Goal: Task Accomplishment & Management: Complete application form

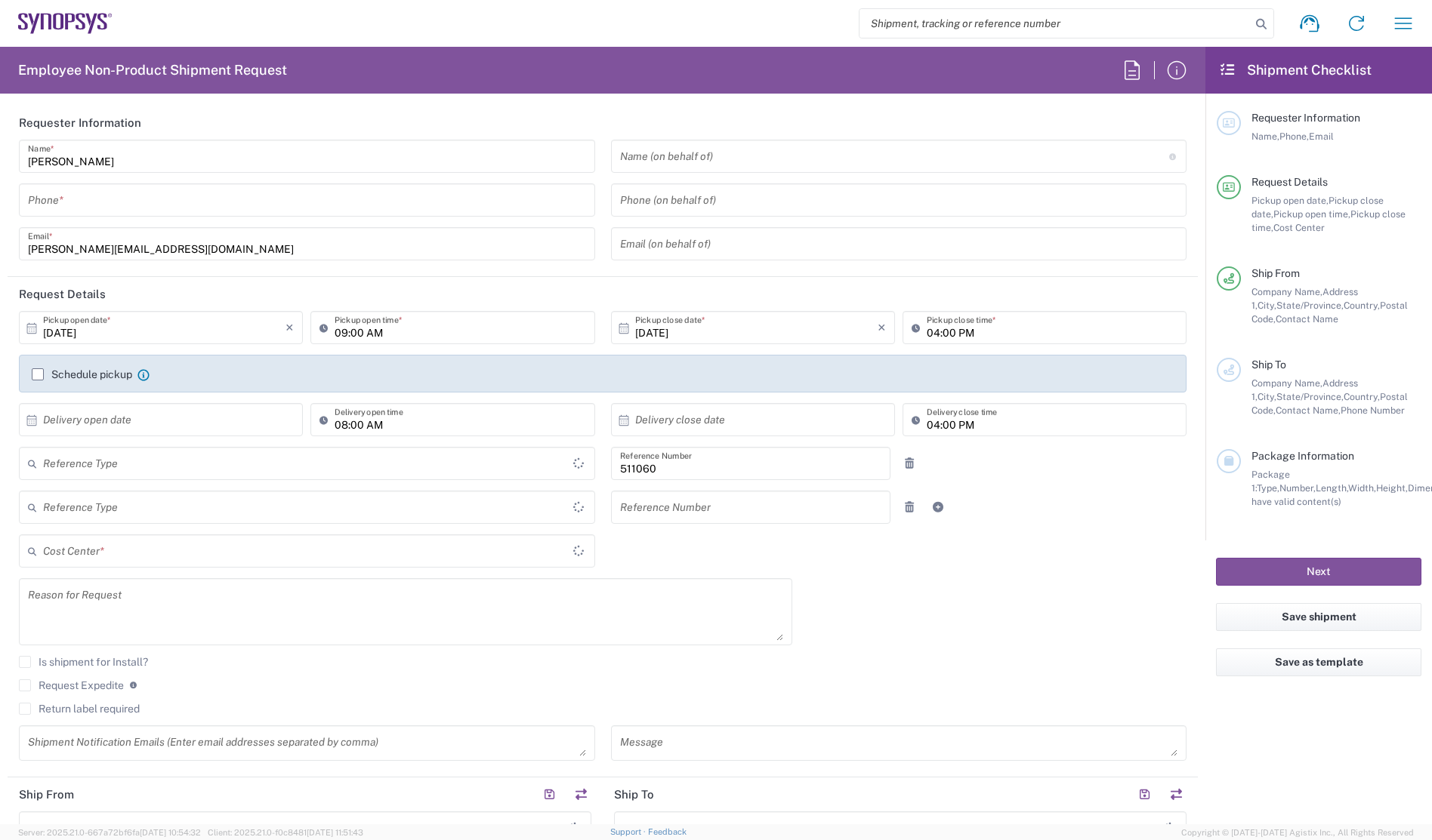
type input "Department"
type input "US01, SDG, HAPS, HW 511060"
type input "Delivered at Place"
type input "[GEOGRAPHIC_DATA]"
type input "[US_STATE]"
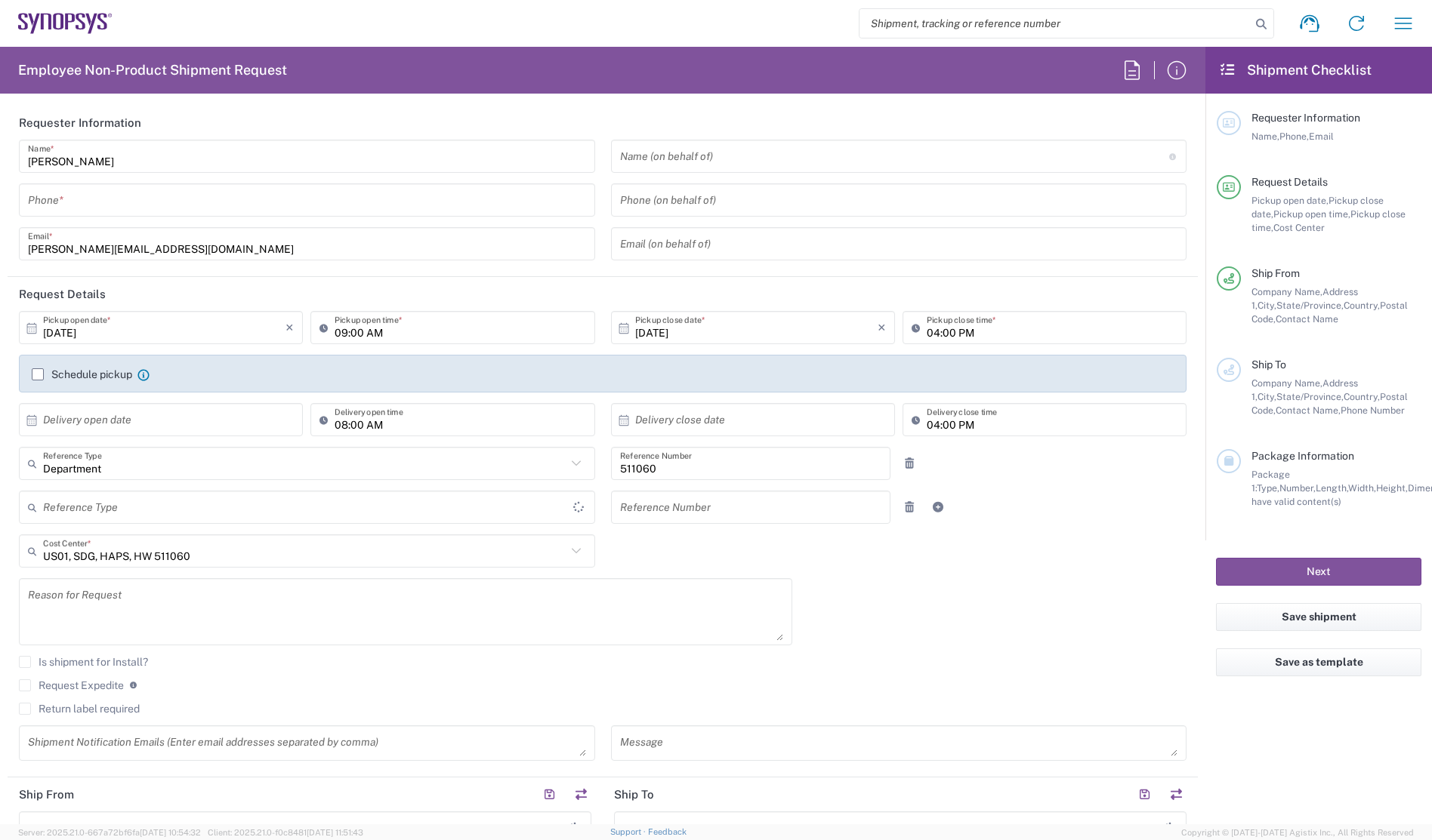
type input "[GEOGRAPHIC_DATA]"
type input "La Jolla US2D"
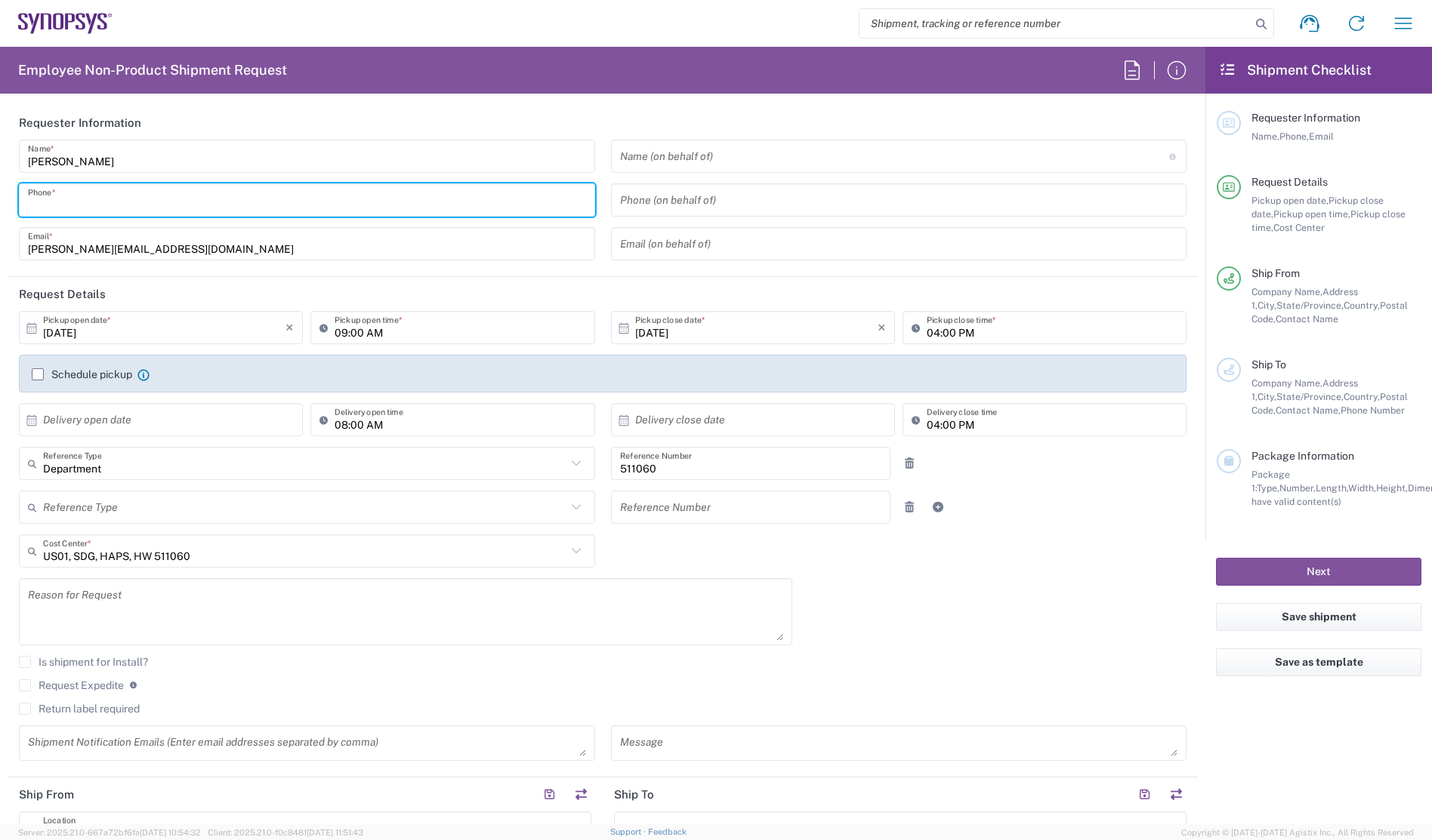
click at [146, 196] on input "tel" at bounding box center [307, 200] width 558 height 26
type input "6199877302"
type input "Synopsys Headquarters USSV"
type input "[STREET_ADDRESS]"
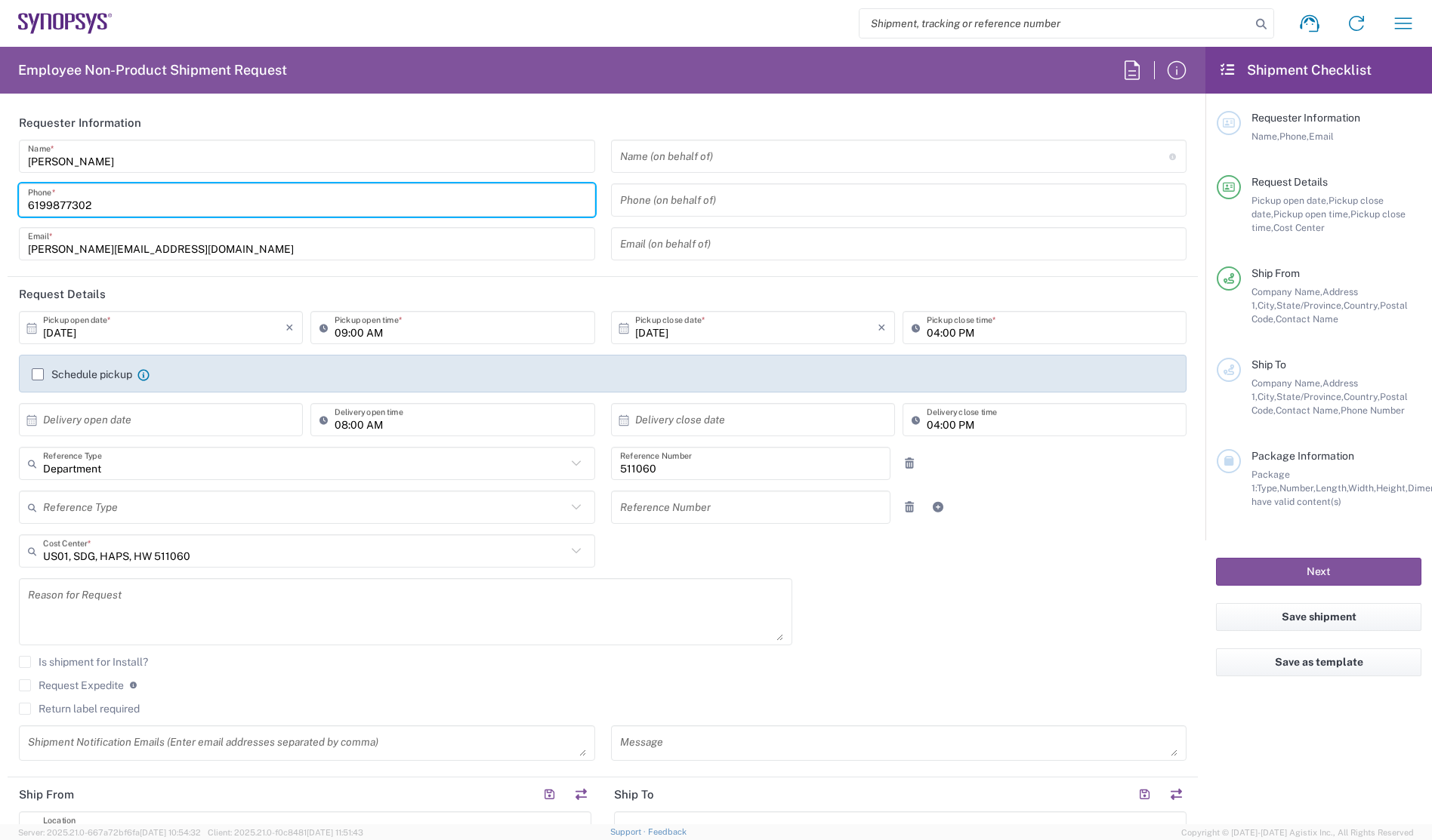
type input "Building 8"
type input "Sunnyvale"
type input "[US_STATE]"
type input "94085"
type input "6505845000"
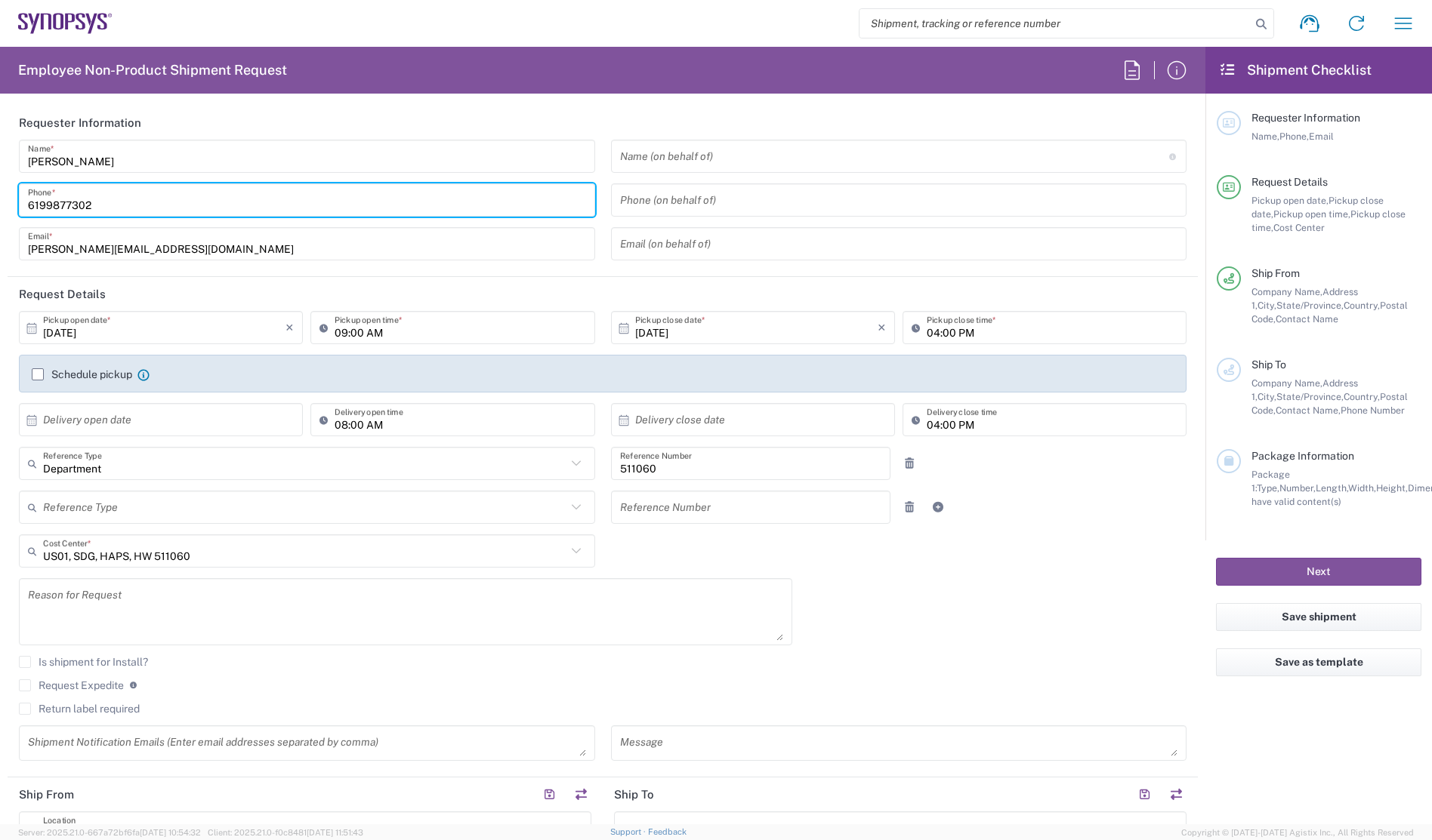
type input "[EMAIL_ADDRESS][DOMAIN_NAME]"
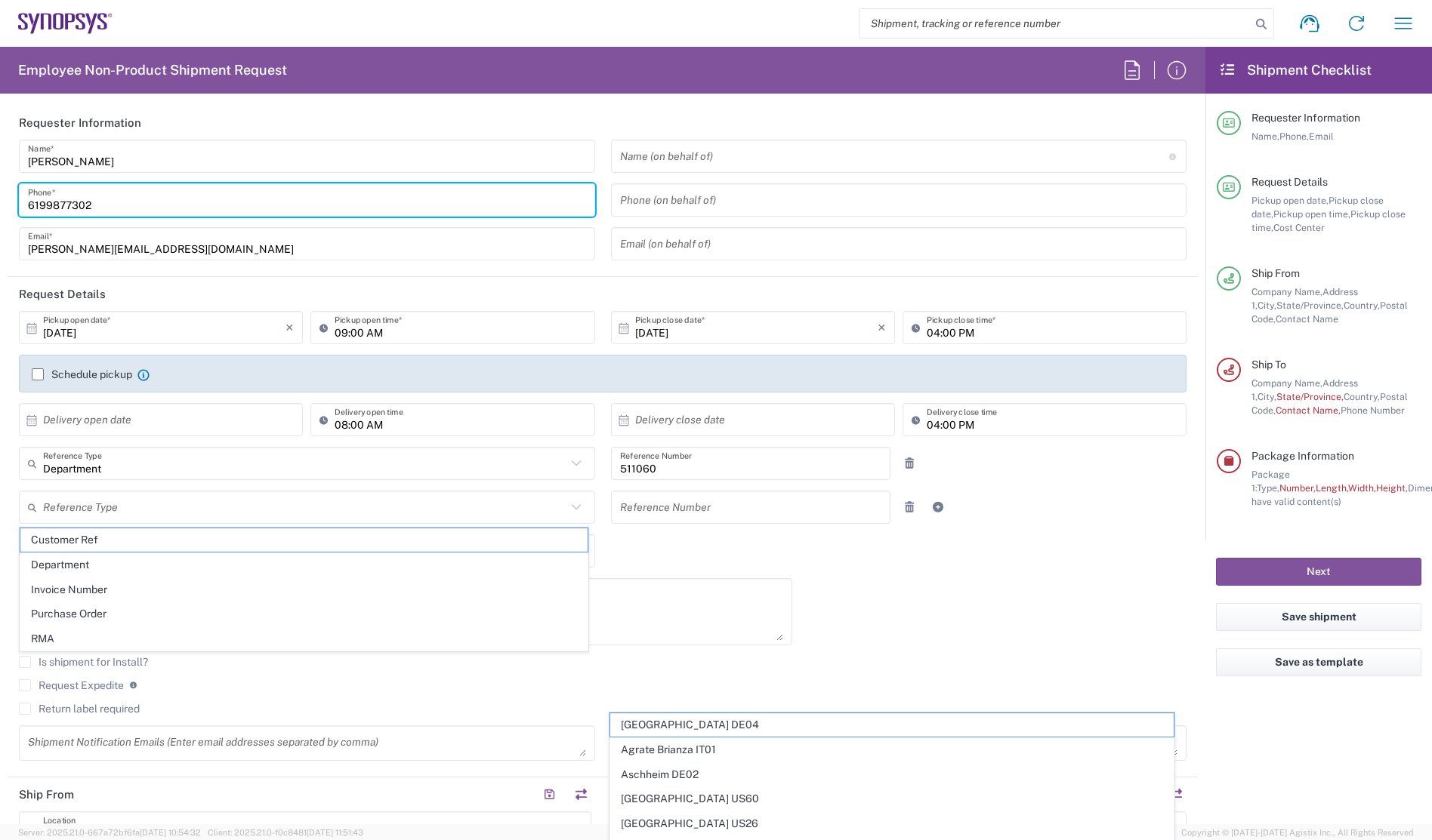
click at [263, 249] on input "[PERSON_NAME][EMAIL_ADDRESS][DOMAIN_NAME]" at bounding box center [307, 245] width 558 height 26
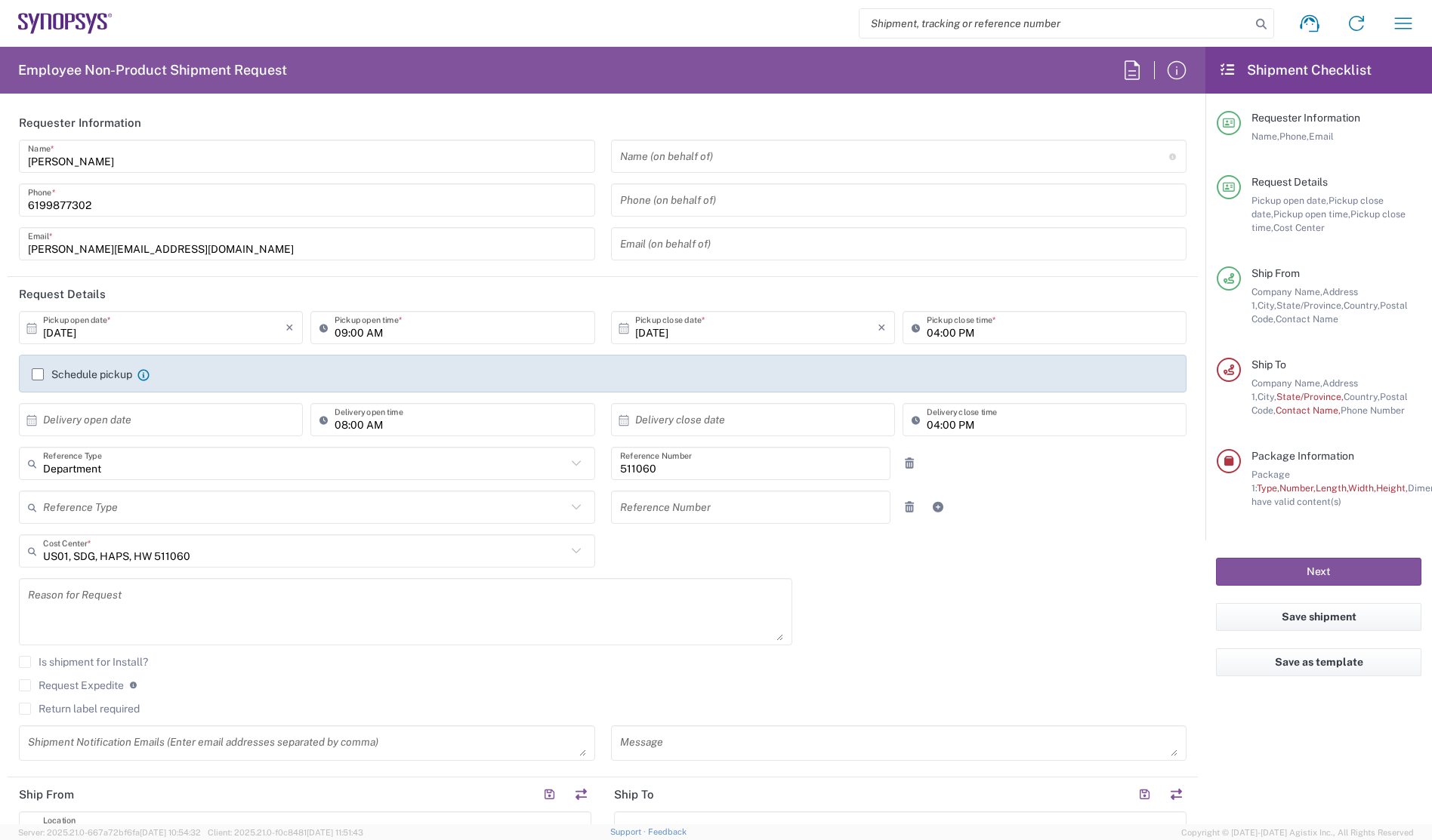
click at [174, 304] on header "Request Details" at bounding box center [602, 294] width 1190 height 34
click at [1105, 653] on div "[DATE] × Pickup open date * Cancel Apply 09:00 AM Pickup open time * [DATE] × P…" at bounding box center [603, 542] width 1184 height 461
click at [40, 373] on label "Schedule pickup" at bounding box center [82, 374] width 101 height 12
click at [38, 374] on input "Schedule pickup" at bounding box center [38, 374] width 0 height 0
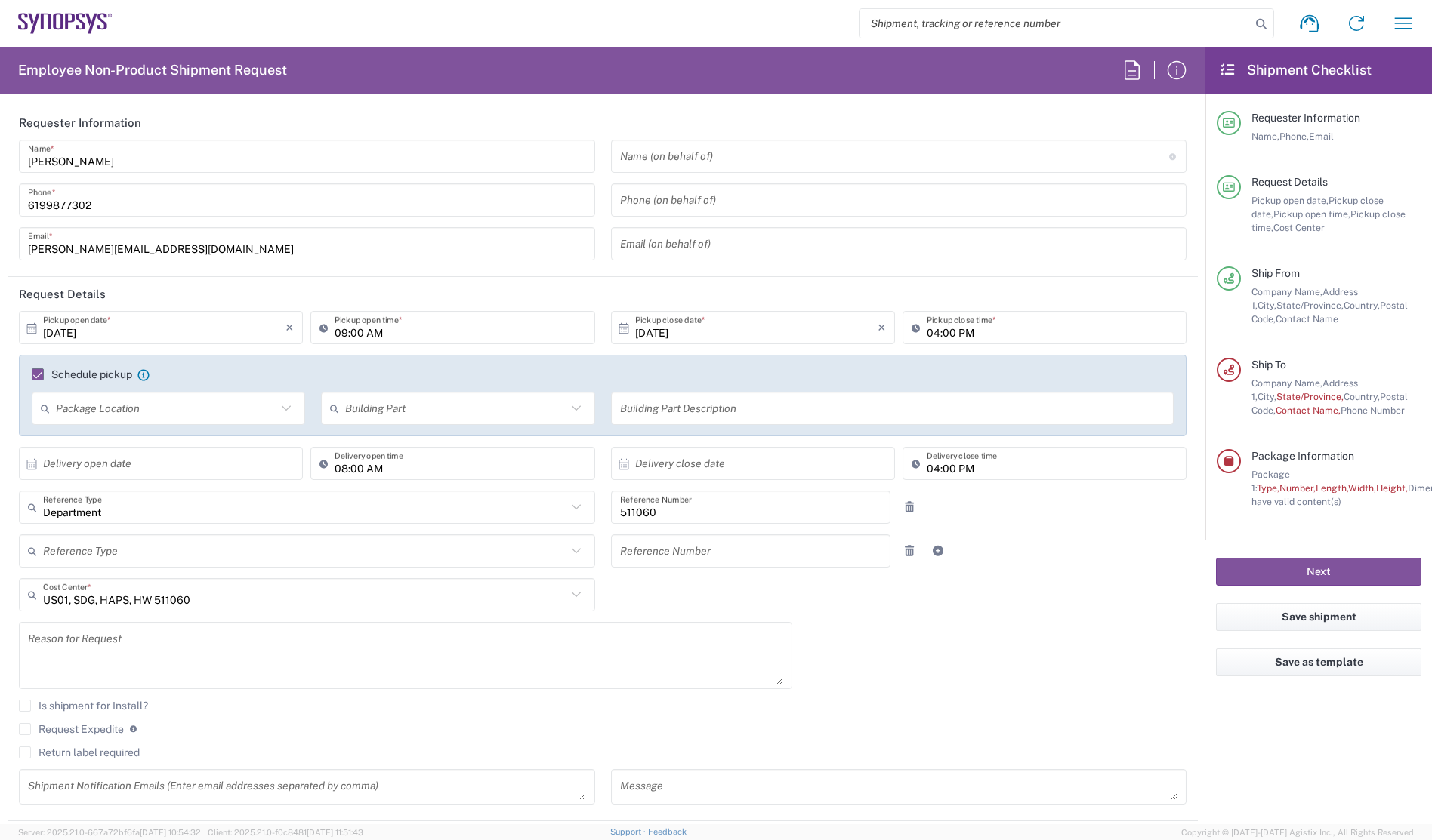
click at [285, 411] on icon at bounding box center [286, 408] width 20 height 20
drag, startPoint x: 450, startPoint y: 383, endPoint x: 457, endPoint y: 380, distance: 7.6
click at [452, 382] on div "Schedule pickup When scheduling a pickup please be sure to meet the following c…" at bounding box center [603, 380] width 1158 height 24
click at [960, 719] on div "Is shipment for Install?" at bounding box center [602, 711] width 1168 height 23
click at [500, 329] on input "09:00 AM" at bounding box center [460, 328] width 250 height 26
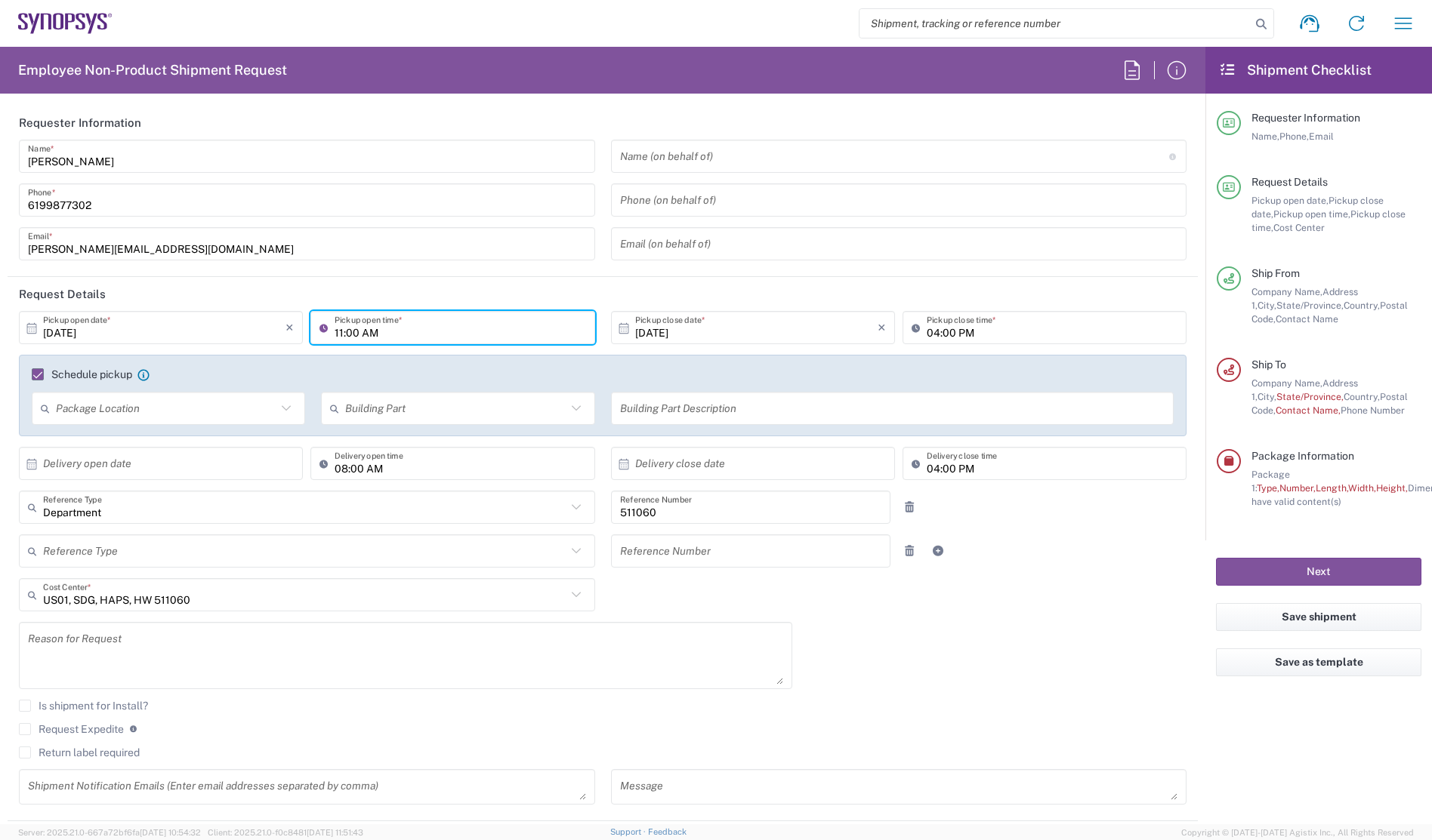
type input "11:00 AM"
click at [985, 690] on div "[DATE] × Pickup open date * Cancel Apply 11:00 AM Pickup open time * [DATE] × P…" at bounding box center [603, 563] width 1184 height 504
click at [36, 372] on label "Schedule pickup" at bounding box center [82, 374] width 101 height 12
click at [31, 374] on input "Schedule pickup" at bounding box center [31, 374] width 0 height 0
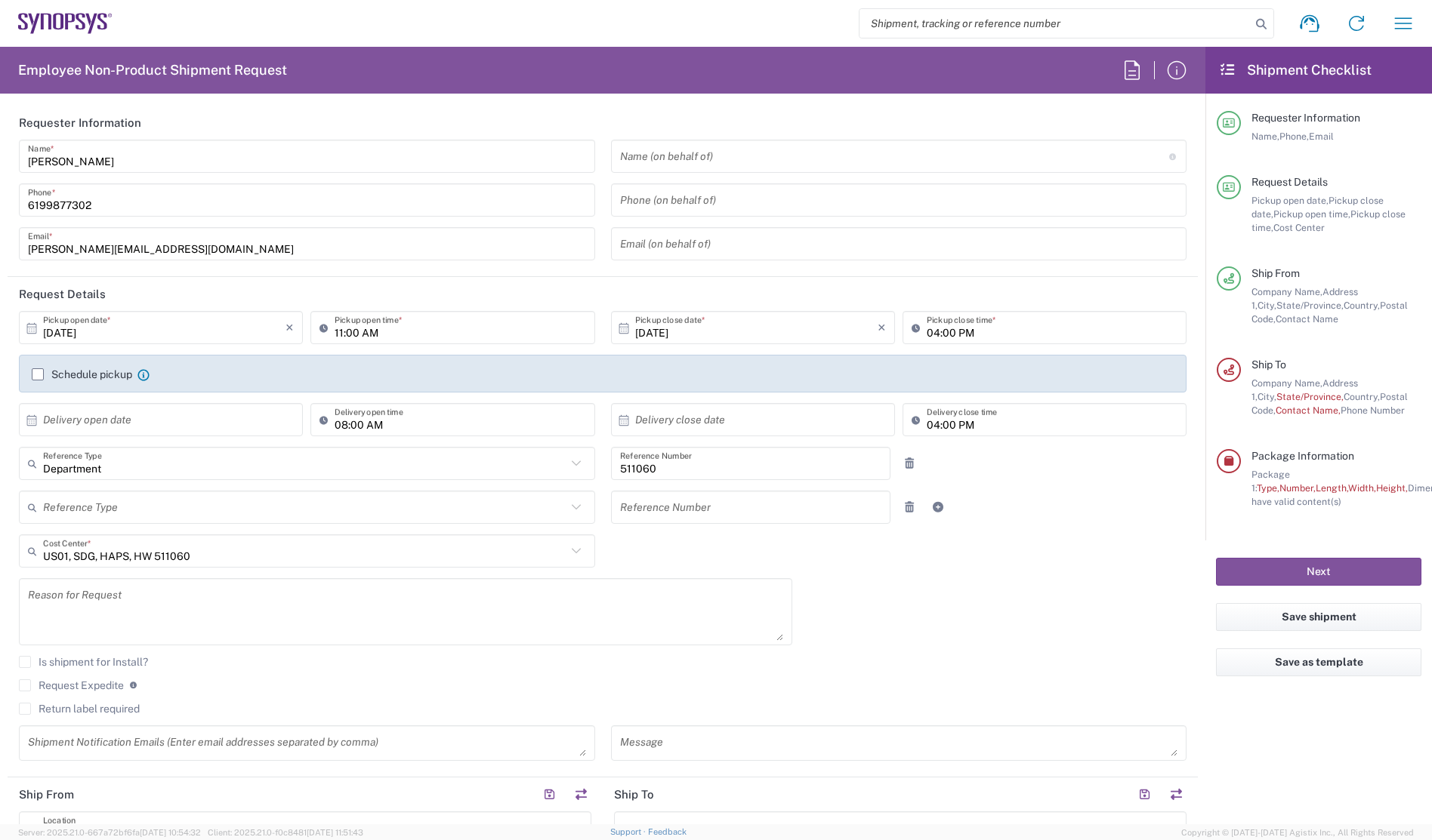
click at [38, 374] on label "Schedule pickup" at bounding box center [82, 374] width 101 height 12
click at [38, 374] on input "Schedule pickup" at bounding box center [38, 374] width 0 height 0
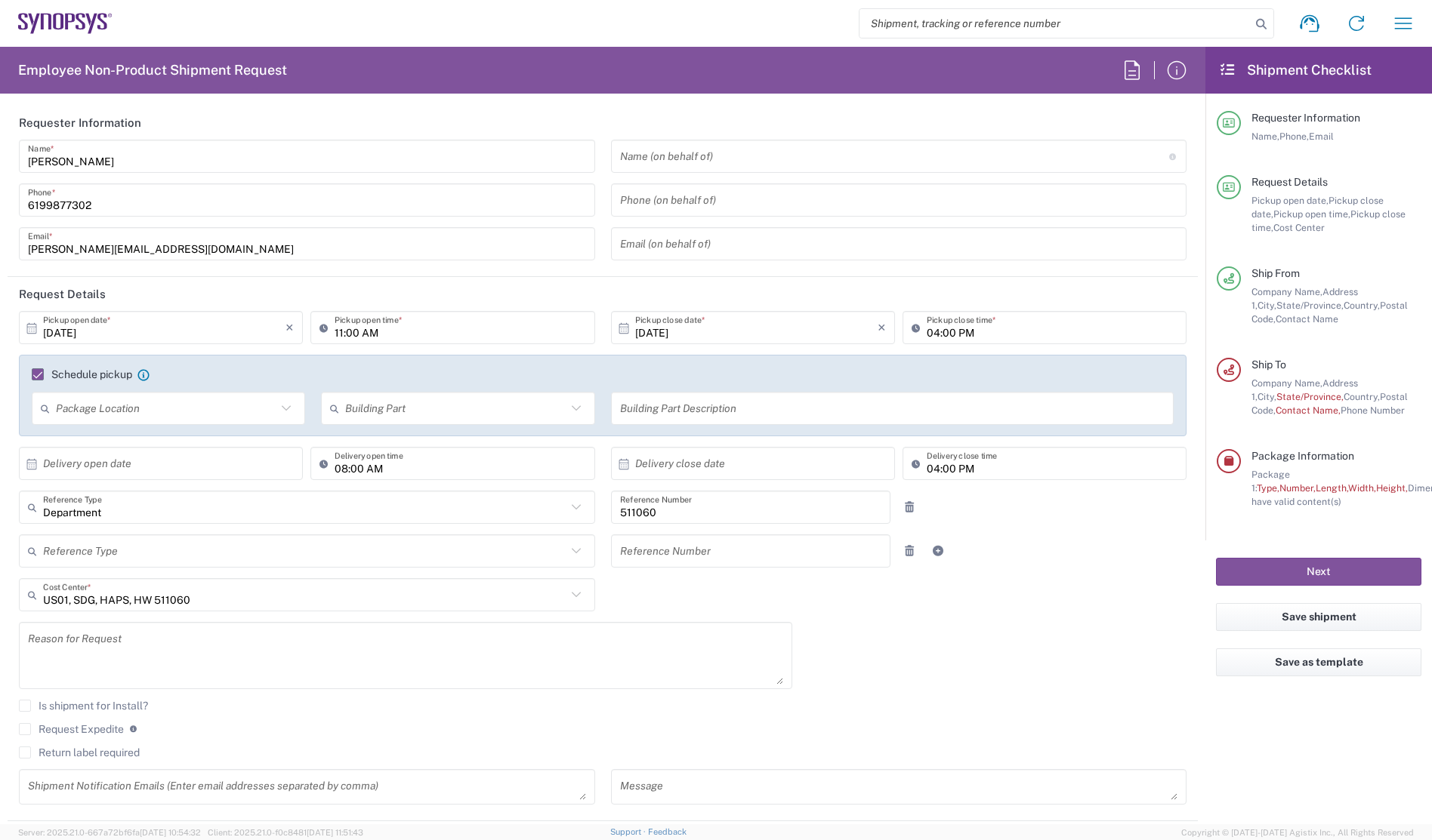
click at [566, 407] on icon at bounding box center [576, 408] width 20 height 20
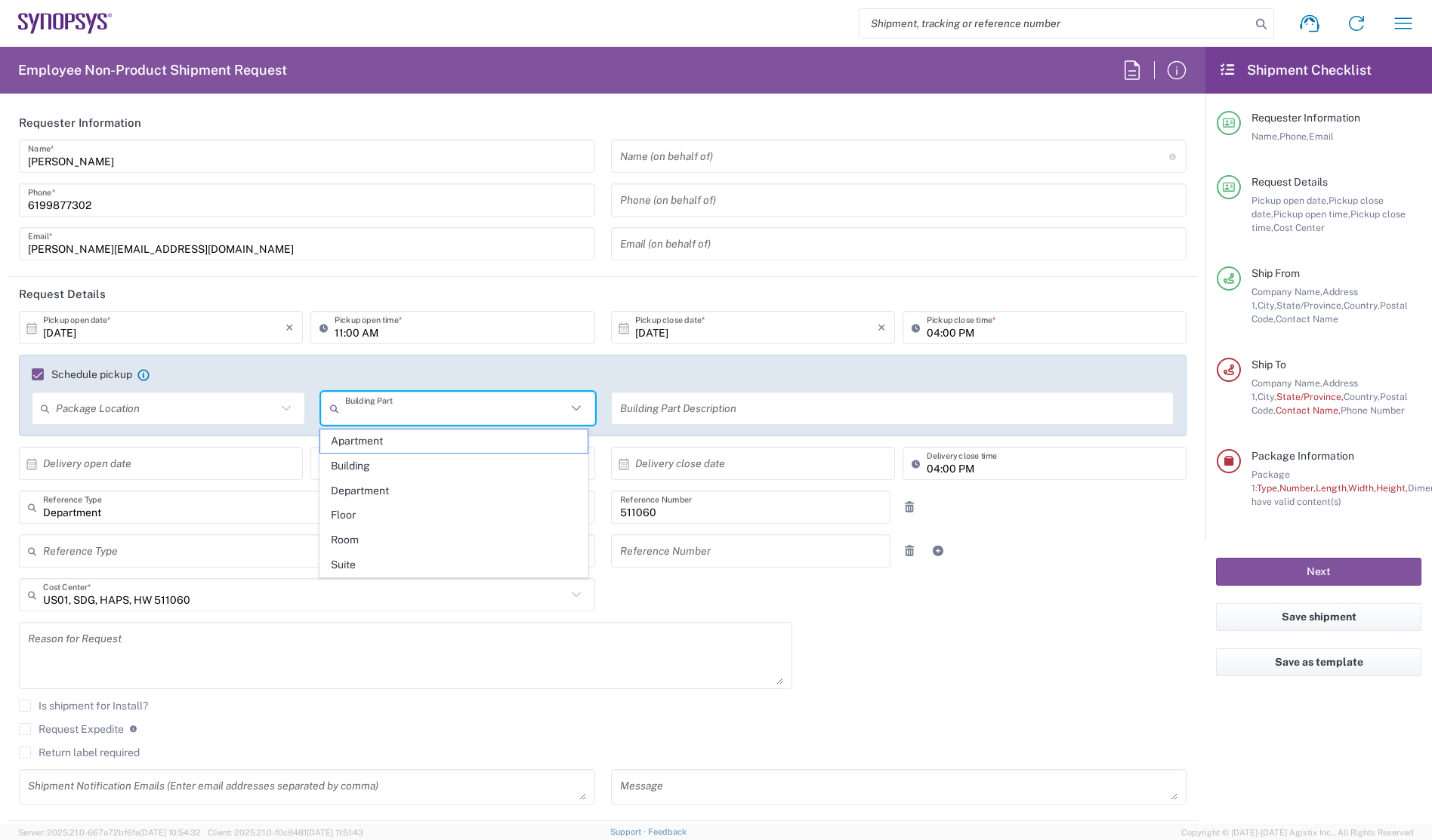
click at [566, 407] on icon at bounding box center [576, 408] width 20 height 20
click at [1105, 716] on div "Is shipment for Install?" at bounding box center [602, 711] width 1168 height 23
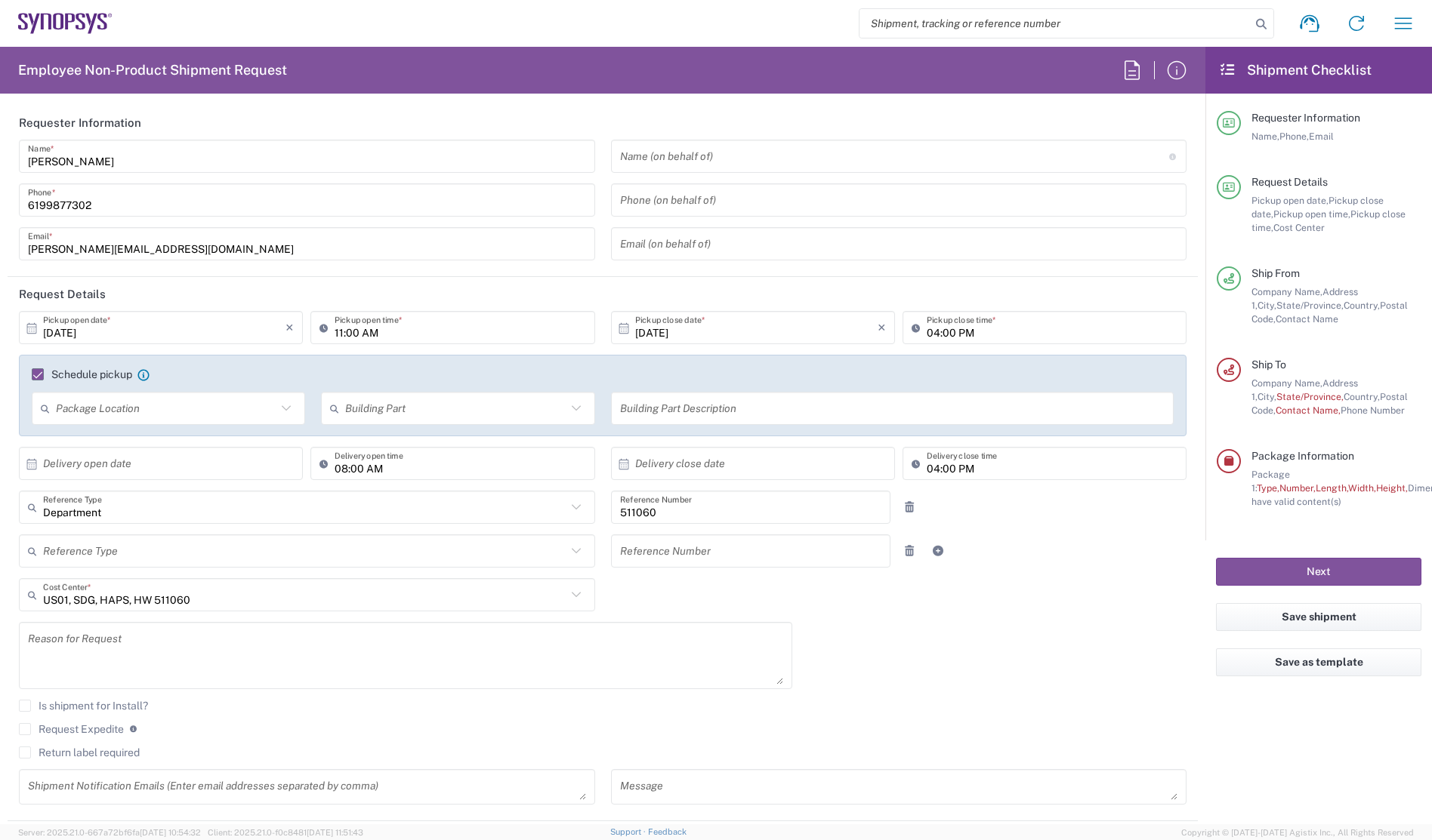
click at [35, 377] on label "Schedule pickup" at bounding box center [82, 374] width 101 height 12
click at [31, 374] on input "Schedule pickup" at bounding box center [31, 374] width 0 height 0
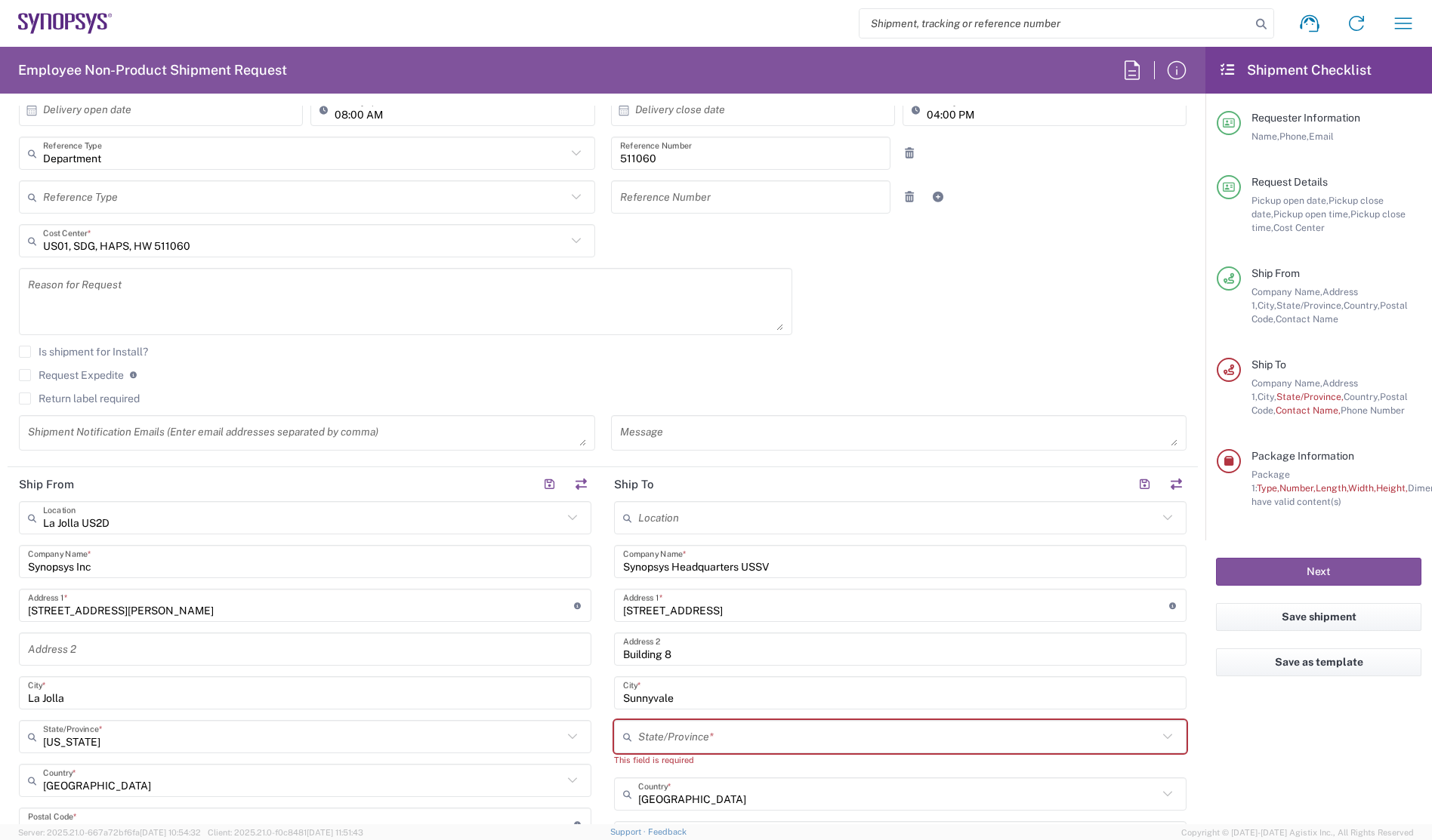
scroll to position [453, 0]
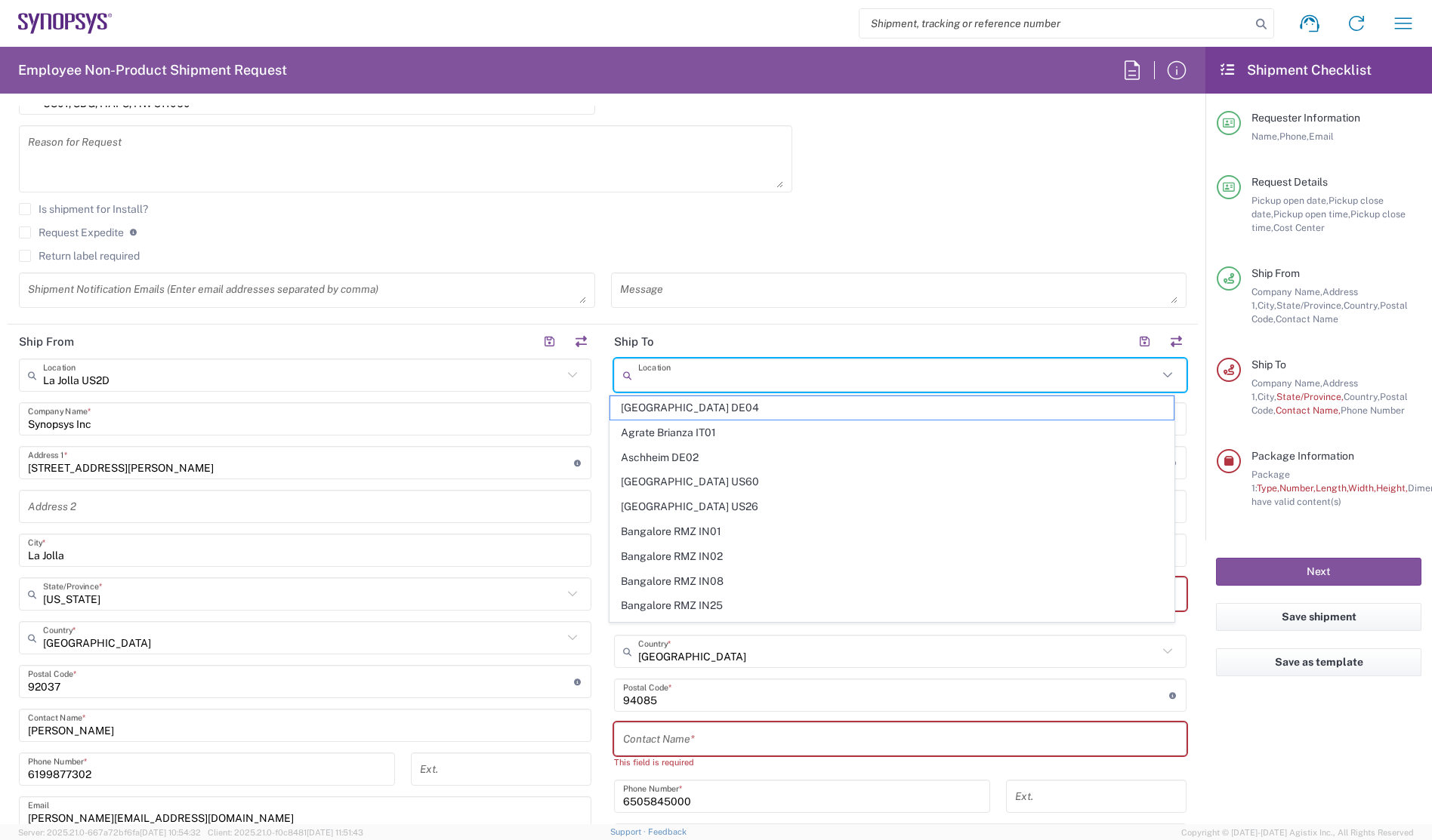
click at [678, 374] on input "text" at bounding box center [898, 375] width 519 height 26
click at [678, 373] on input "text" at bounding box center [898, 375] width 519 height 26
drag, startPoint x: 1307, startPoint y: 800, endPoint x: 1300, endPoint y: 785, distance: 16.6
click at [1307, 799] on agx-form-checklist "Shipment Checklist Requester Information Name, Phone, Email Request Details Pic…" at bounding box center [1318, 436] width 227 height 778
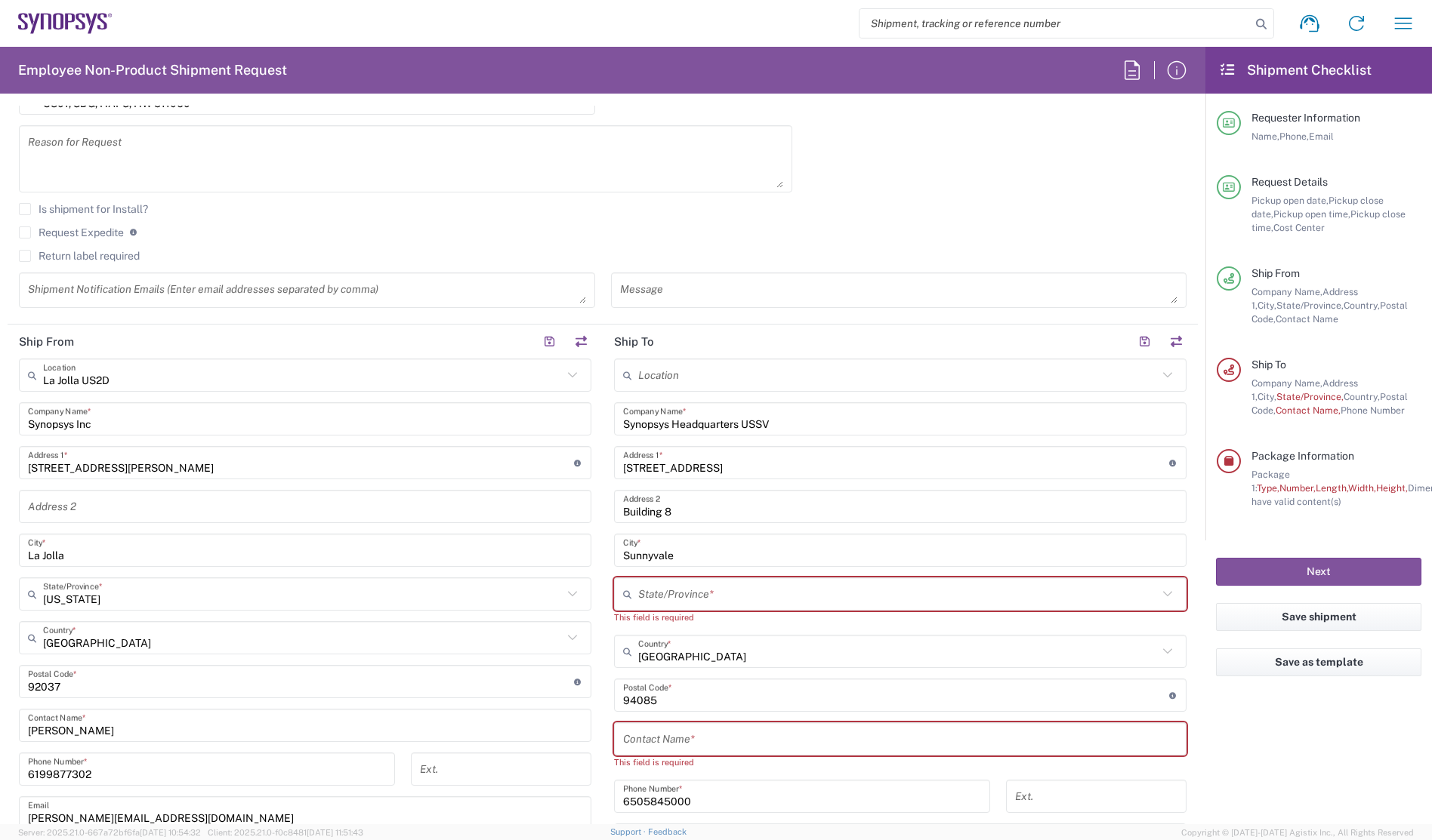
click at [814, 588] on input "text" at bounding box center [898, 594] width 519 height 26
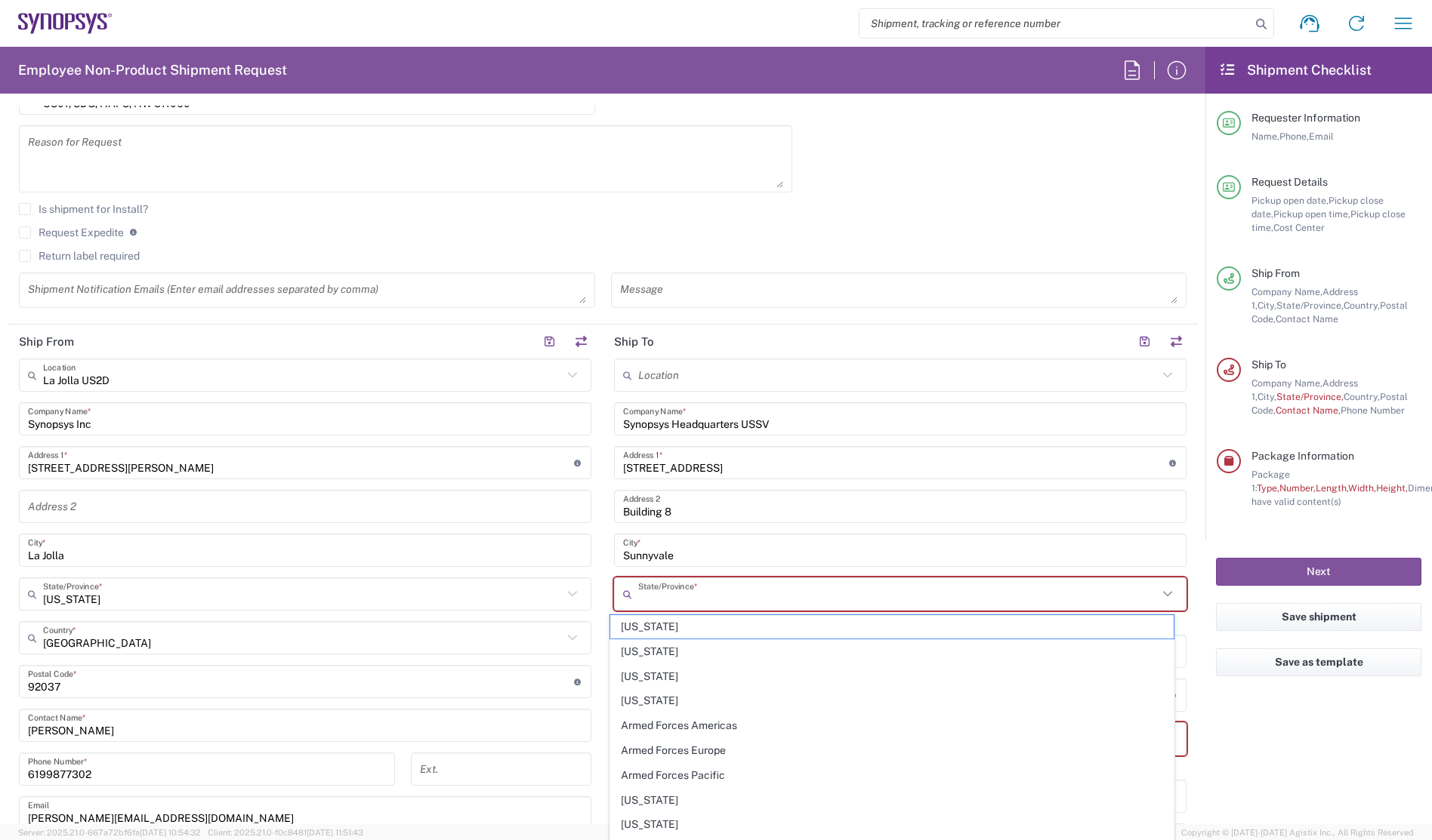
type input "[US_STATE]"
type input "[PERSON_NAME][EMAIL_ADDRESS][DOMAIN_NAME]"
type input "[PERSON_NAME]"
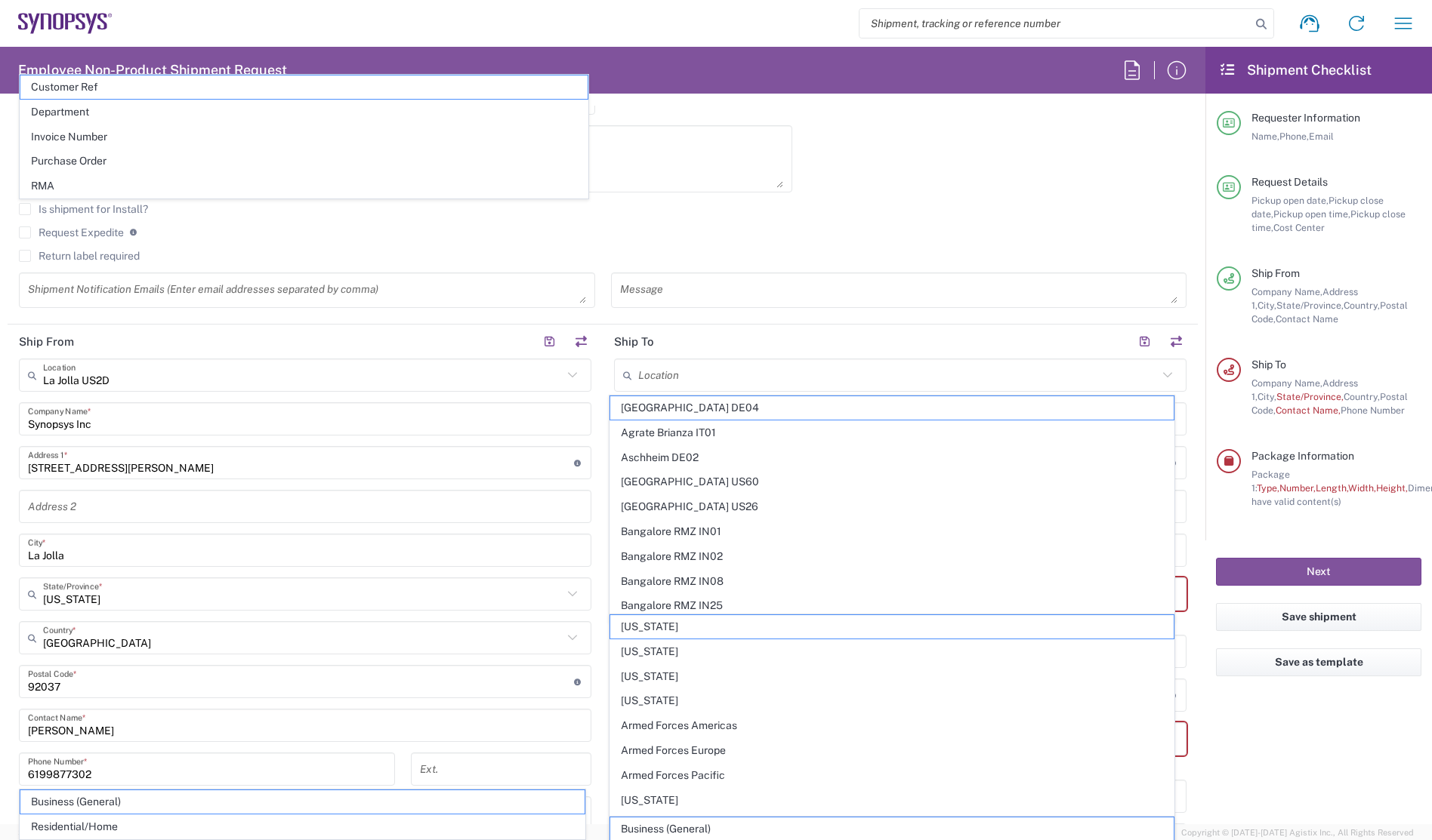
click at [1322, 726] on agx-form-checklist "Shipment Checklist Requester Information Name, Phone, Email Request Details Pic…" at bounding box center [1318, 436] width 227 height 778
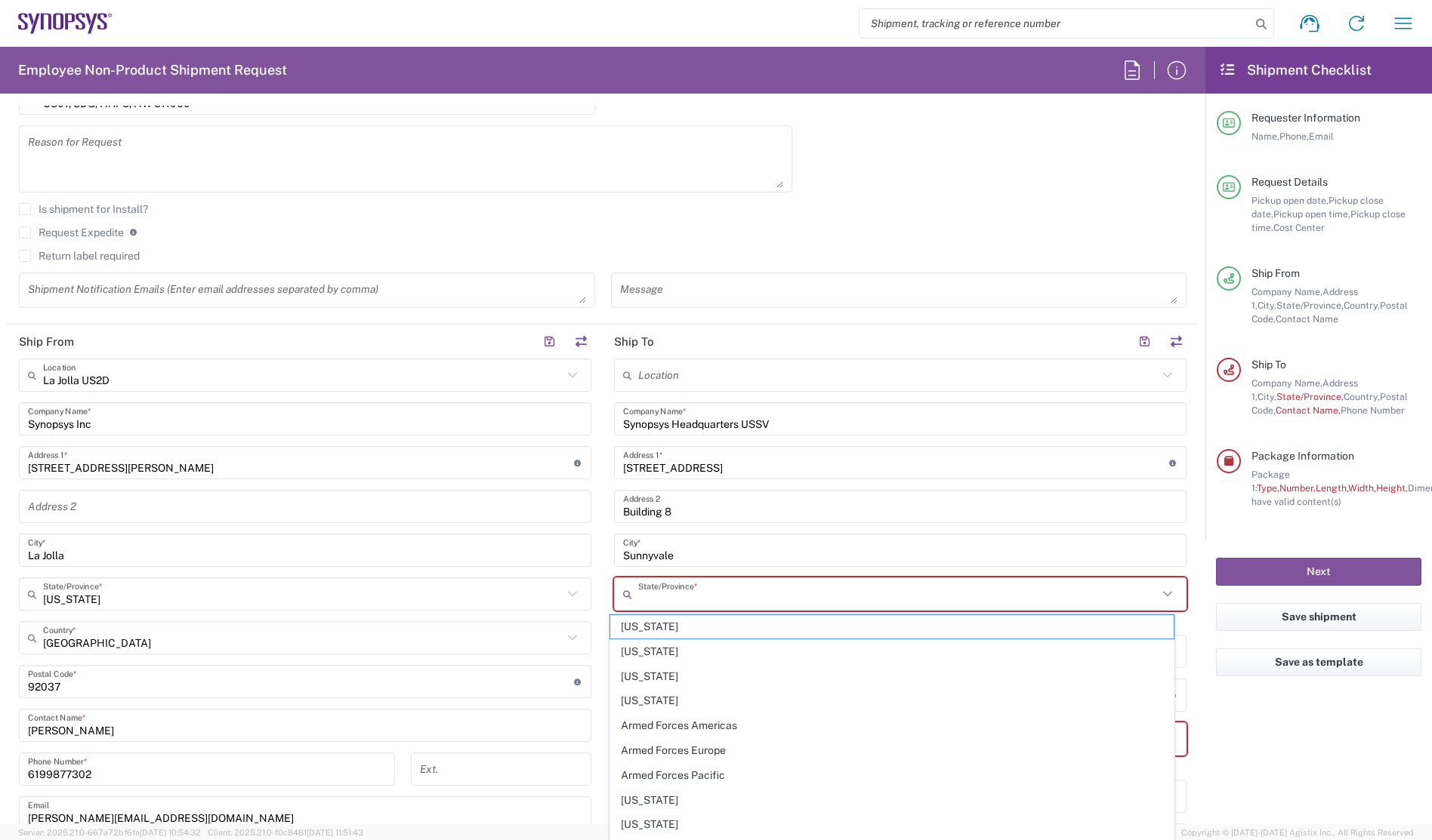
click at [802, 592] on input "text" at bounding box center [898, 594] width 519 height 26
click at [657, 798] on span "[US_STATE]" at bounding box center [893, 800] width 565 height 24
type input "[US_STATE]"
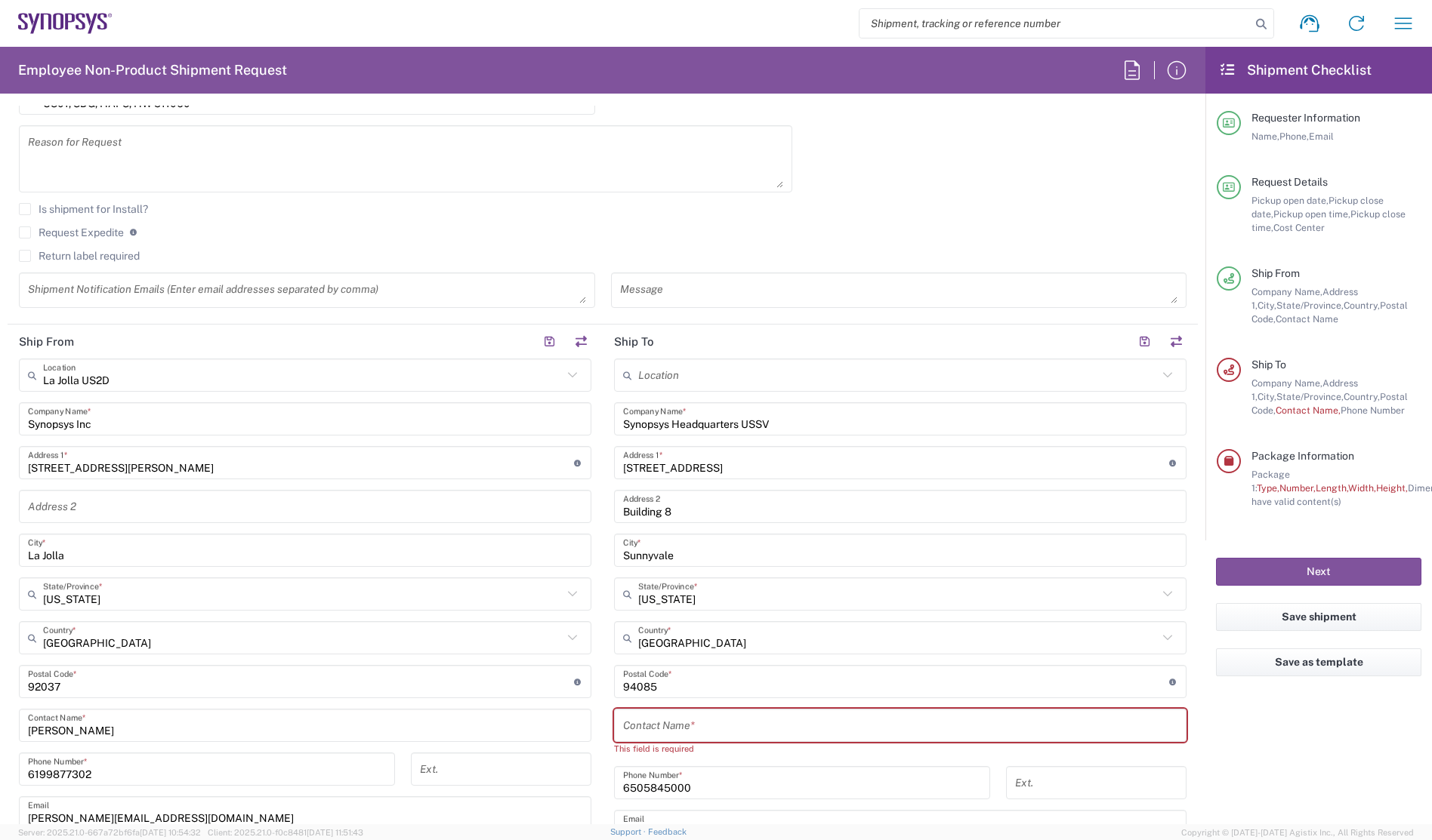
click at [835, 703] on div "Location [GEOGRAPHIC_DATA] DE04 Agrate Brianza IT01 [GEOGRAPHIC_DATA] DE02 [GEO…" at bounding box center [900, 682] width 572 height 648
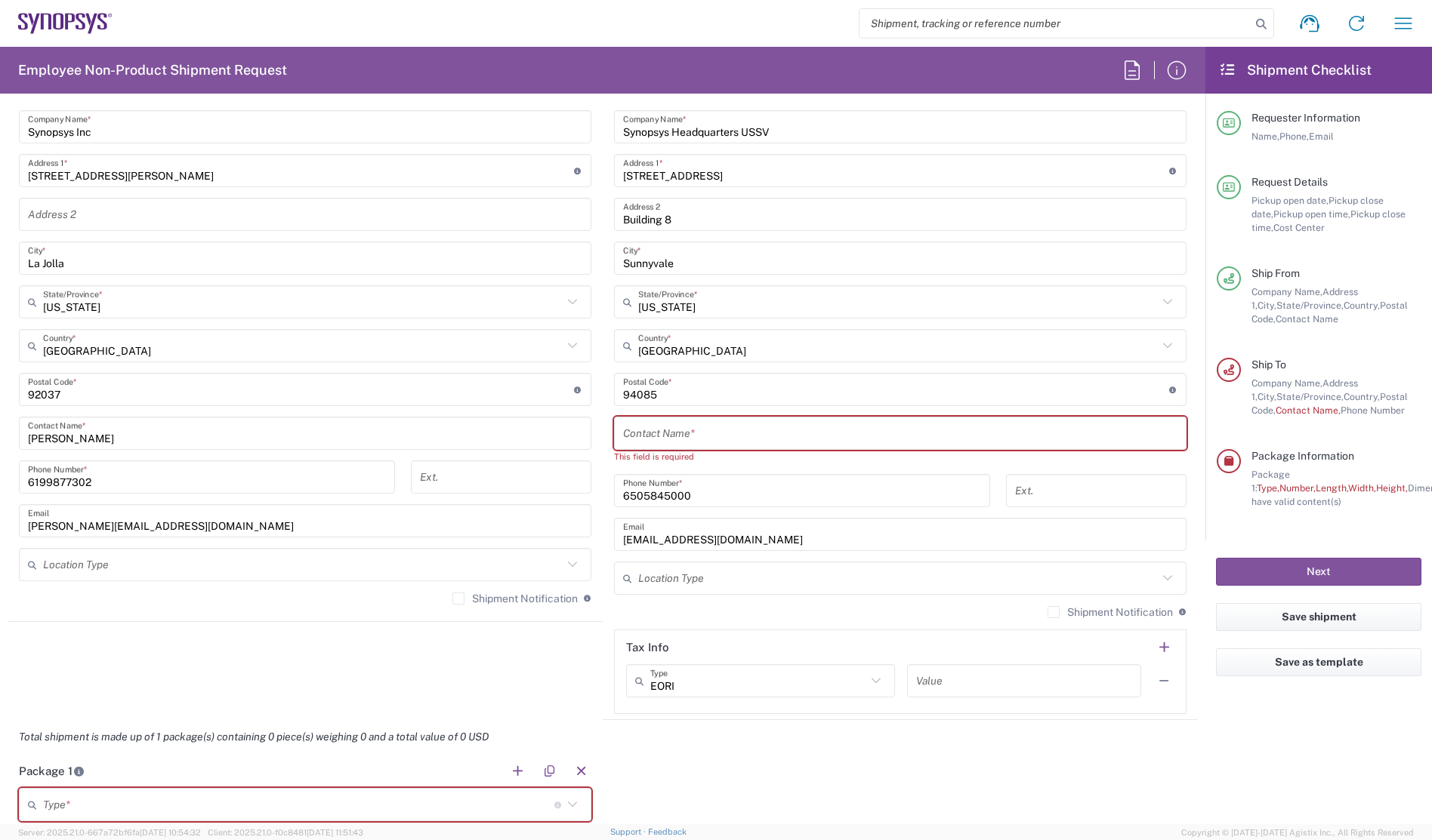
scroll to position [755, 0]
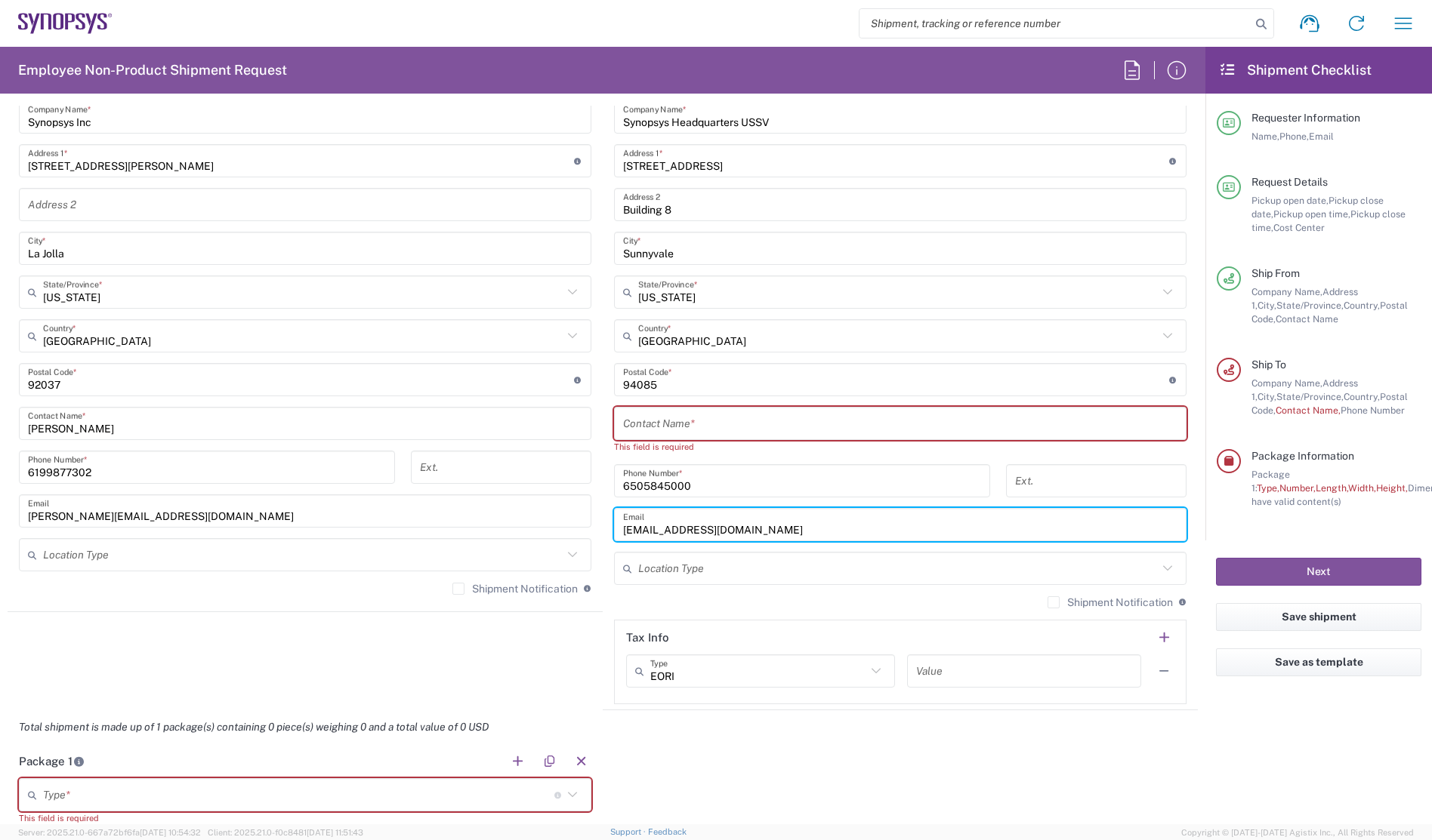
click at [802, 531] on input "[EMAIL_ADDRESS][DOMAIN_NAME]" at bounding box center [899, 525] width 554 height 26
drag, startPoint x: 681, startPoint y: 529, endPoint x: 492, endPoint y: 532, distance: 189.0
click at [492, 532] on div "Ship From [GEOGRAPHIC_DATA] US2D Location [GEOGRAPHIC_DATA] US2D [GEOGRAPHIC_DA…" at bounding box center [602, 366] width 1190 height 688
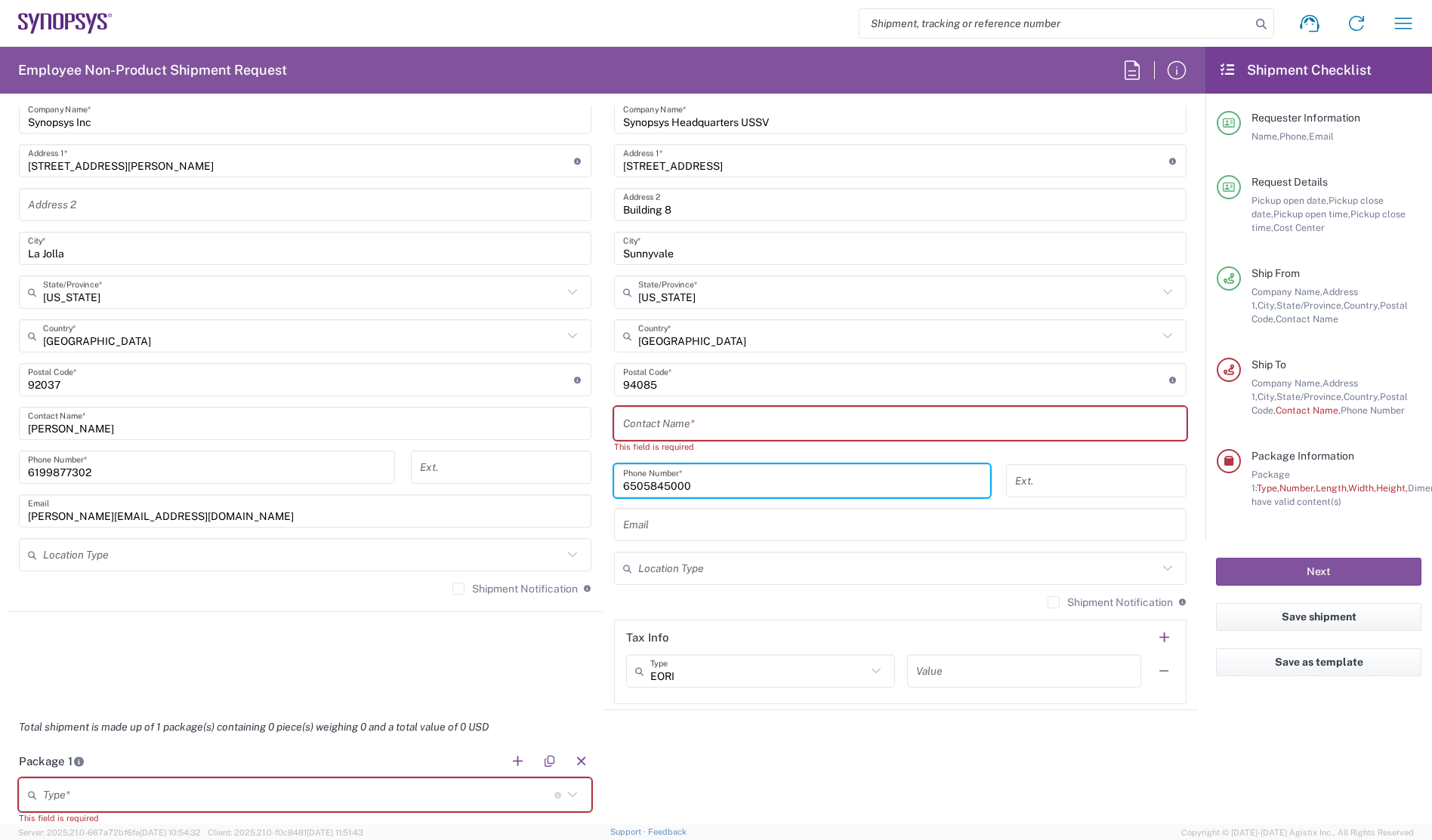
drag, startPoint x: 729, startPoint y: 480, endPoint x: 515, endPoint y: 477, distance: 214.0
click at [516, 476] on div "Ship From [GEOGRAPHIC_DATA] US2D Location [GEOGRAPHIC_DATA] US2D [GEOGRAPHIC_DA…" at bounding box center [602, 366] width 1190 height 688
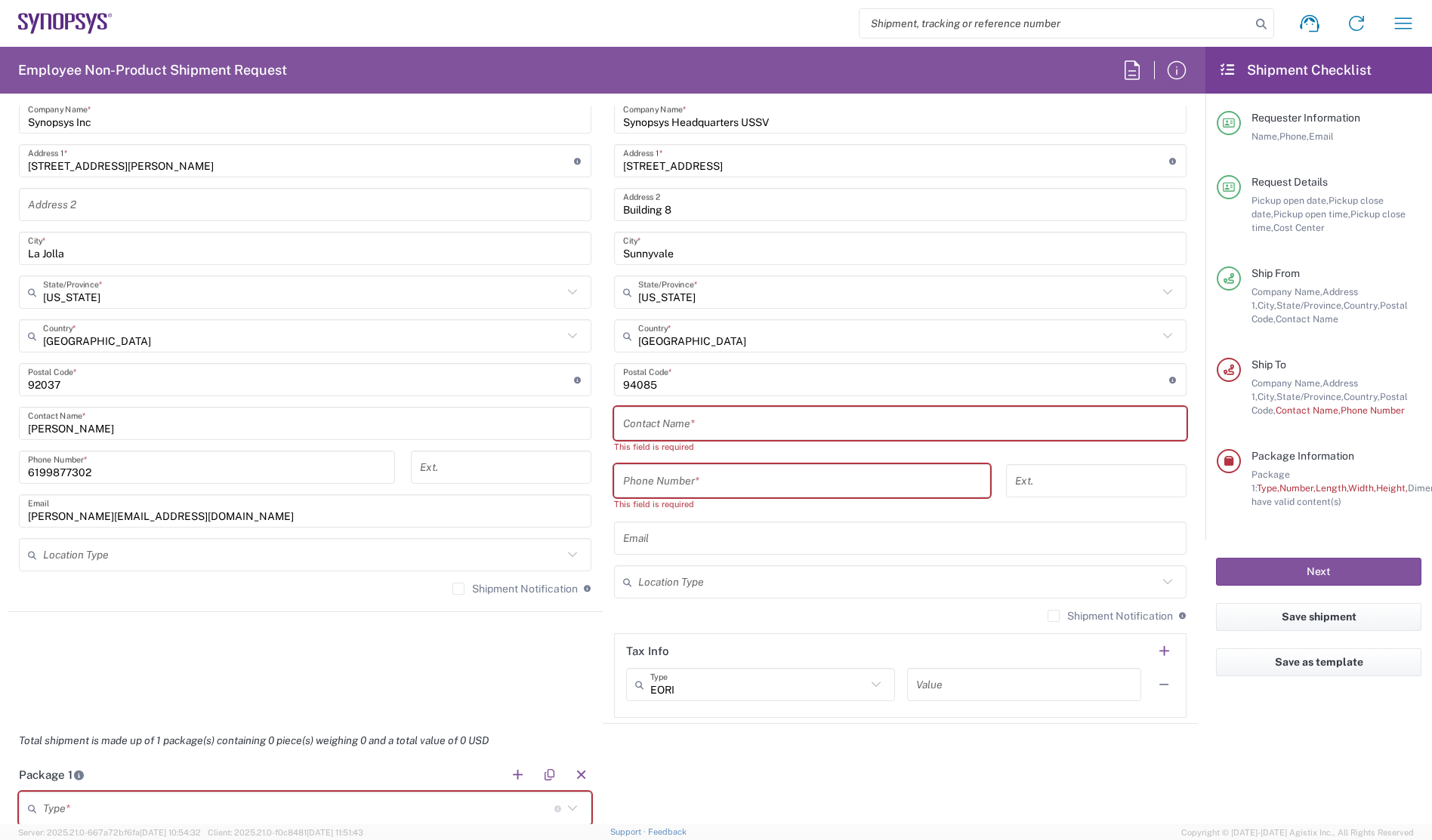
click at [1342, 753] on agx-form-checklist "Shipment Checklist Requester Information Name, Phone, Email Request Details Pic…" at bounding box center [1318, 436] width 227 height 778
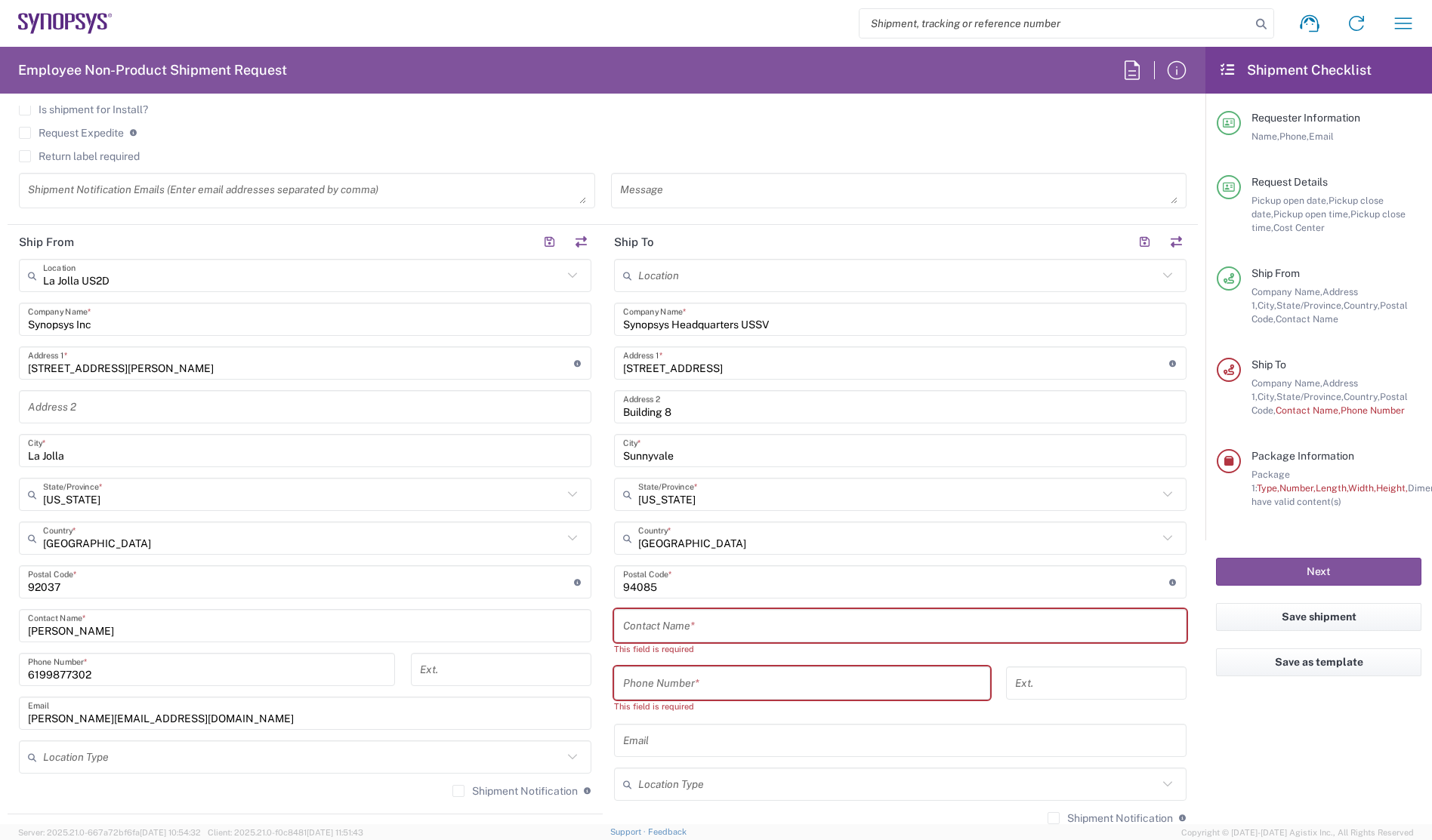
scroll to position [529, 0]
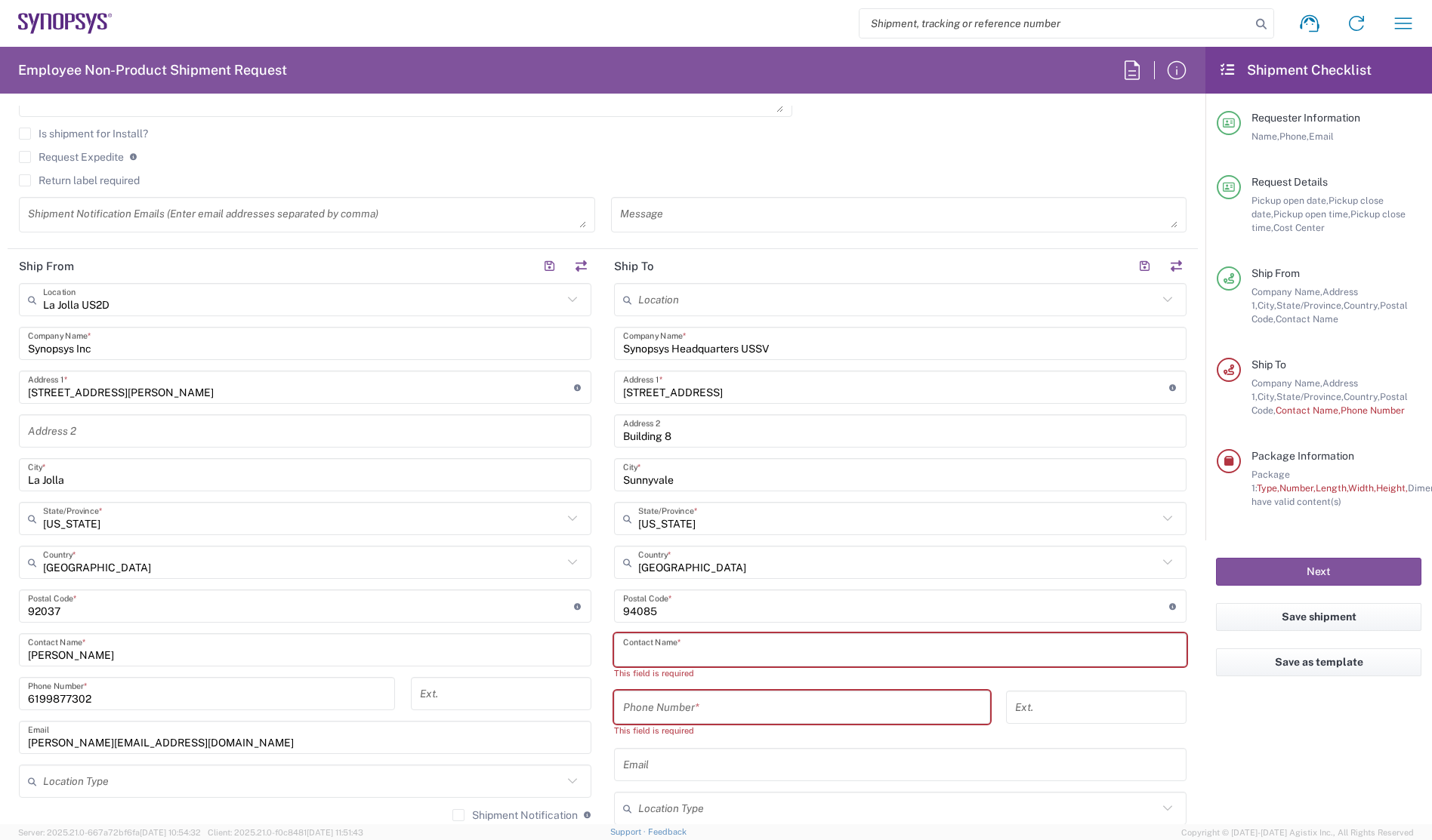
click at [787, 637] on input "text" at bounding box center [899, 650] width 554 height 26
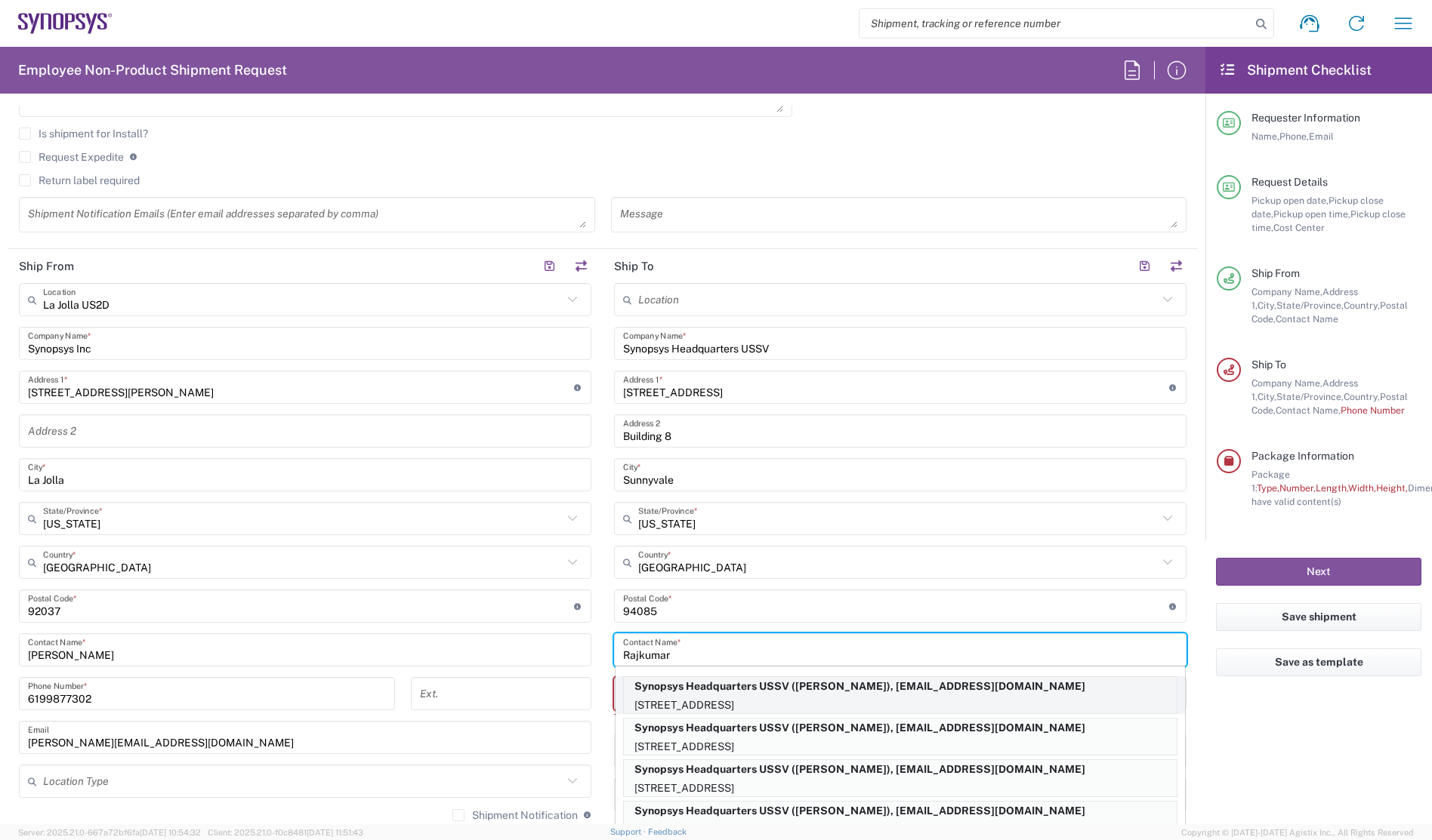
type input "Rajkumar"
click at [780, 683] on p "Synopsys Headquarters USSV ([PERSON_NAME]), [EMAIL_ADDRESS][DOMAIN_NAME]" at bounding box center [900, 687] width 553 height 19
type input "[US_STATE]"
type input "[PERSON_NAME]"
type input "650.417.1843"
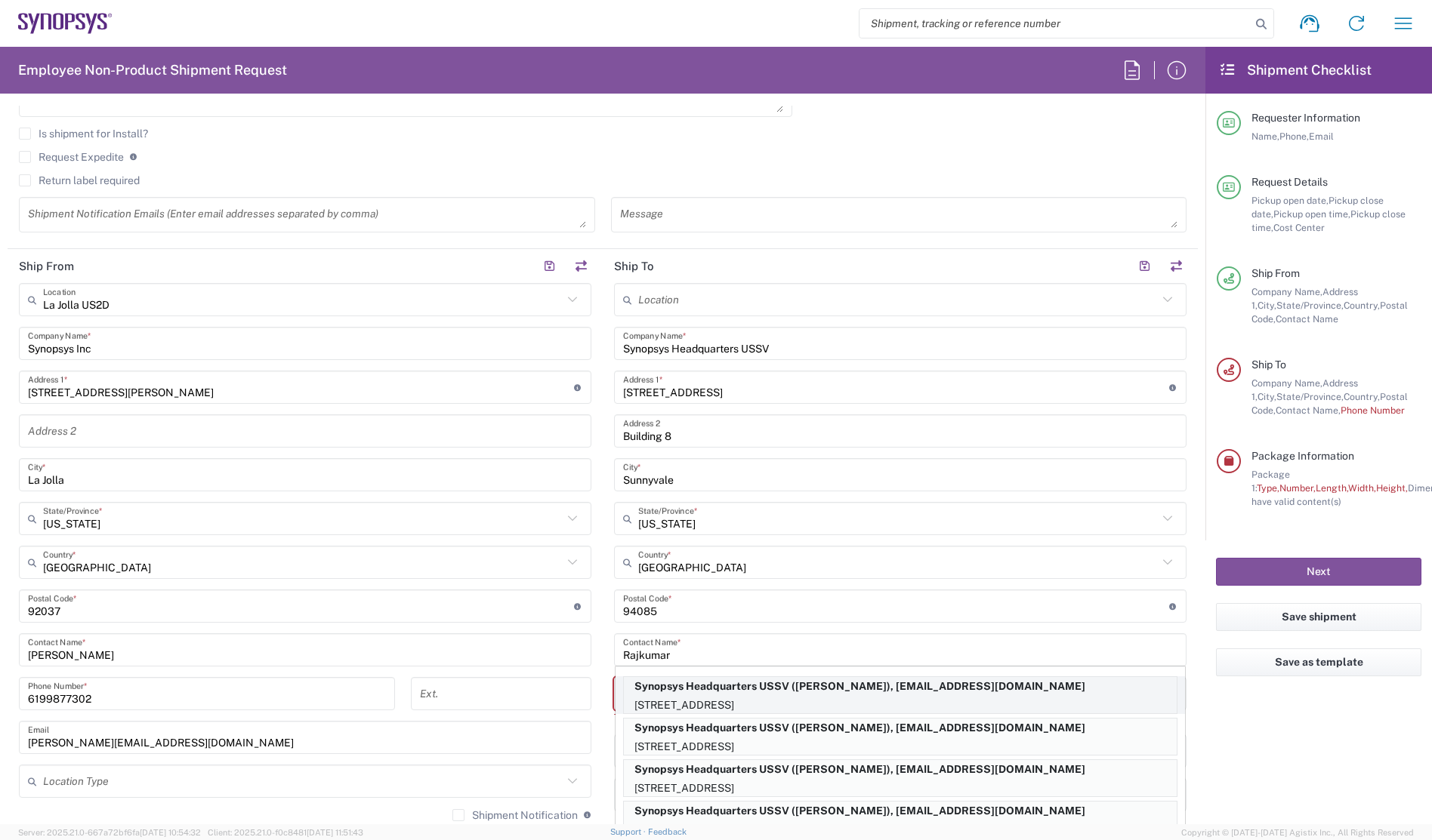
type input "[EMAIL_ADDRESS][DOMAIN_NAME]"
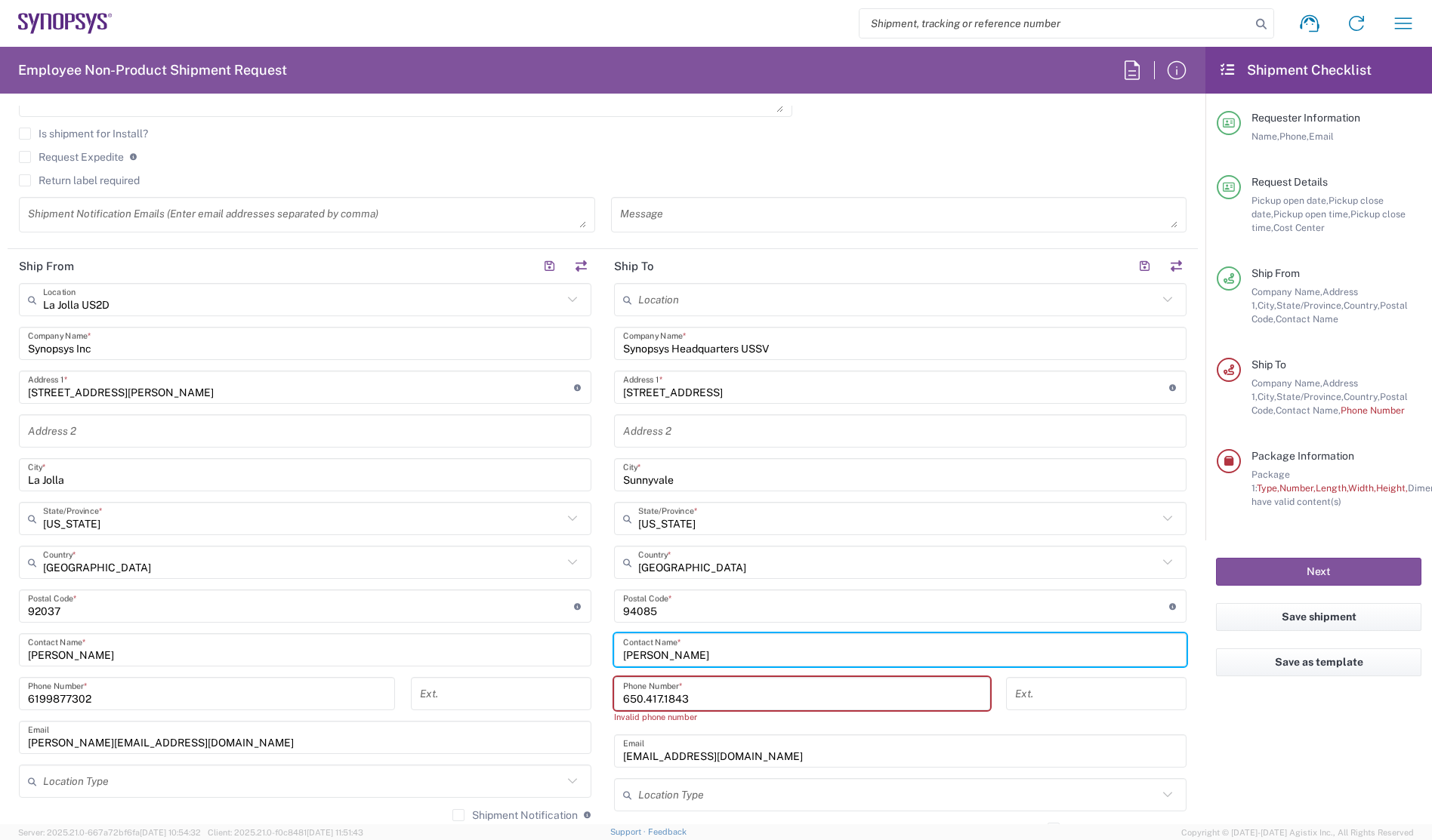
click at [1101, 706] on div "Ext." at bounding box center [1096, 693] width 181 height 33
click at [1240, 744] on agx-form-checklist "Shipment Checklist Requester Information Name, Phone, Email Request Details Pic…" at bounding box center [1318, 436] width 227 height 778
click at [724, 649] on input "[PERSON_NAME]" at bounding box center [899, 650] width 554 height 26
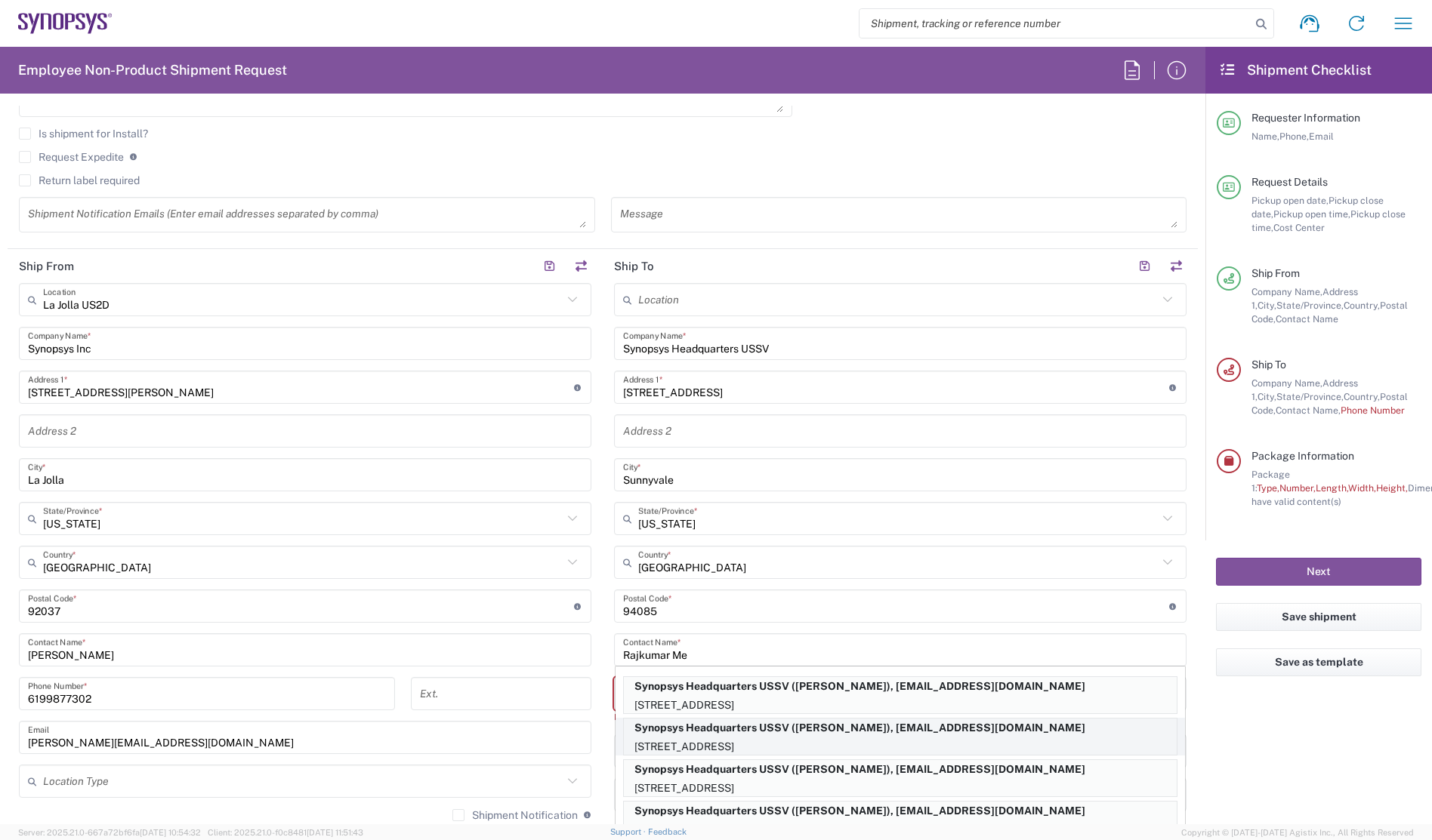
click at [898, 738] on p "[STREET_ADDRESS]" at bounding box center [900, 747] width 553 height 19
type input "[PERSON_NAME]"
type input "16504171843"
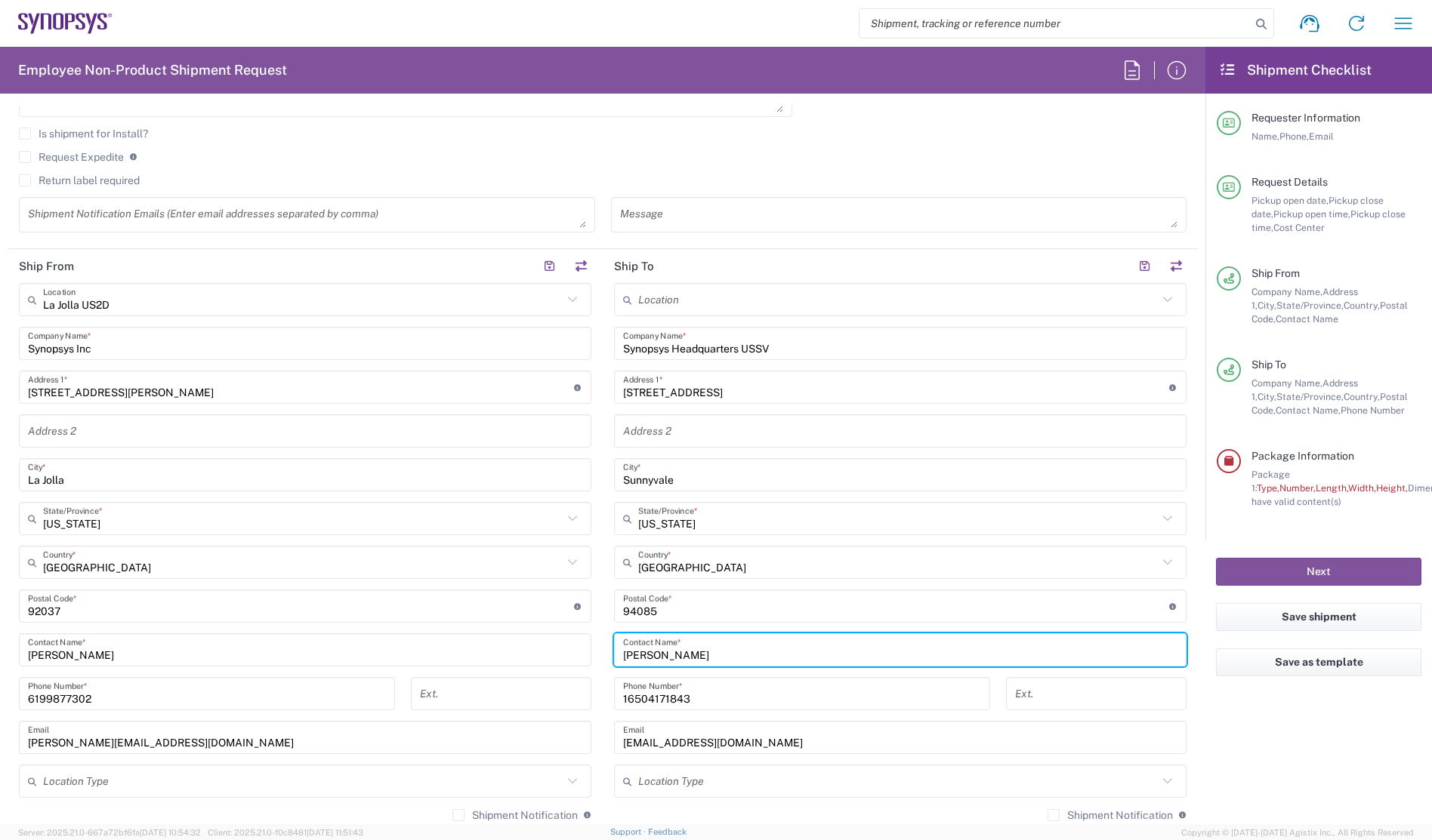
click at [1289, 737] on agx-form-checklist "Shipment Checklist Requester Information Name, Phone, Email Request Details Pic…" at bounding box center [1318, 436] width 227 height 778
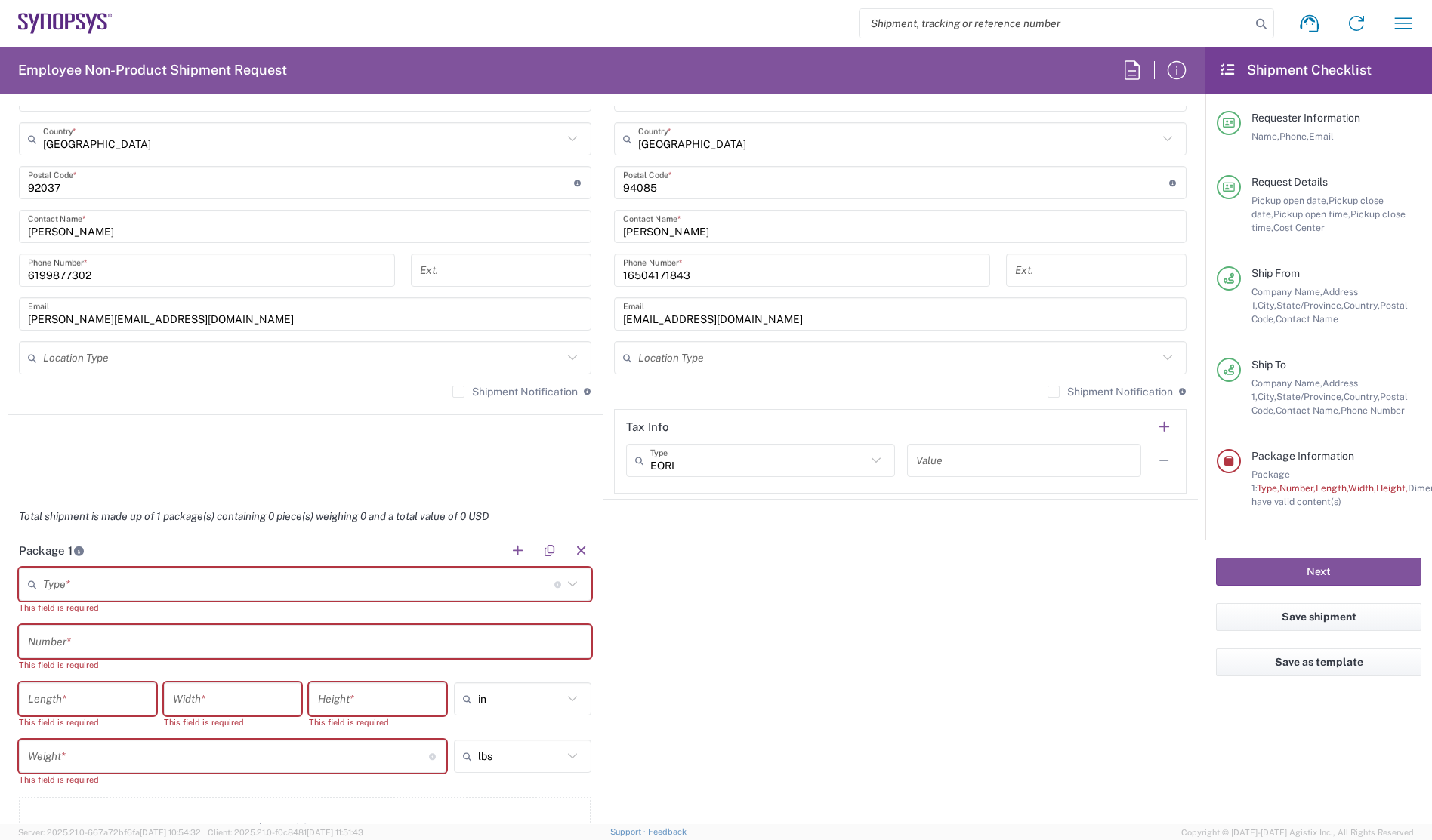
scroll to position [1057, 0]
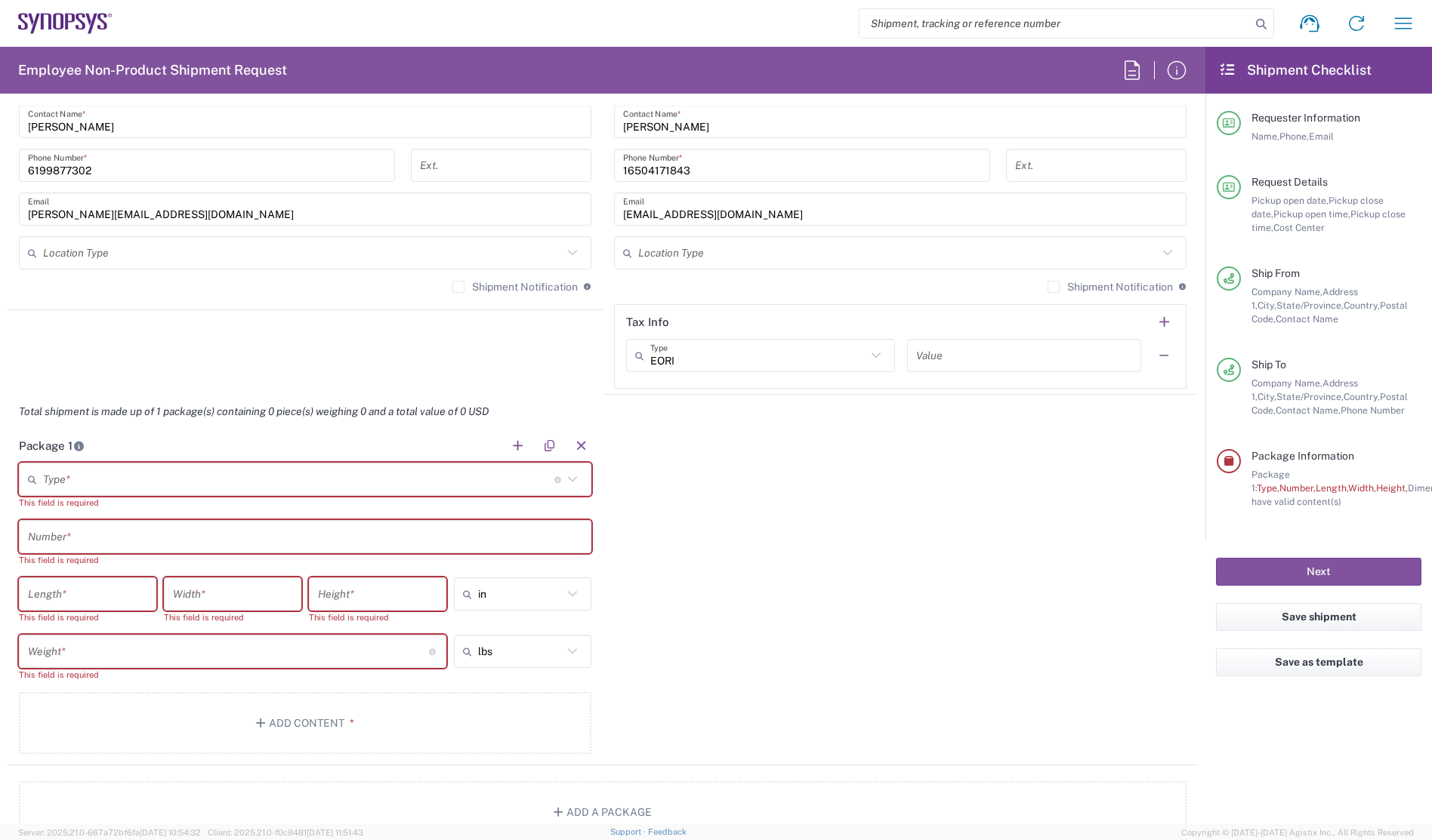
click at [76, 474] on input "text" at bounding box center [298, 480] width 511 height 26
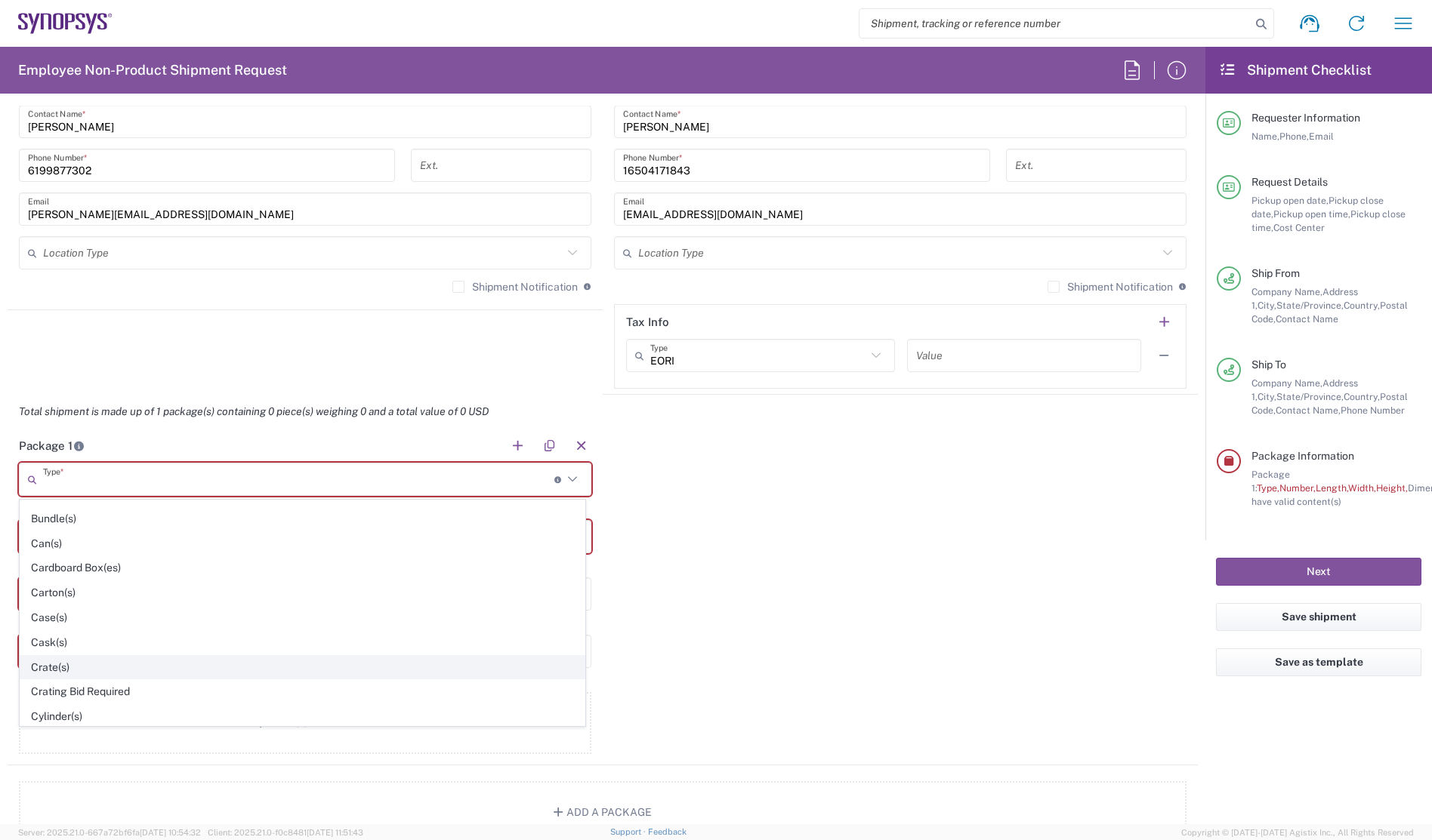
scroll to position [151, 0]
click at [86, 561] on span "Cardboard Box(es)" at bounding box center [303, 559] width 565 height 24
type input "Cardboard Box(es)"
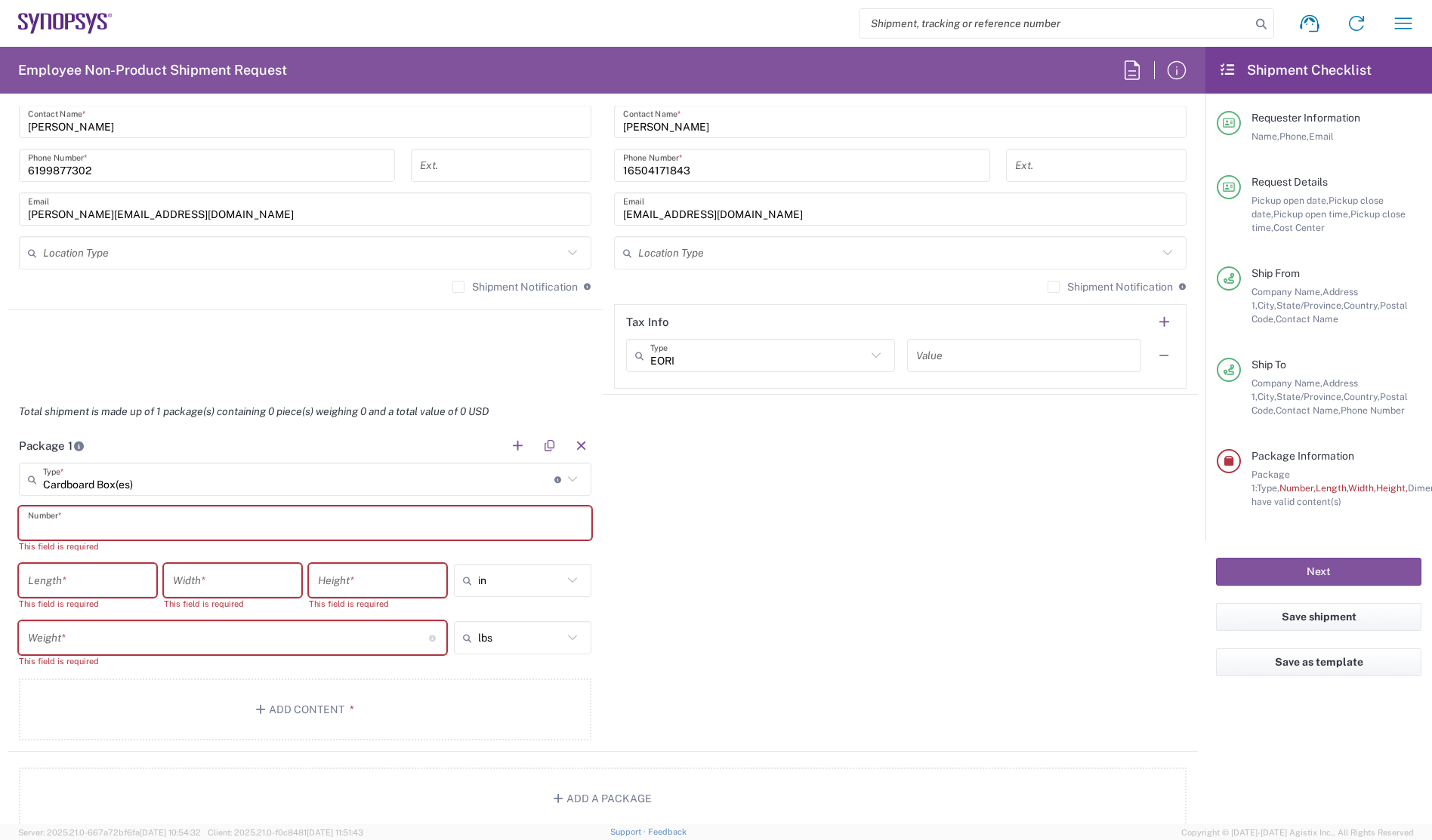
click at [80, 526] on input "text" at bounding box center [305, 524] width 554 height 26
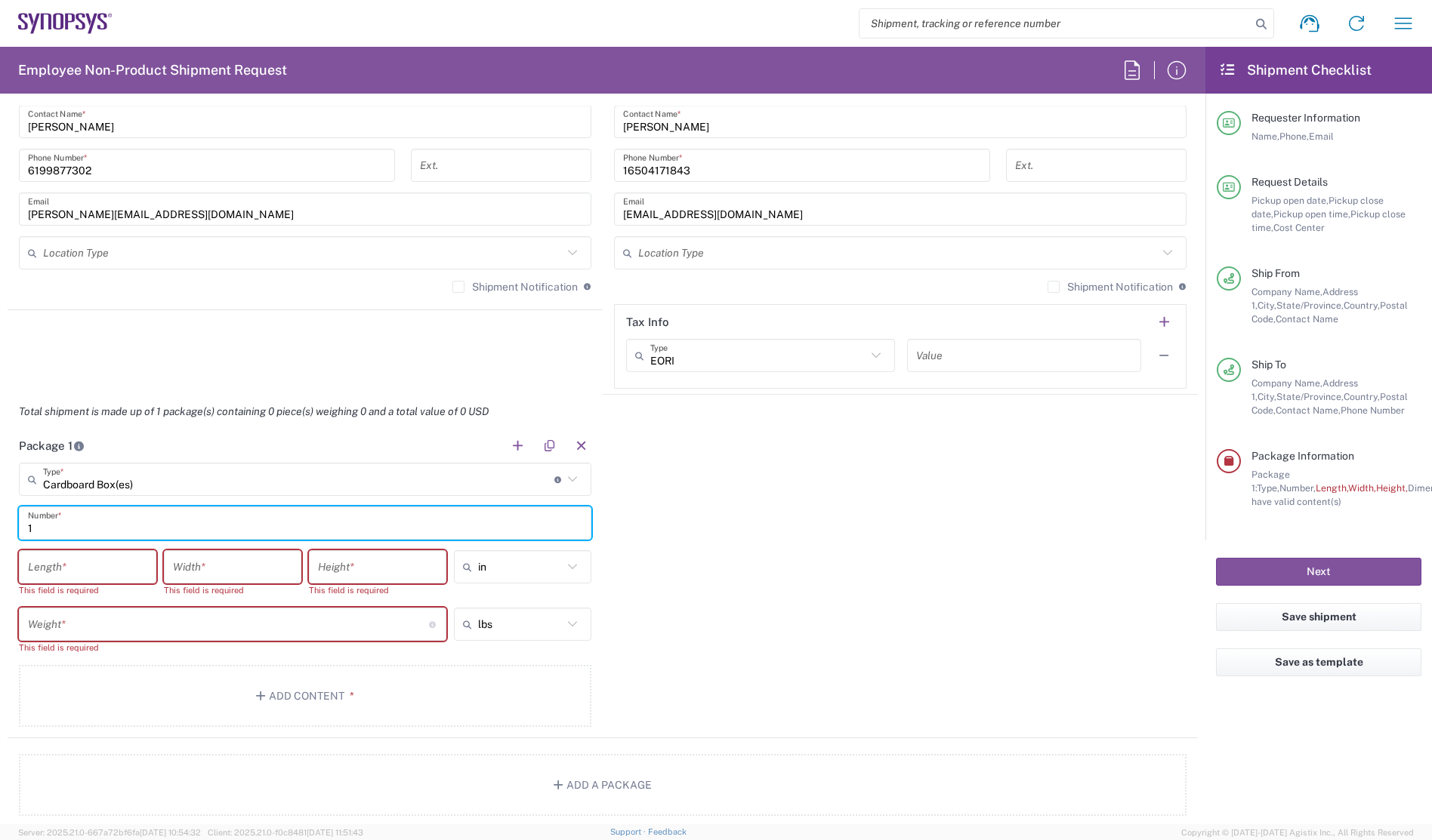
type input "1"
click at [834, 583] on div "Package 1 Cardboard Box(es) Type * Material used to package goods Bale(s) Baske…" at bounding box center [602, 583] width 1190 height 309
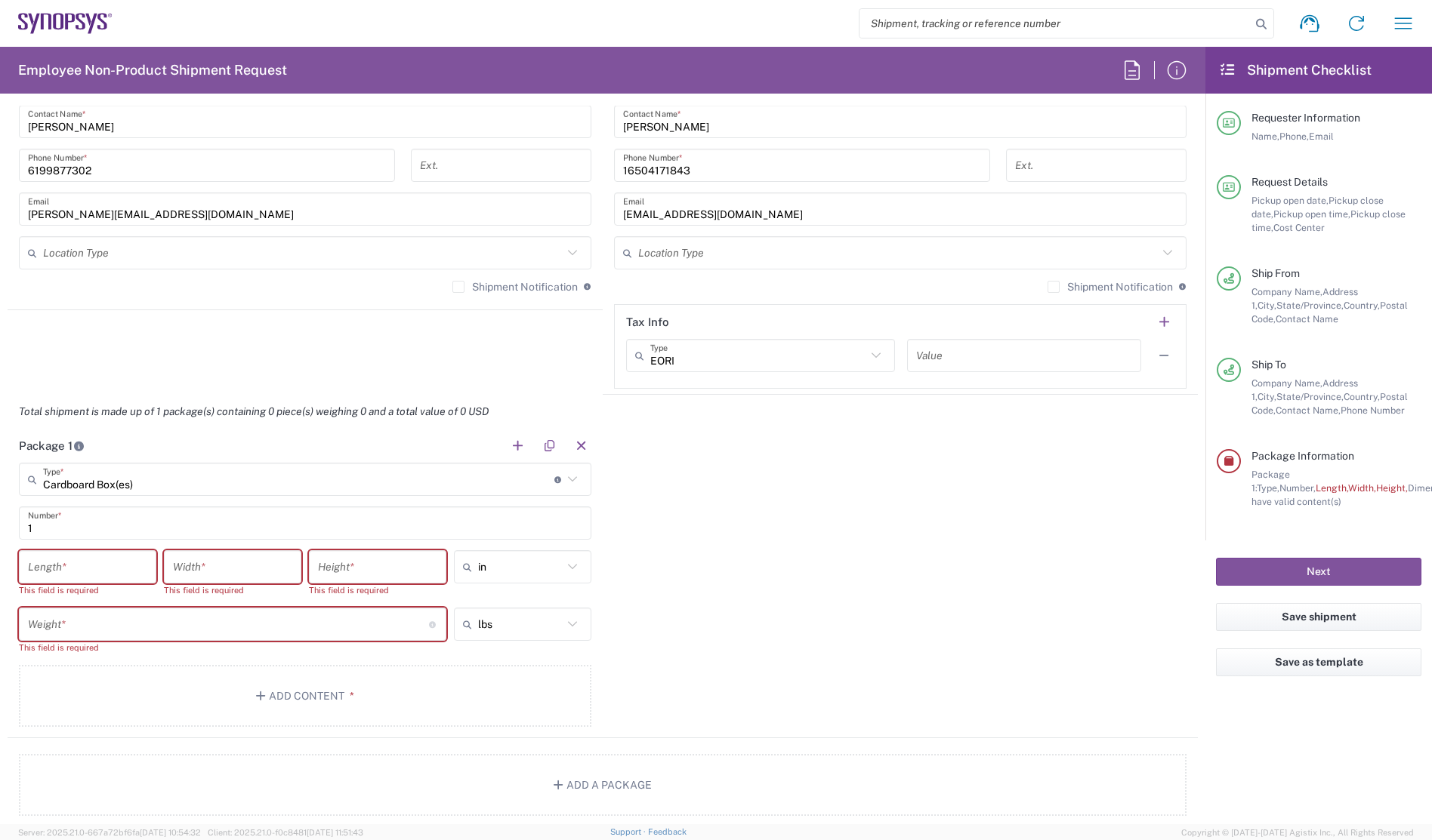
click at [106, 564] on input "number" at bounding box center [88, 567] width 119 height 26
type input "35"
click at [250, 566] on input "number" at bounding box center [232, 567] width 119 height 26
type input "23"
drag, startPoint x: 48, startPoint y: 574, endPoint x: 8, endPoint y: 574, distance: 40.0
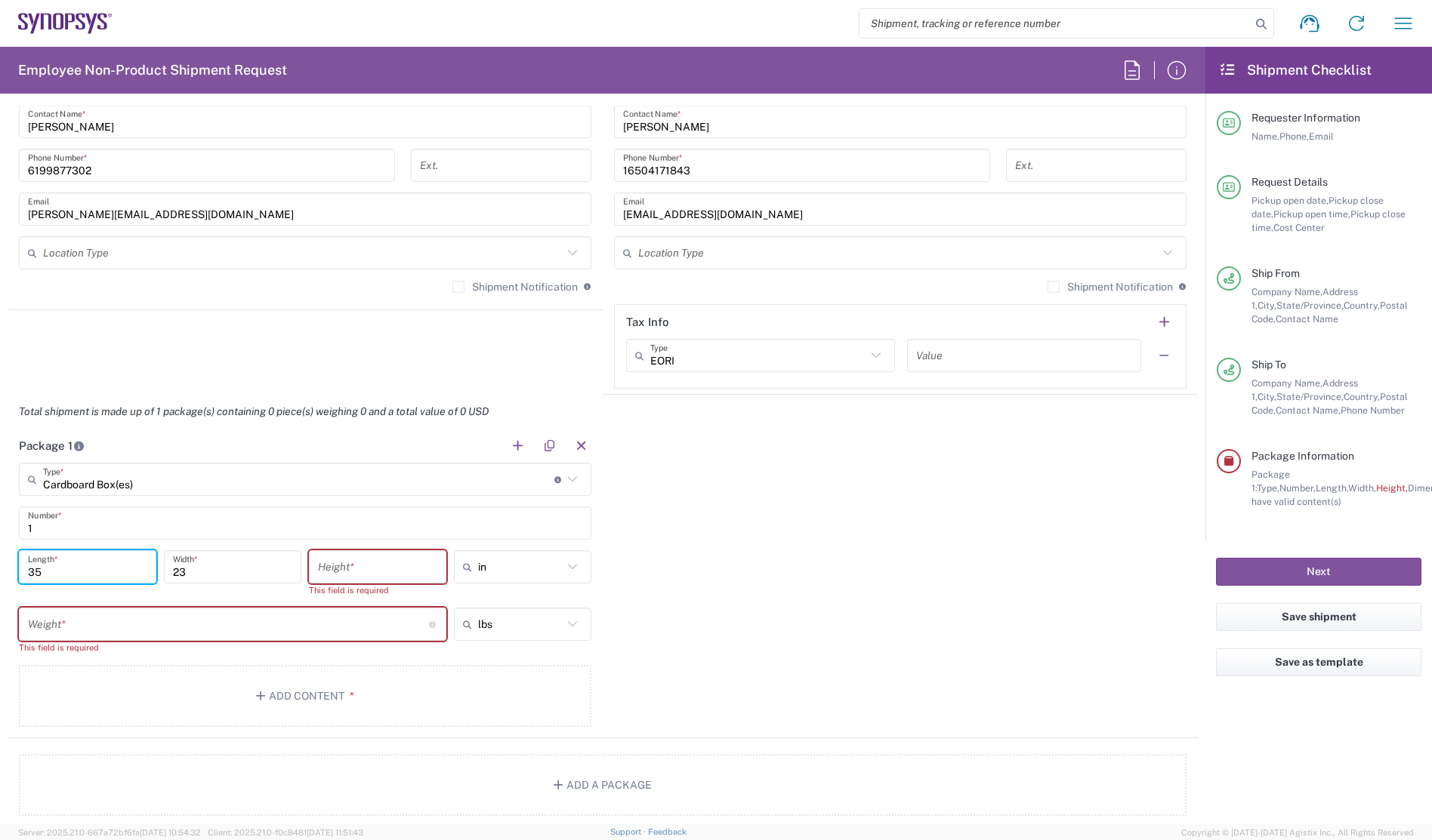
click at [8, 574] on main "Cardboard Box(es) Type * Material used to package goods Bale(s) Basket(s) Bolt(…" at bounding box center [305, 597] width 596 height 270
type input "23"
drag, startPoint x: 204, startPoint y: 571, endPoint x: 152, endPoint y: 576, distance: 52.2
click at [152, 574] on div "23 Length * 23 Width * Height * This field is required in in cm ft" at bounding box center [305, 578] width 580 height 57
type input "35"
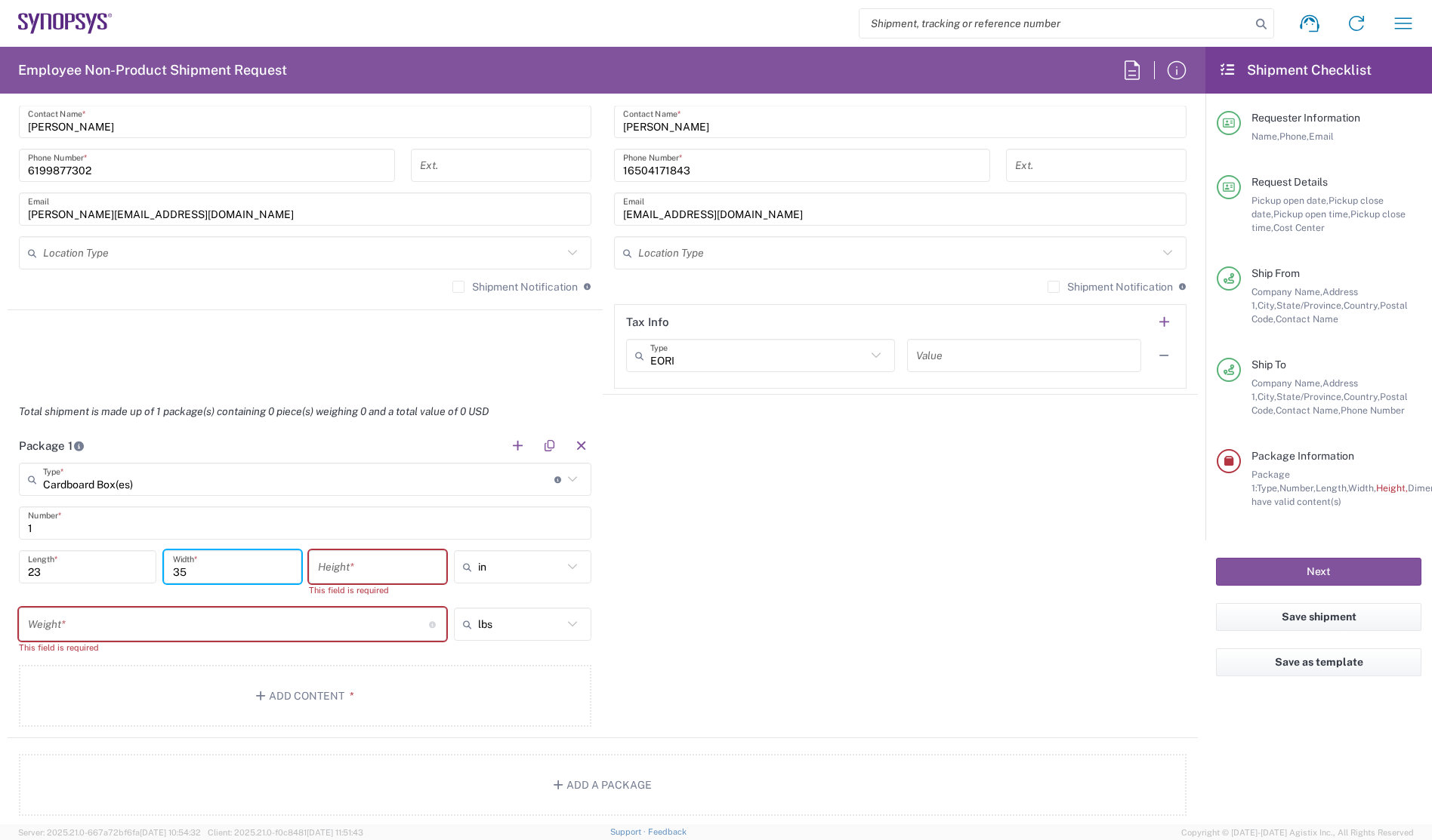
click at [392, 571] on input "number" at bounding box center [377, 567] width 119 height 26
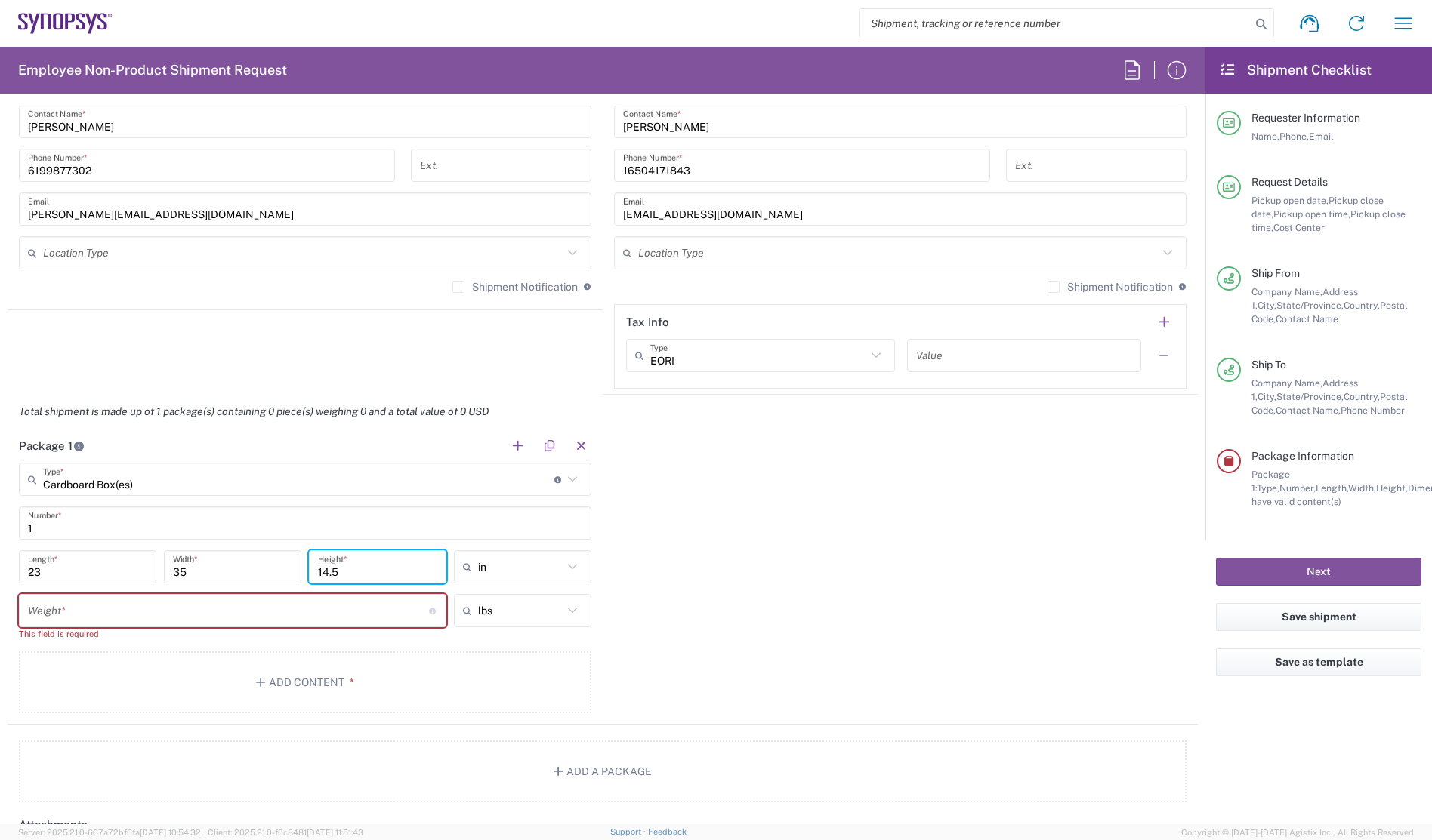
type input "14.5"
click at [828, 584] on div "Package 1 Cardboard Box(es) Type * Material used to package goods Bale(s) Baske…" at bounding box center [602, 577] width 1190 height 296
click at [182, 610] on input "number" at bounding box center [229, 611] width 401 height 26
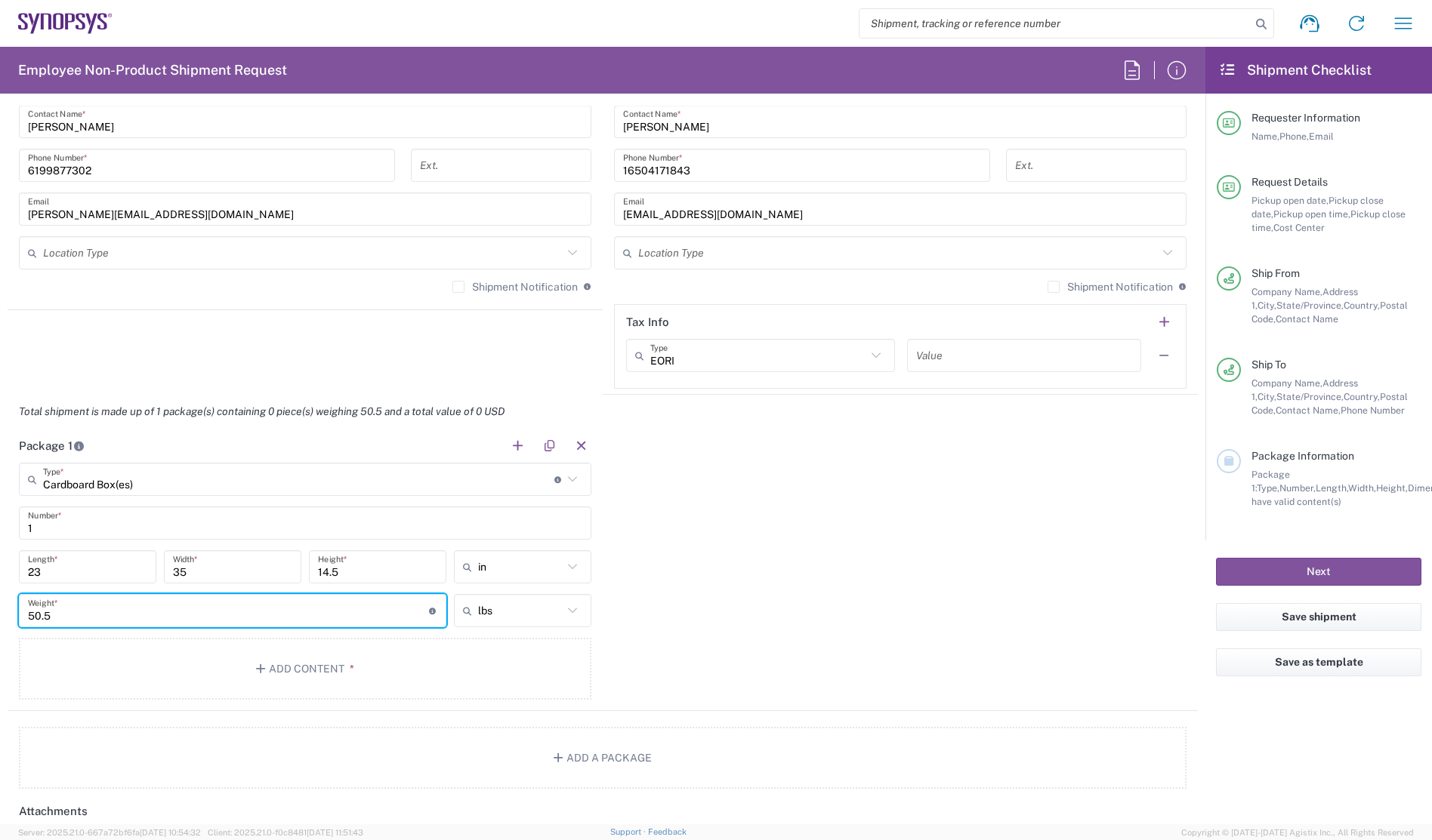
type input "50.5"
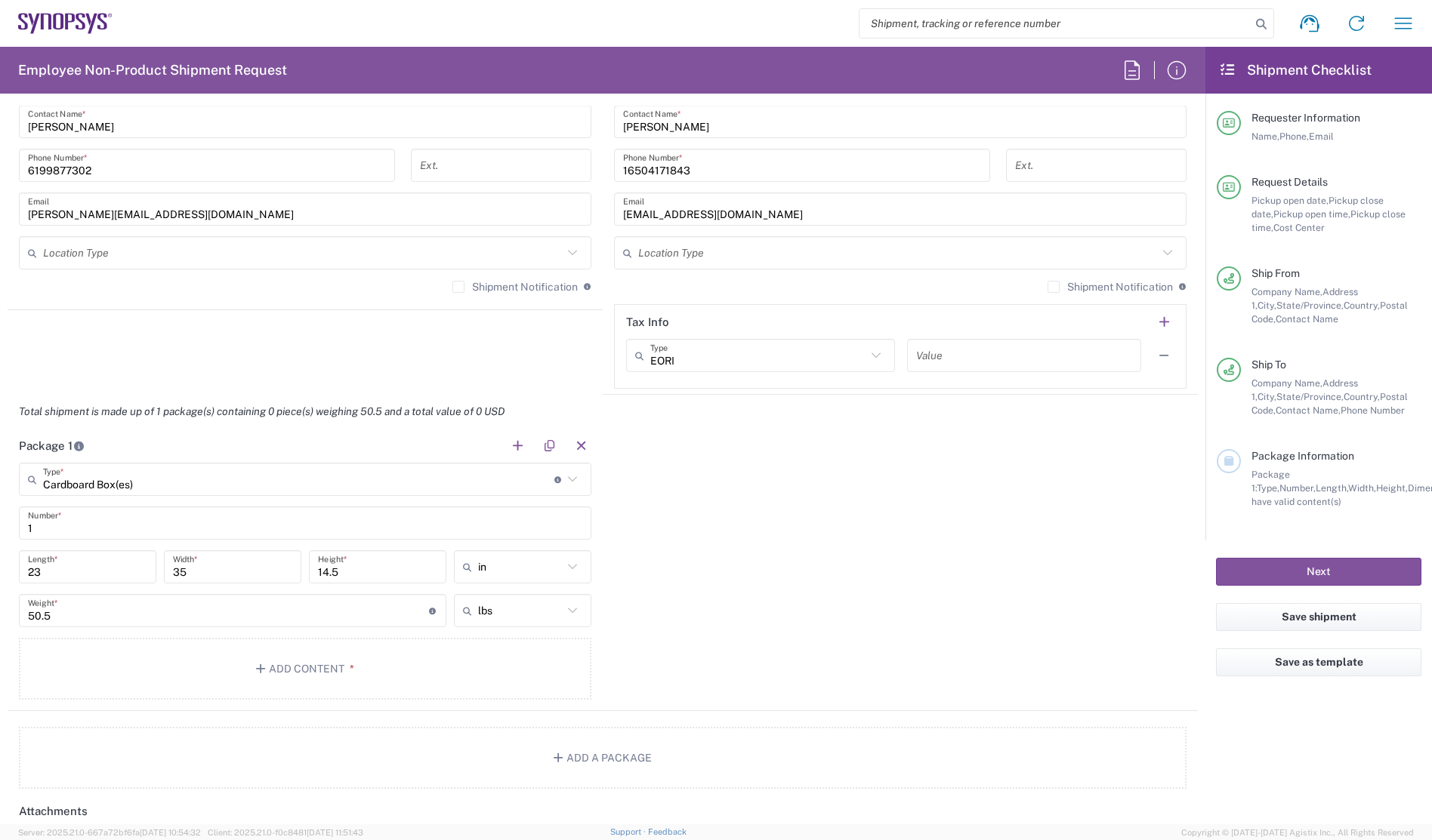
click at [991, 588] on div "Package 1 Cardboard Box(es) Type * Material used to package goods Bale(s) Baske…" at bounding box center [602, 570] width 1190 height 282
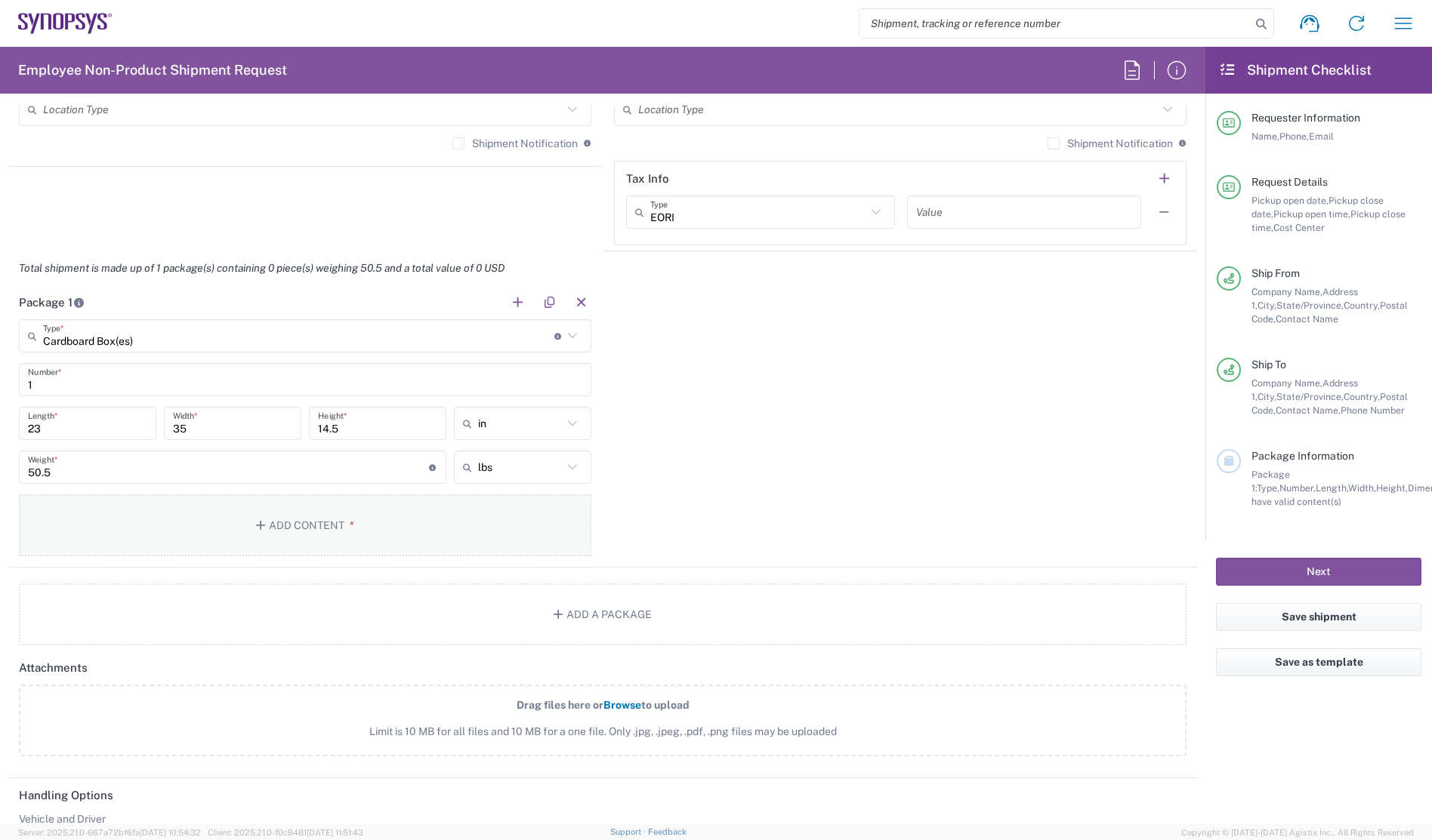
scroll to position [1208, 0]
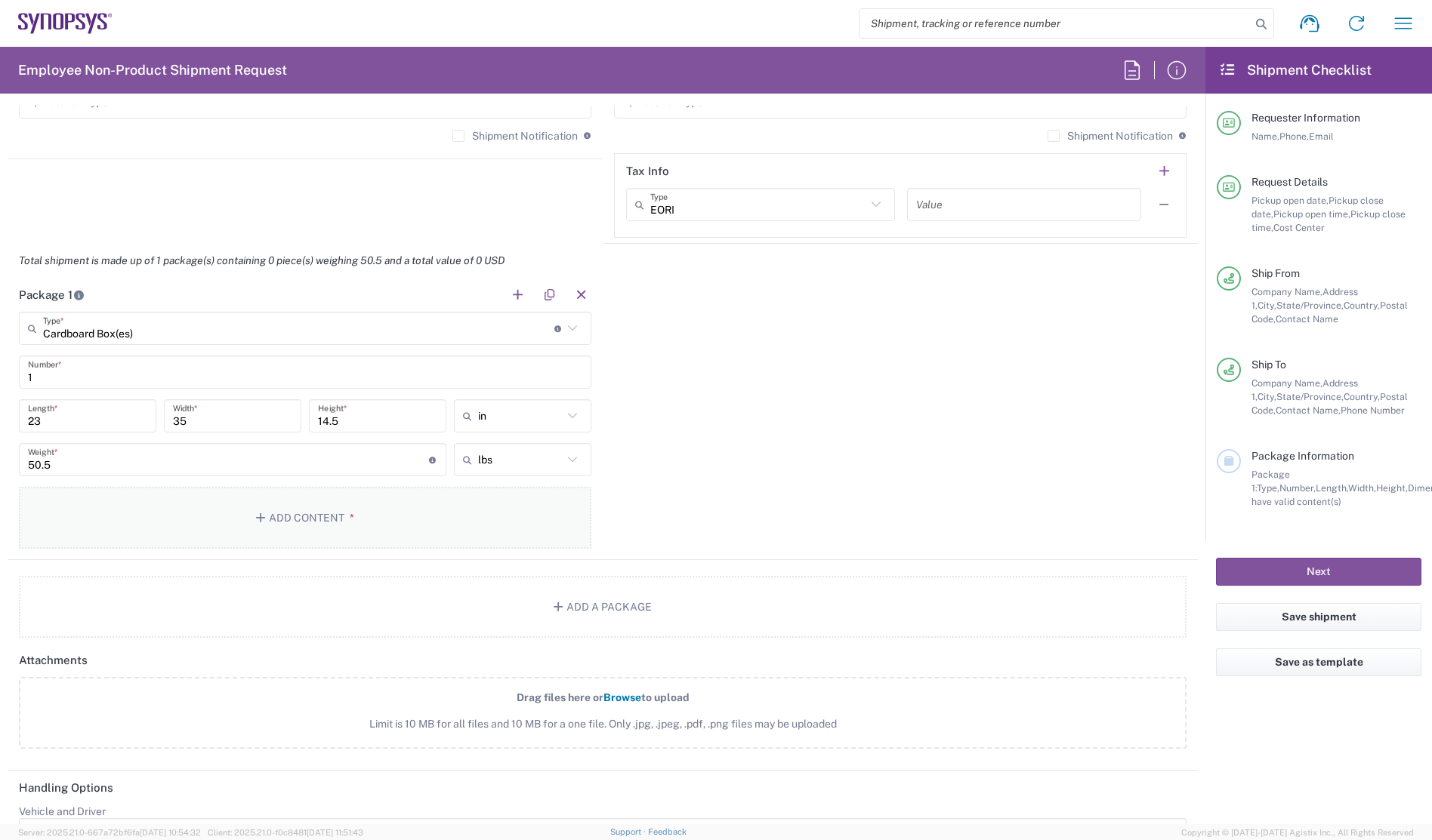
click at [220, 529] on button "Add Content *" at bounding box center [305, 518] width 572 height 62
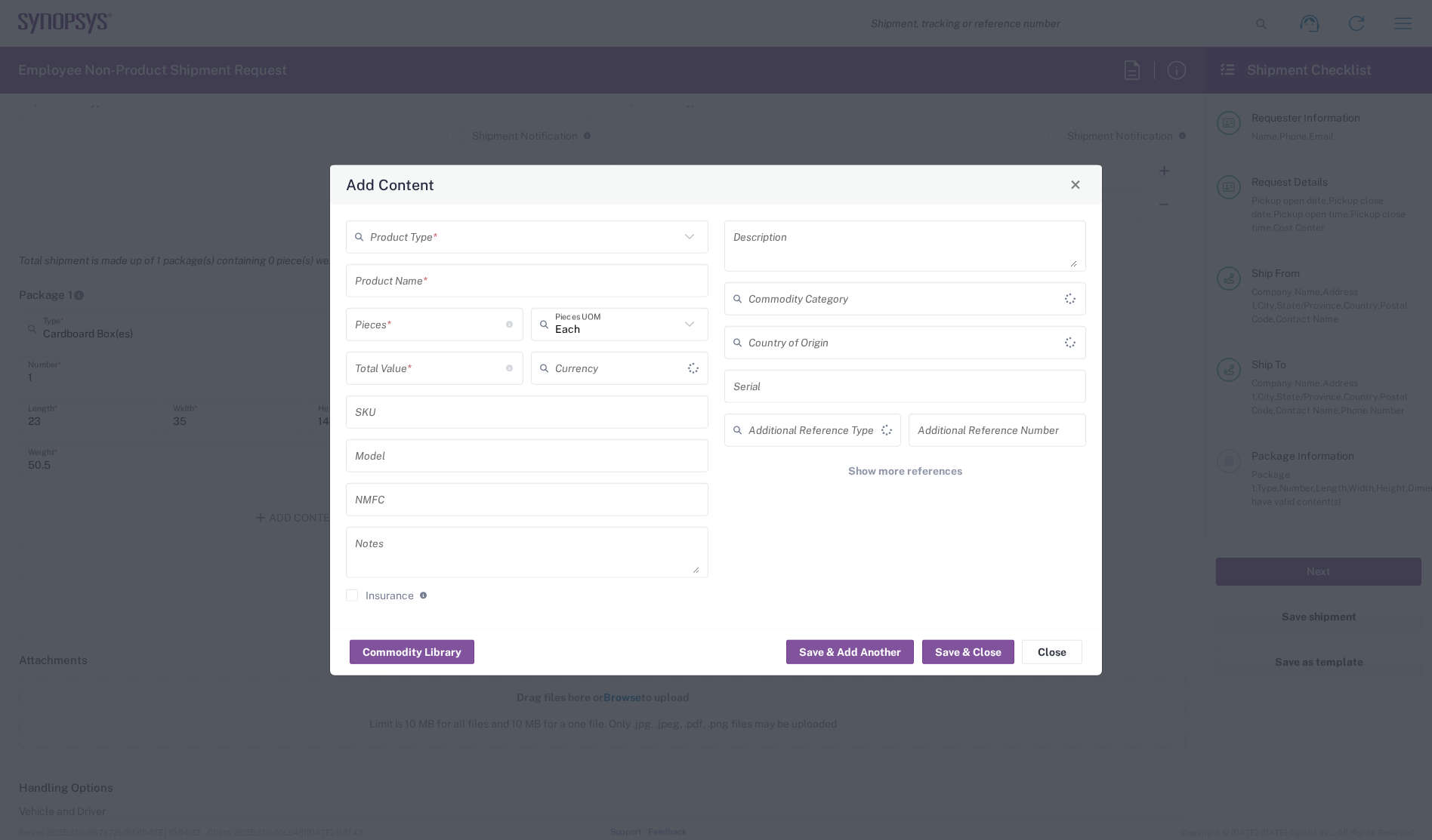
type input "US Dollar"
click at [536, 240] on input "text" at bounding box center [524, 237] width 310 height 26
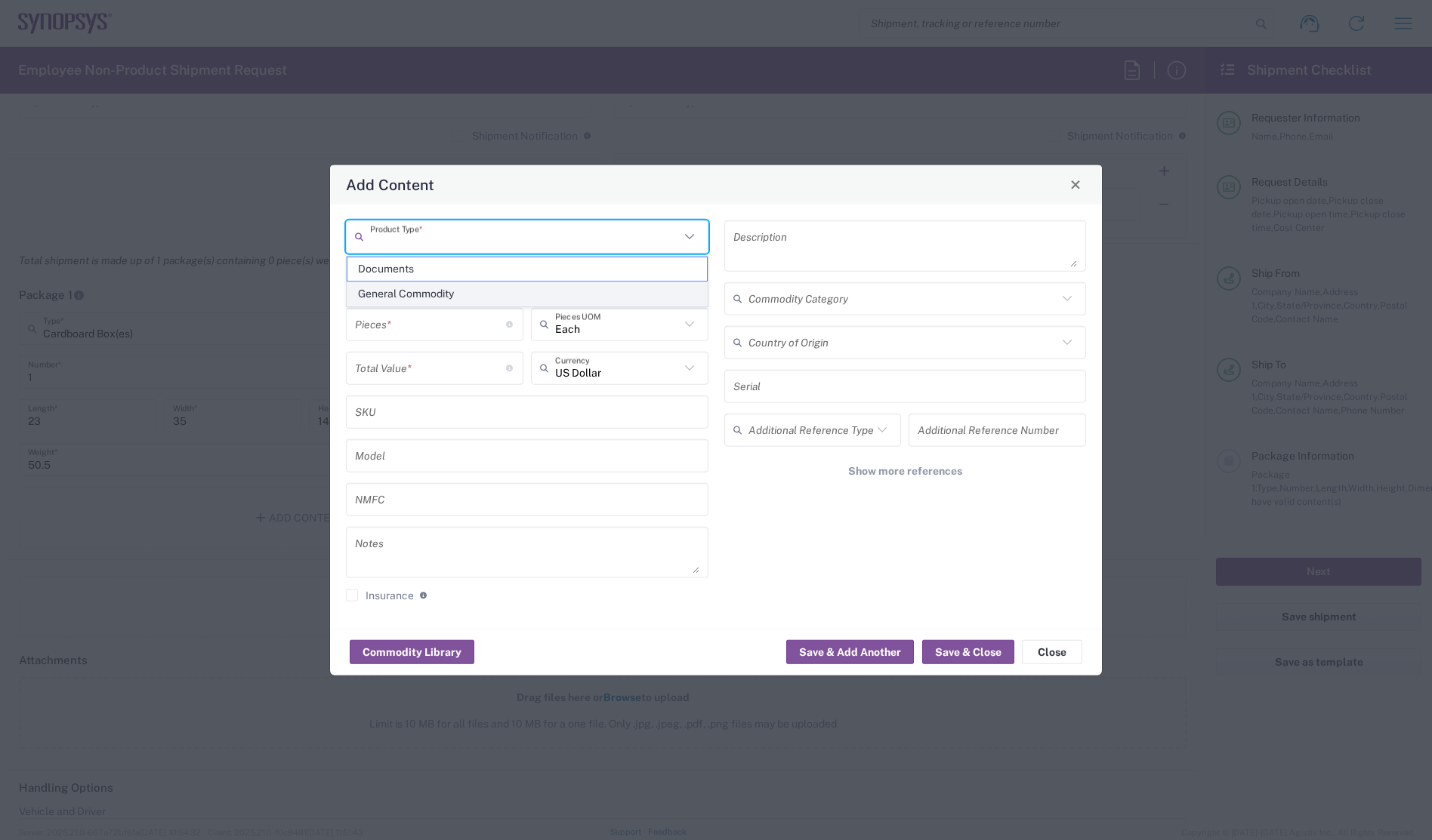
click at [457, 300] on span "General Commodity" at bounding box center [527, 293] width 359 height 24
type input "General Commodity"
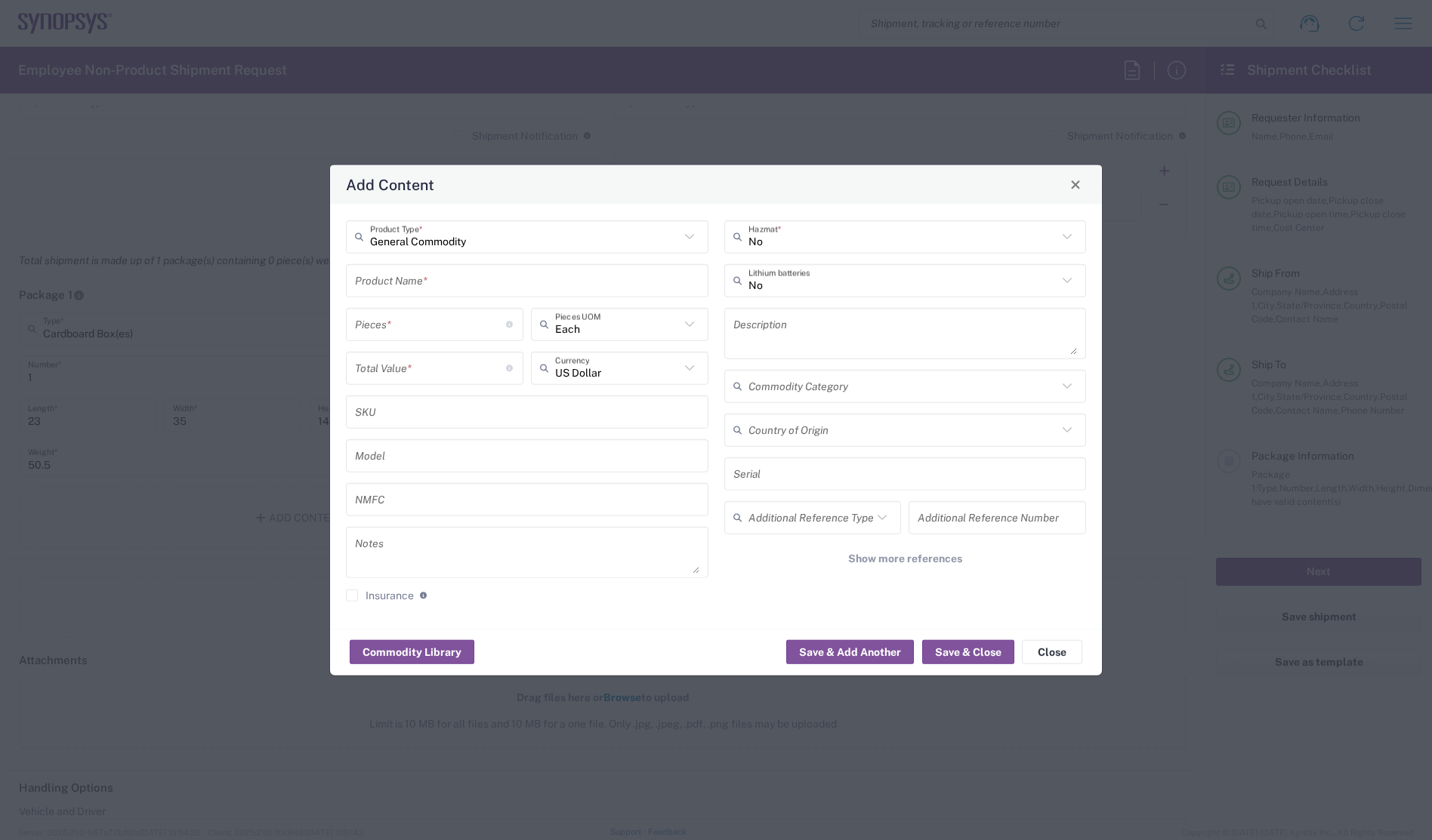
click at [492, 285] on input "text" at bounding box center [527, 280] width 344 height 26
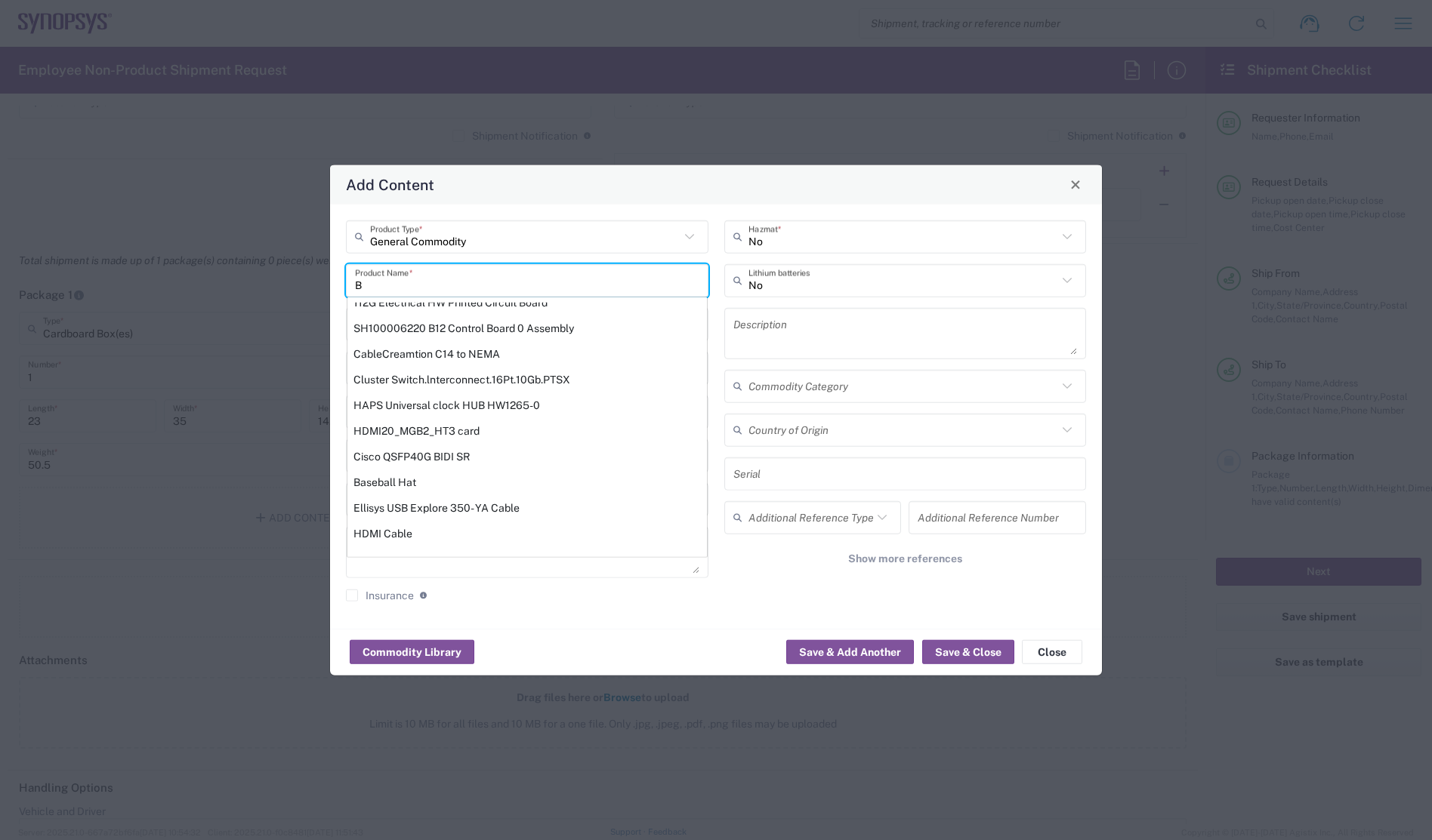
scroll to position [0, 0]
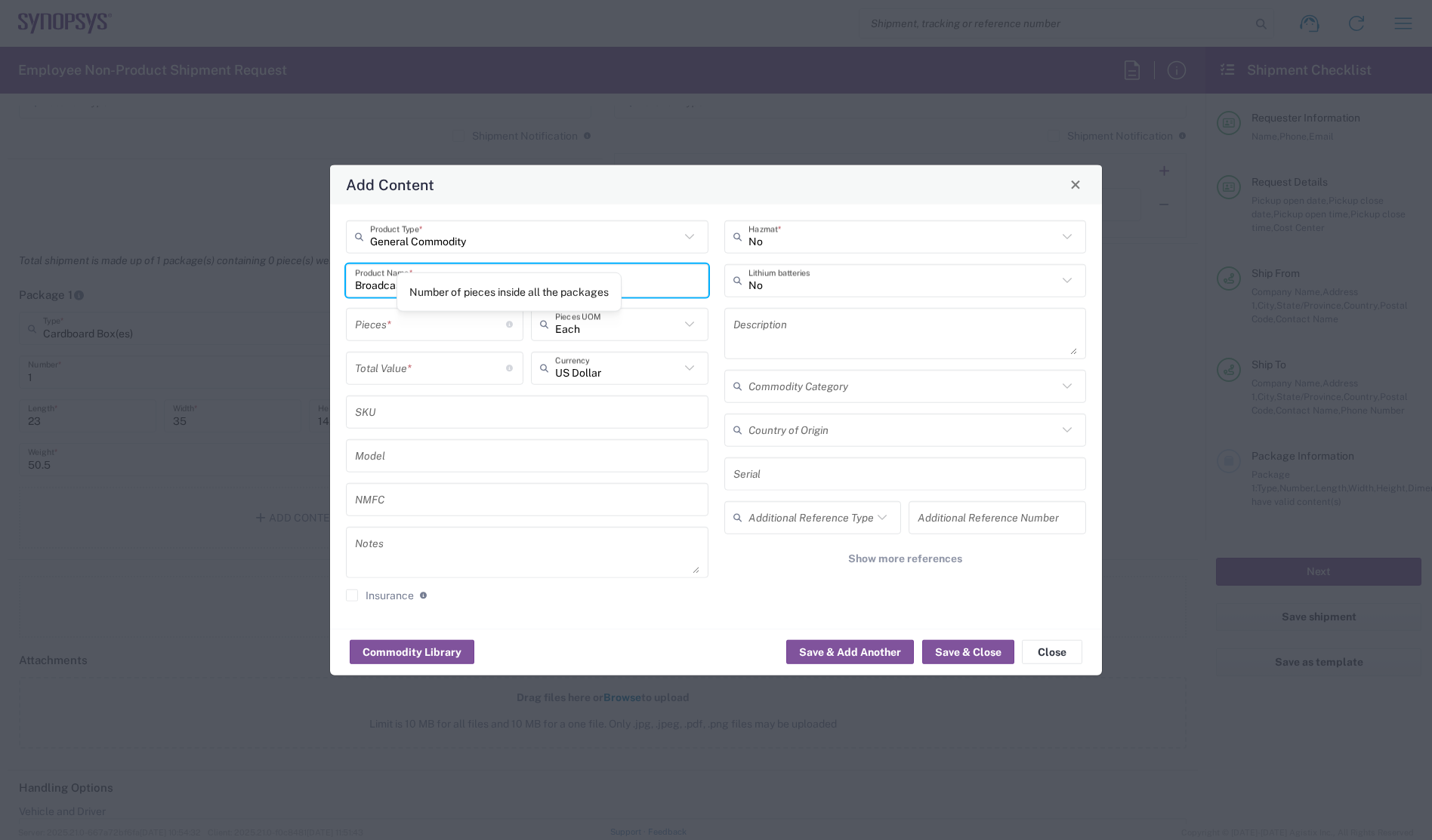
type input "Broadcast"
click at [453, 324] on input "number" at bounding box center [430, 325] width 151 height 26
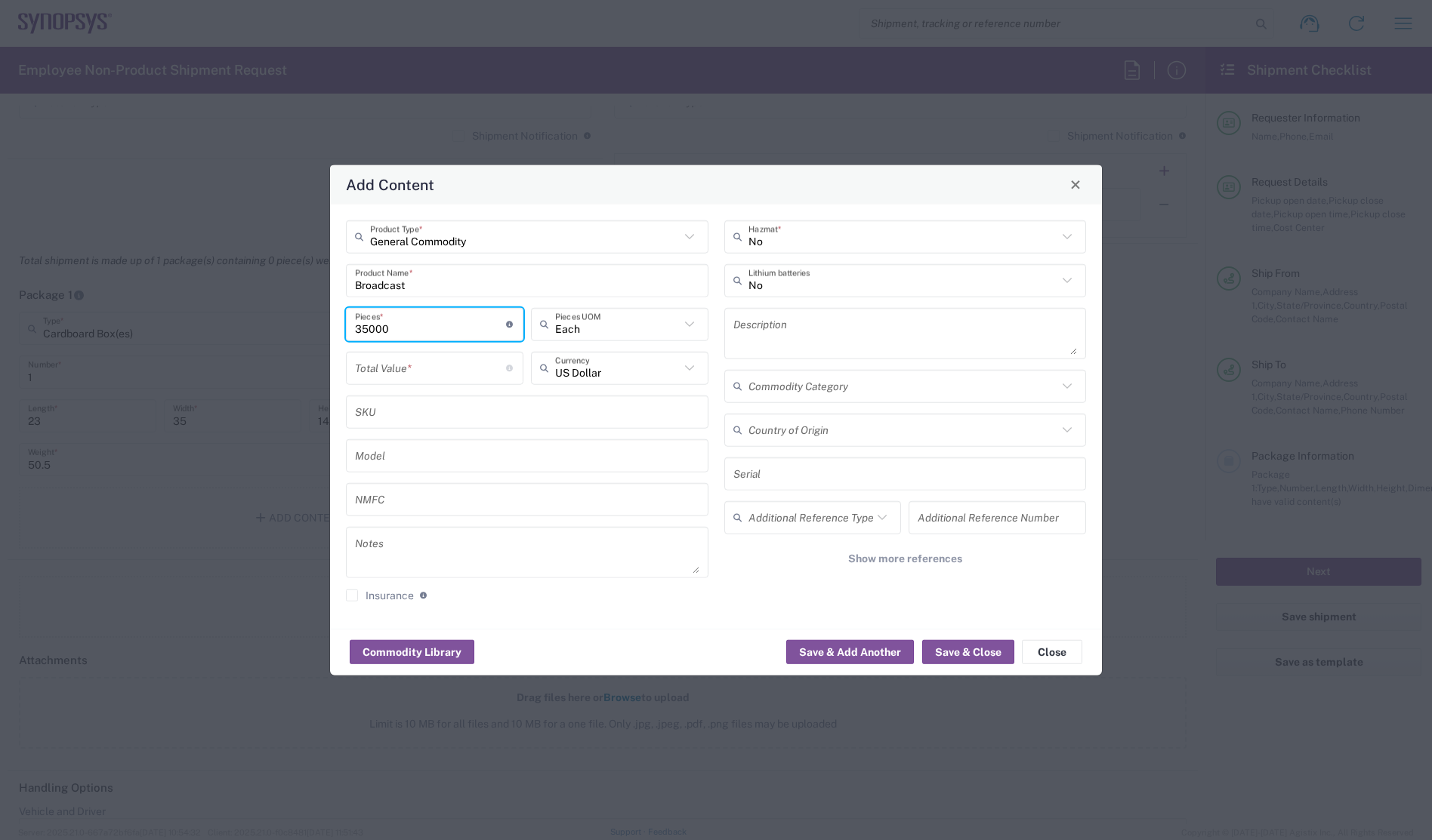
click at [463, 372] on input "number" at bounding box center [430, 368] width 151 height 26
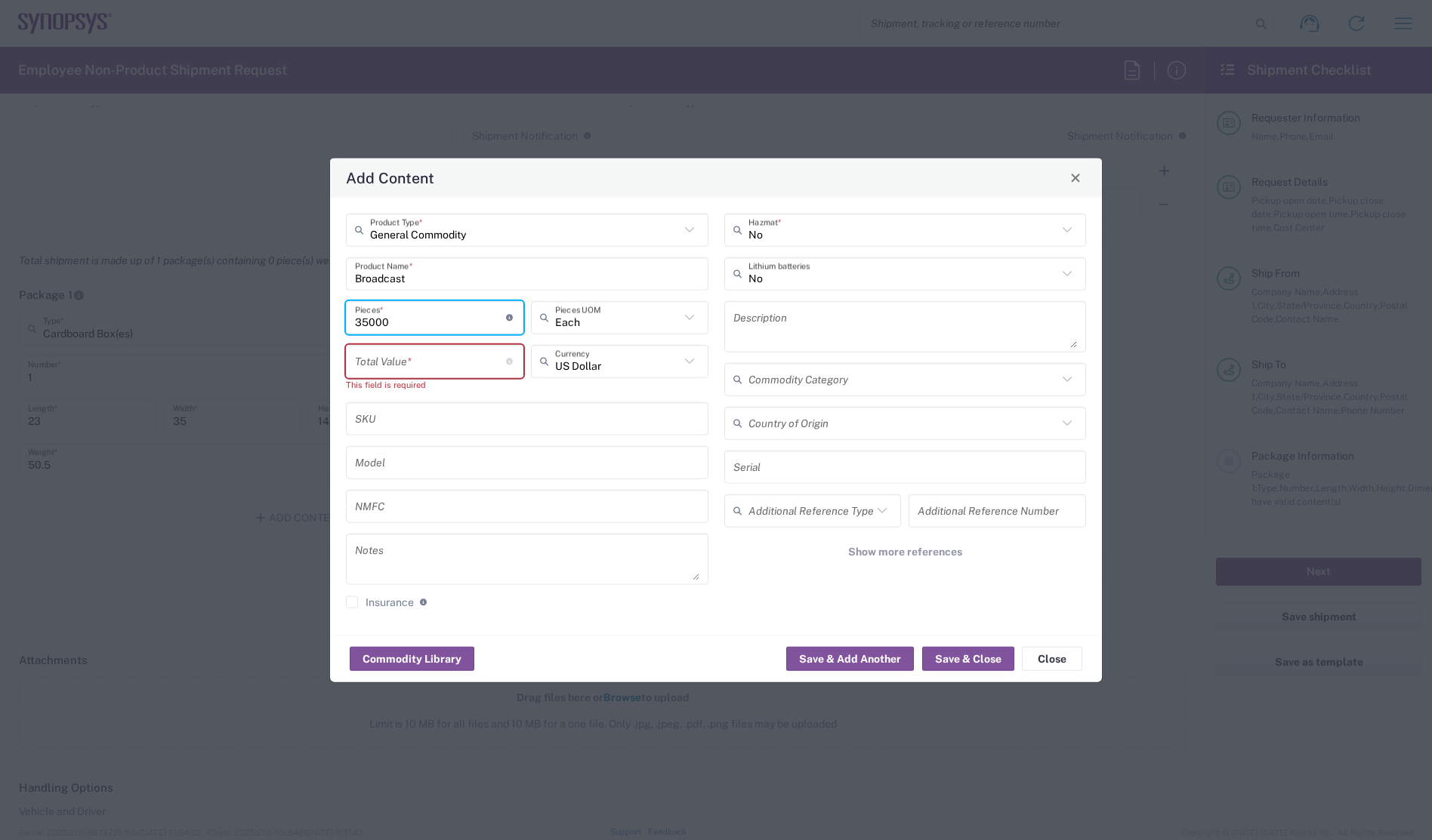
drag, startPoint x: 389, startPoint y: 326, endPoint x: 311, endPoint y: 326, distance: 78.0
click at [311, 326] on div "Add Content General Commodity Product Type * Broadcast Product Name * 35000 Pie…" at bounding box center [716, 420] width 1432 height 840
type input "1"
click at [451, 366] on input "number" at bounding box center [430, 361] width 151 height 26
click at [425, 366] on input "number" at bounding box center [430, 361] width 151 height 26
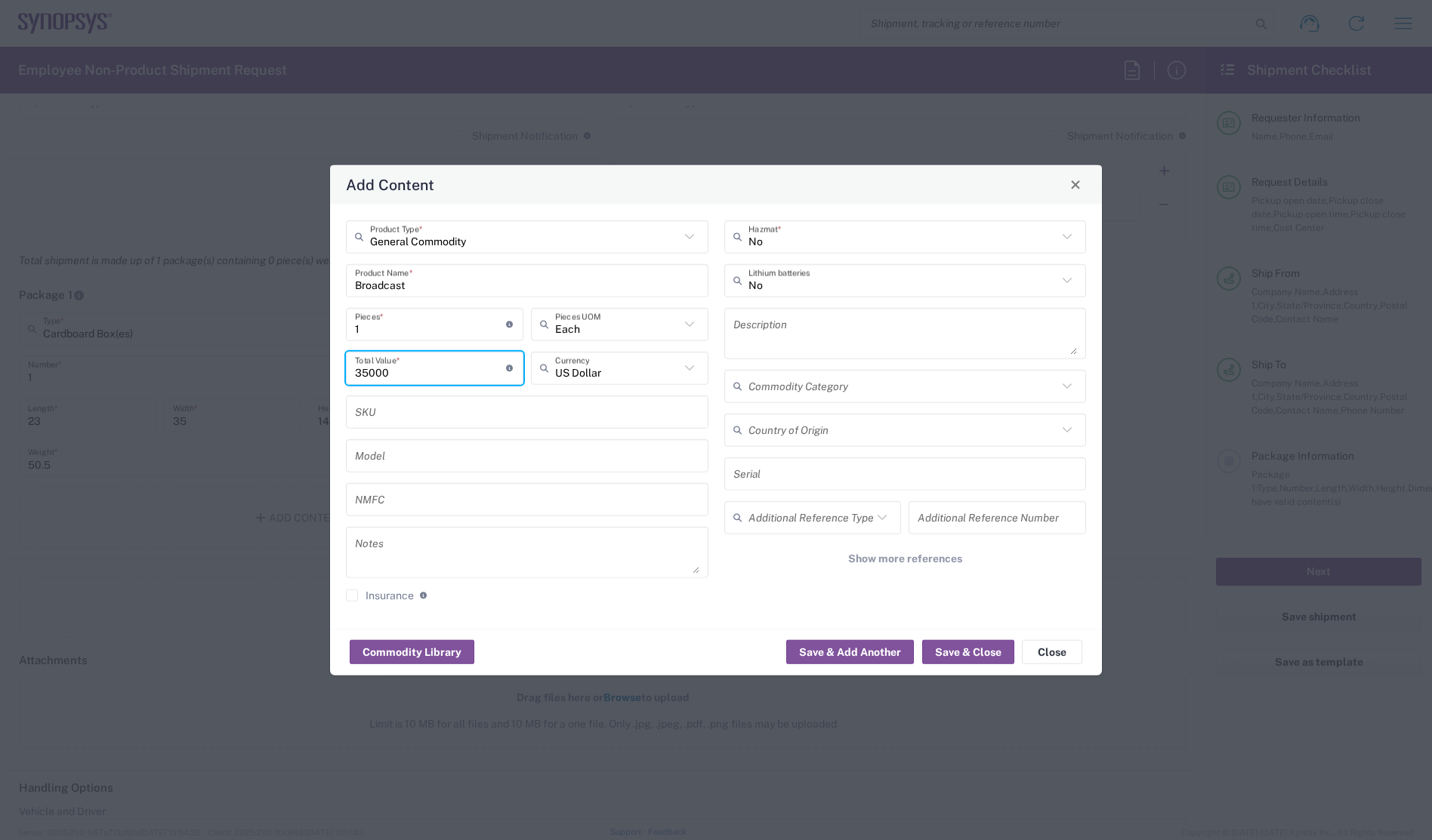
type input "35000"
click at [693, 658] on div "Commodity Library Save & Add Another Save & Close Close" at bounding box center [716, 652] width 772 height 48
drag, startPoint x: 961, startPoint y: 649, endPoint x: 952, endPoint y: 646, distance: 9.5
click at [963, 646] on button "Save & Close" at bounding box center [968, 653] width 92 height 24
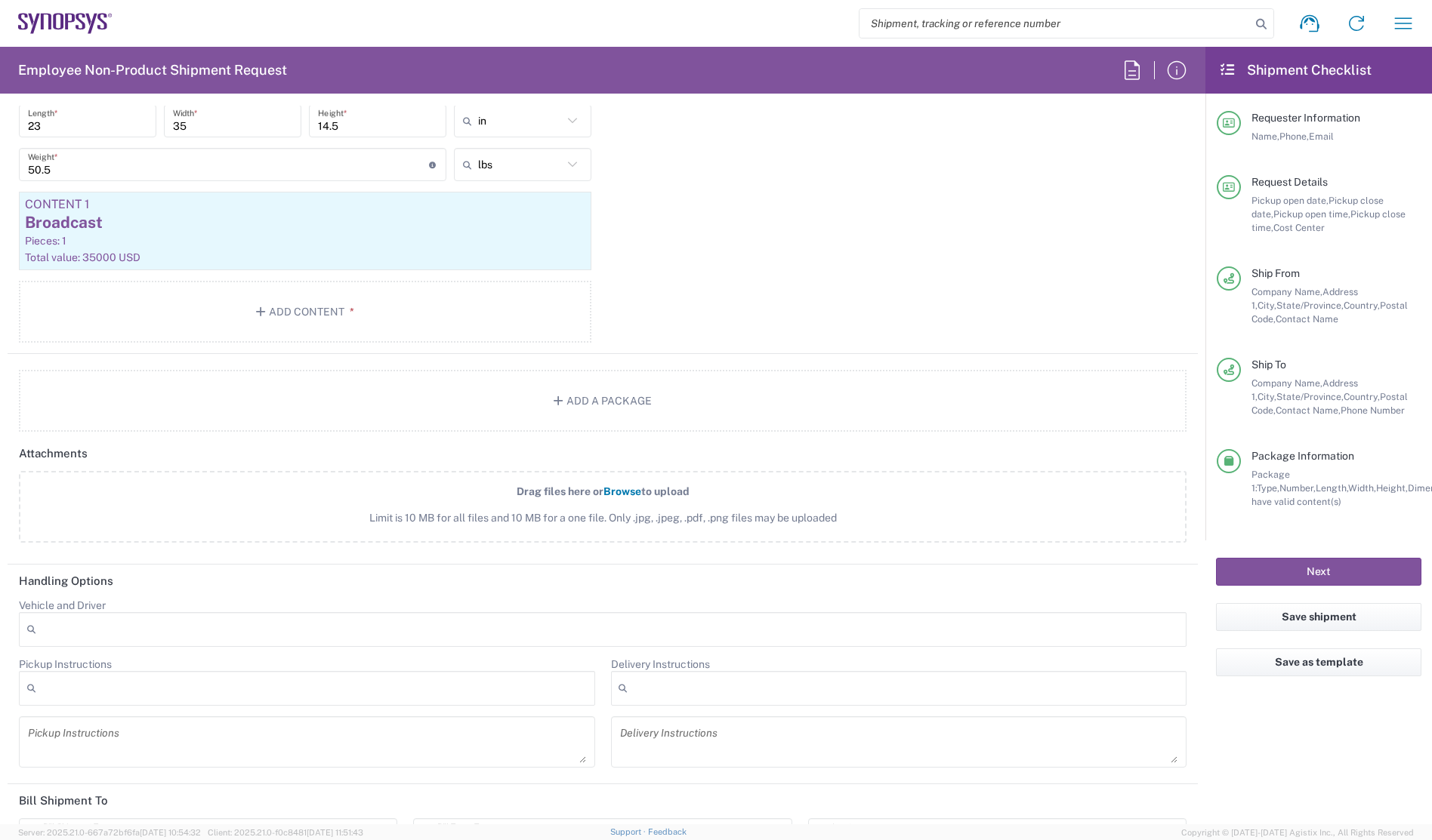
scroll to position [1688, 0]
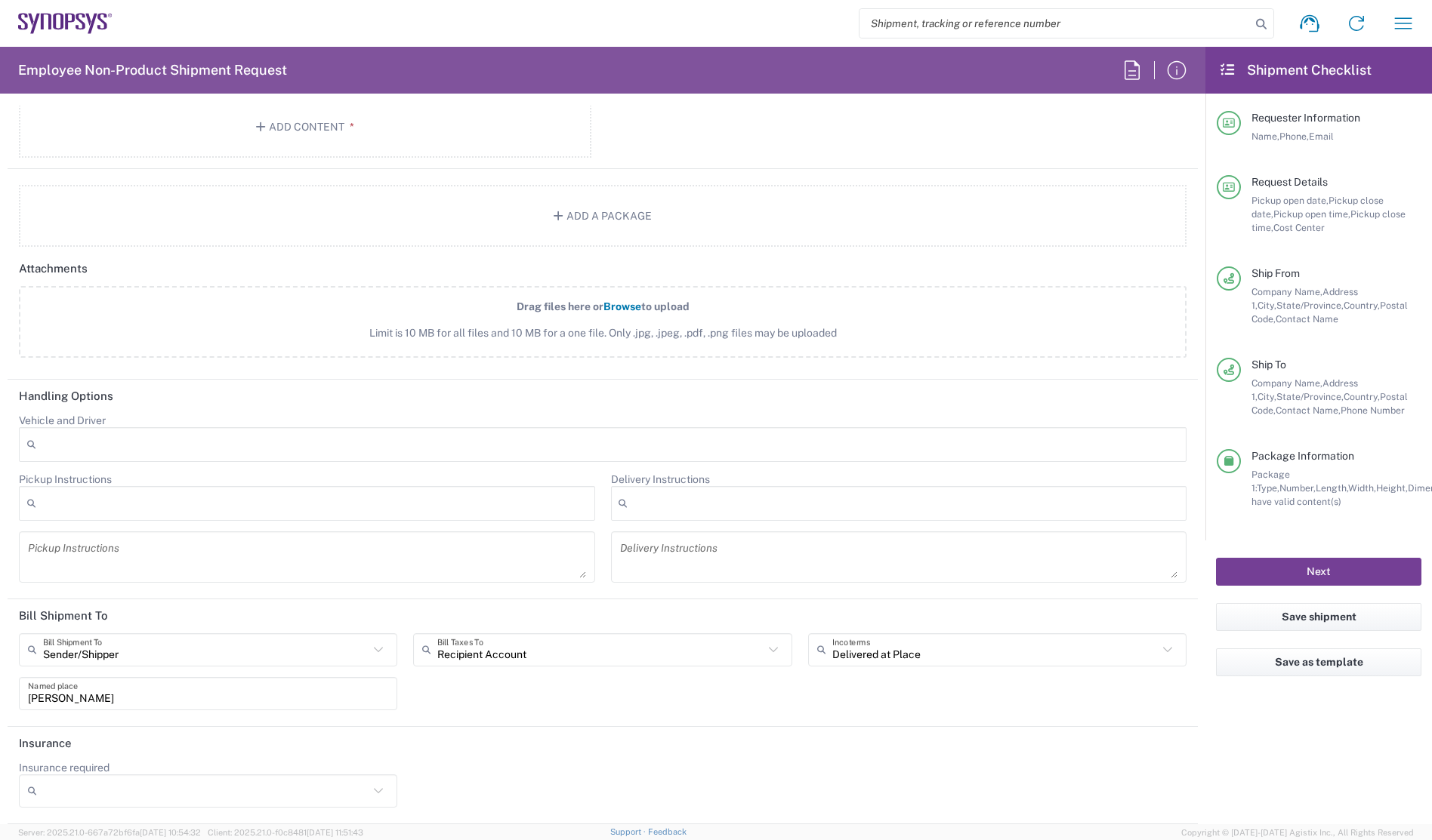
click at [1307, 574] on button "Next" at bounding box center [1318, 572] width 205 height 28
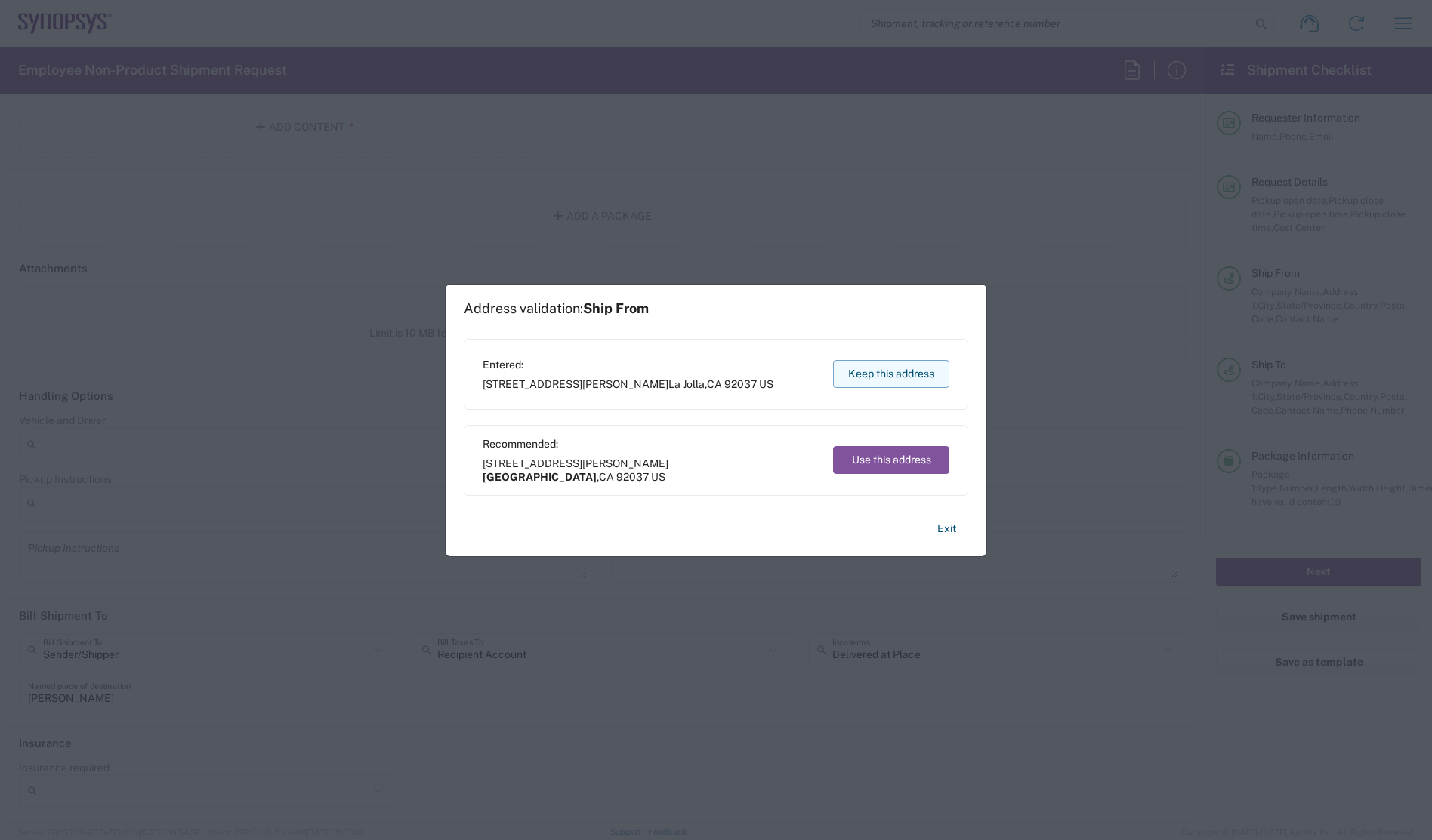
click at [891, 378] on button "Keep this address" at bounding box center [891, 374] width 117 height 28
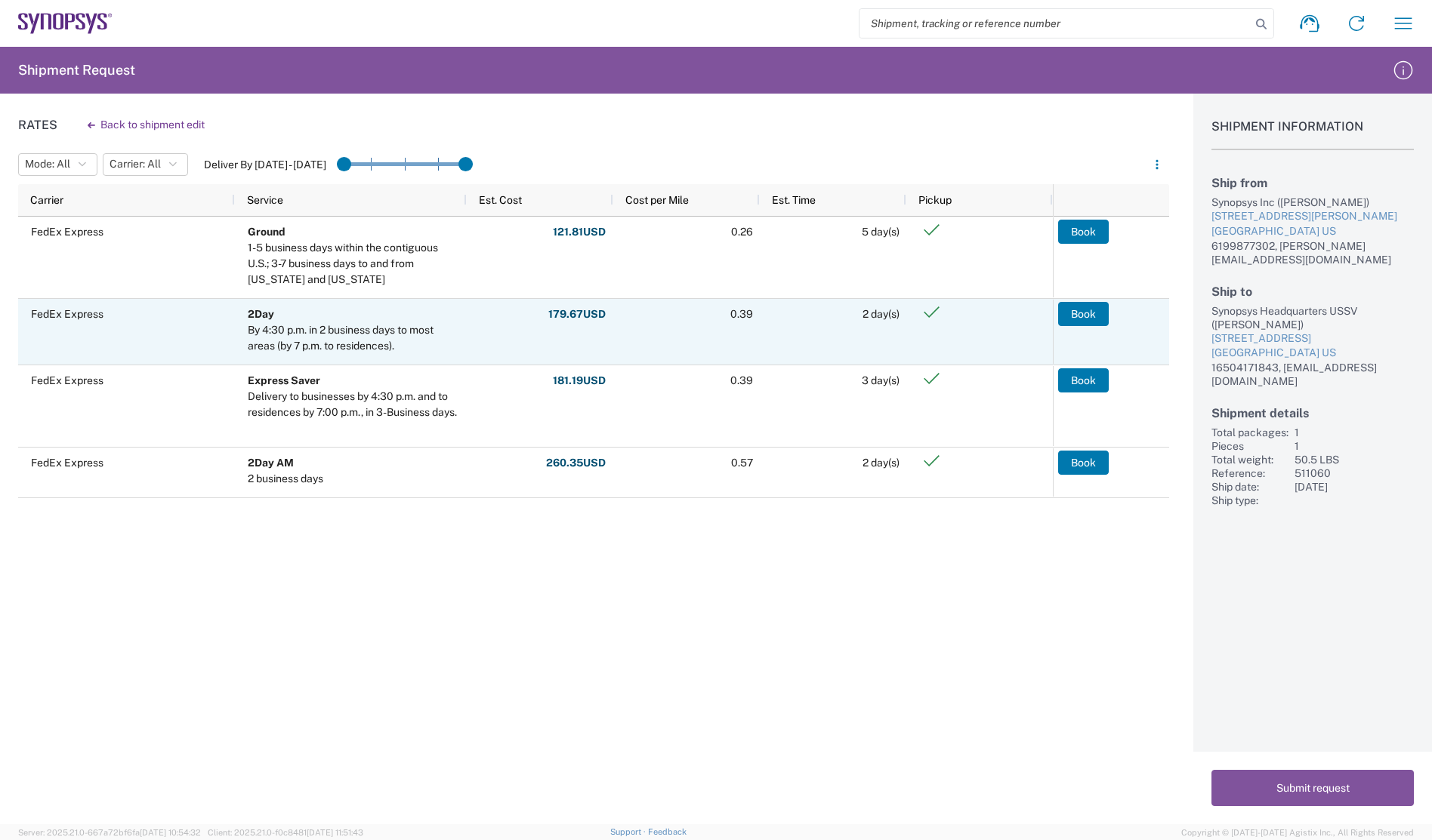
click at [1090, 318] on button "Book" at bounding box center [1084, 314] width 51 height 24
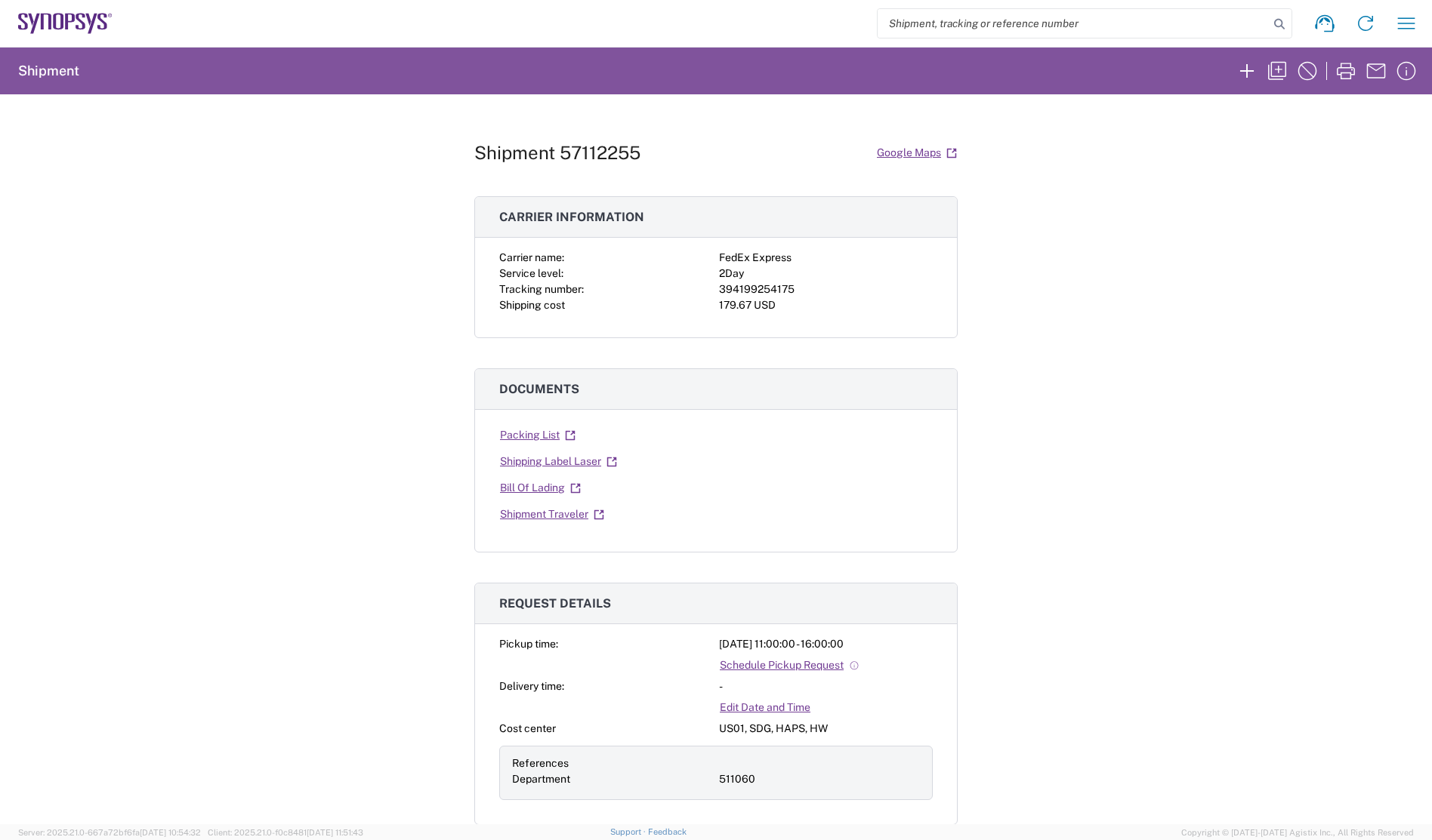
click at [555, 457] on link "Shipping Label Laser" at bounding box center [559, 462] width 119 height 26
click at [546, 436] on link "Packing List" at bounding box center [538, 436] width 77 height 26
click at [551, 511] on link "Shipment Traveler" at bounding box center [552, 515] width 105 height 26
